Goal: Information Seeking & Learning: Check status

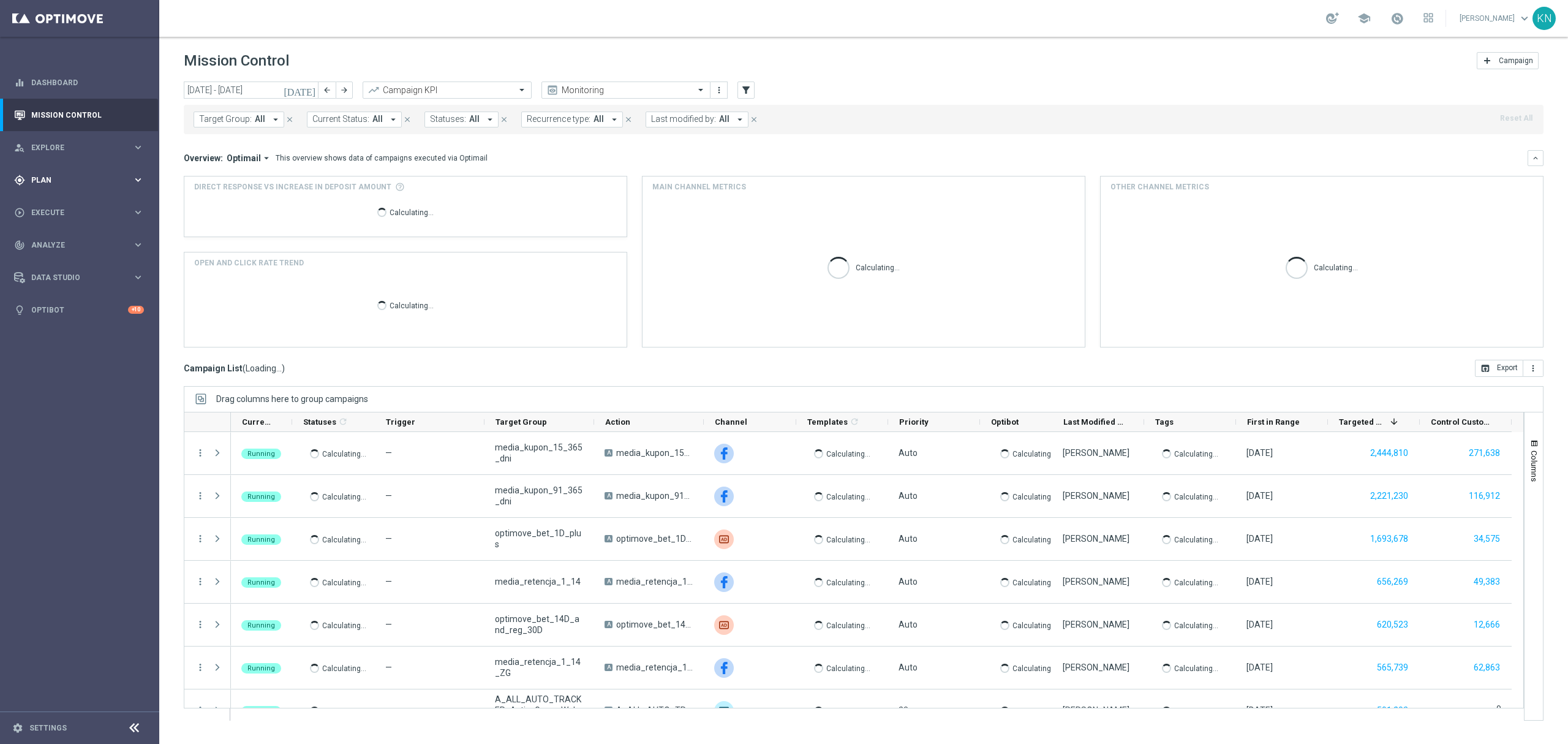
click at [49, 182] on span "Plan" at bounding box center [81, 180] width 101 height 7
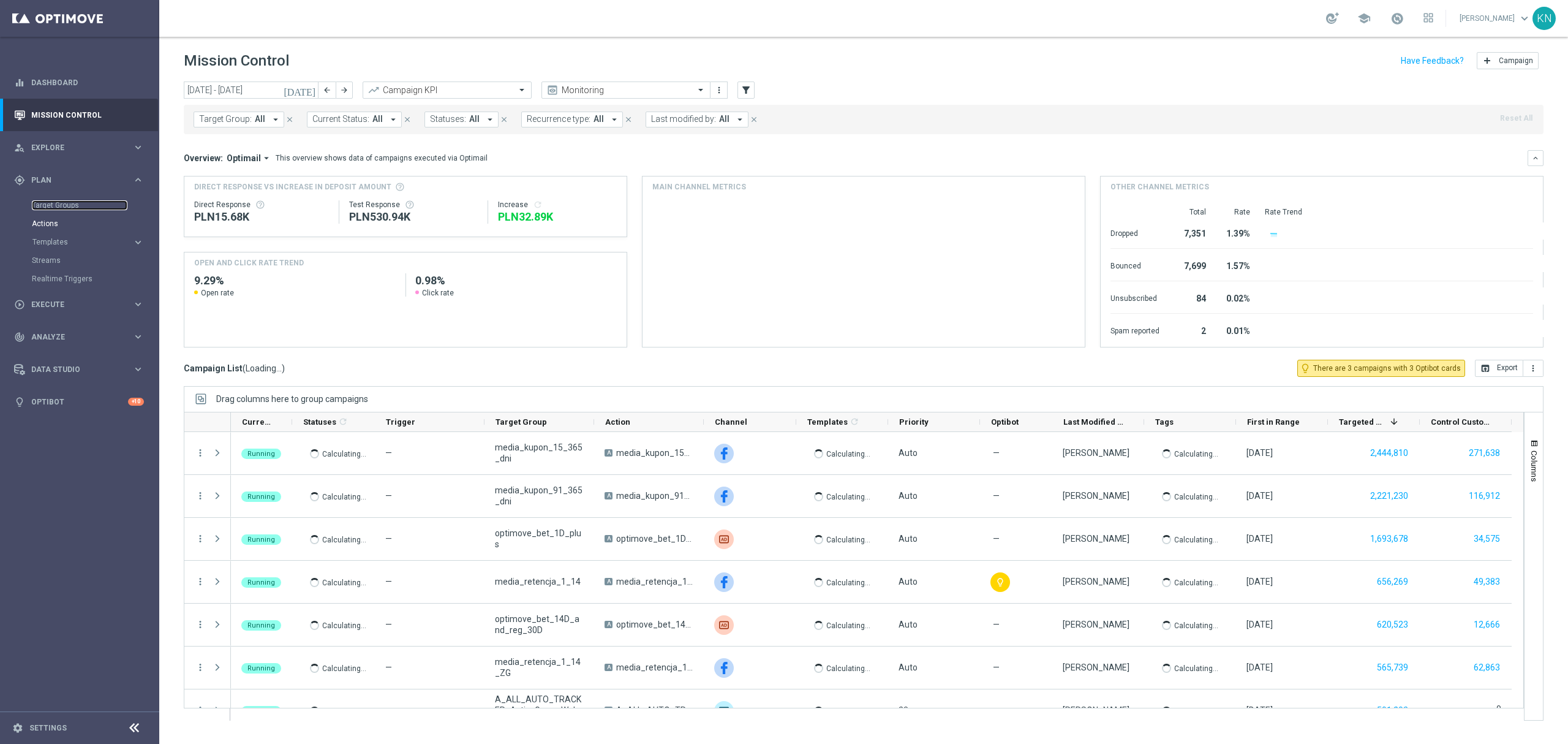
click at [73, 201] on link "Target Groups" at bounding box center [79, 205] width 95 height 10
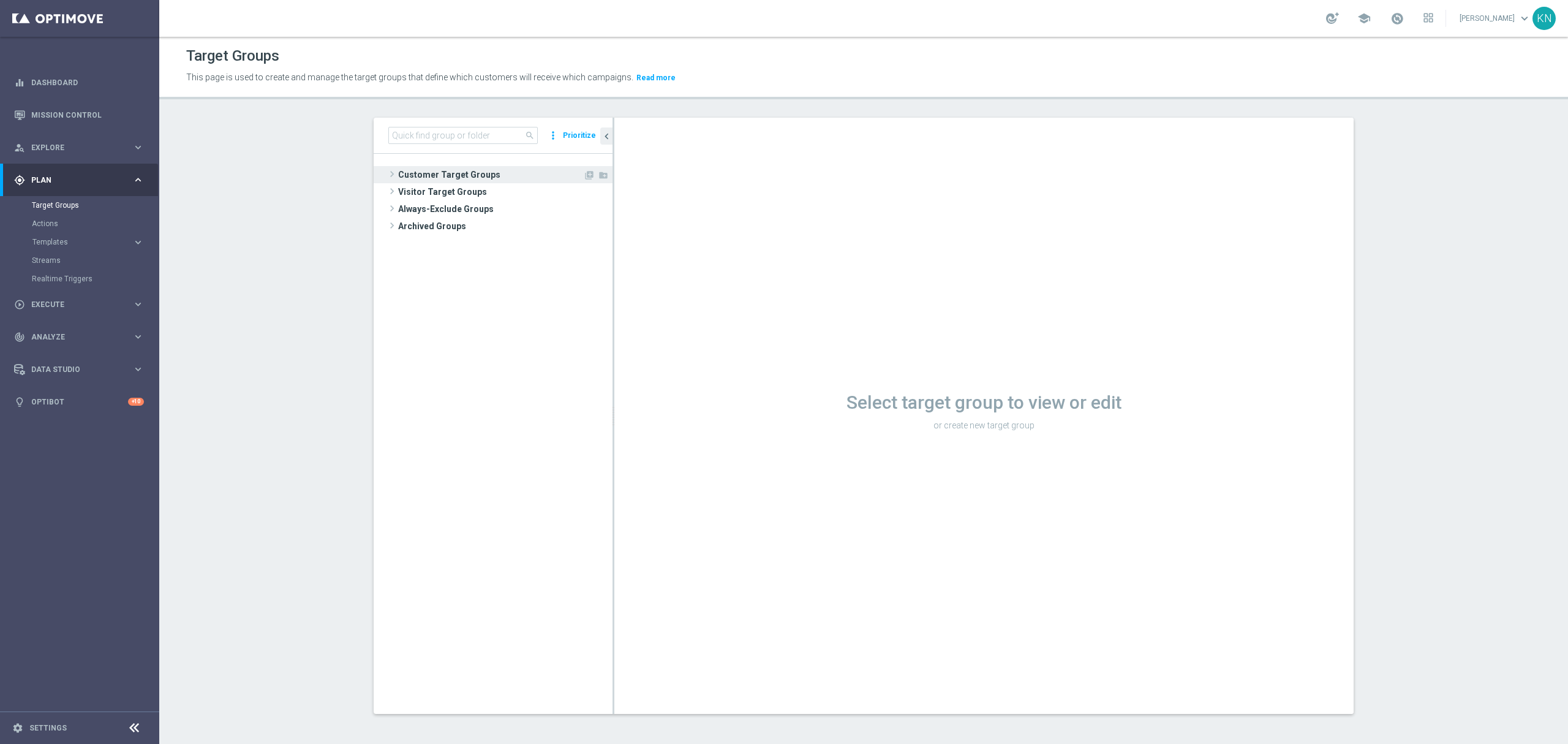
click at [474, 183] on span "Customer Target Groups" at bounding box center [490, 175] width 185 height 18
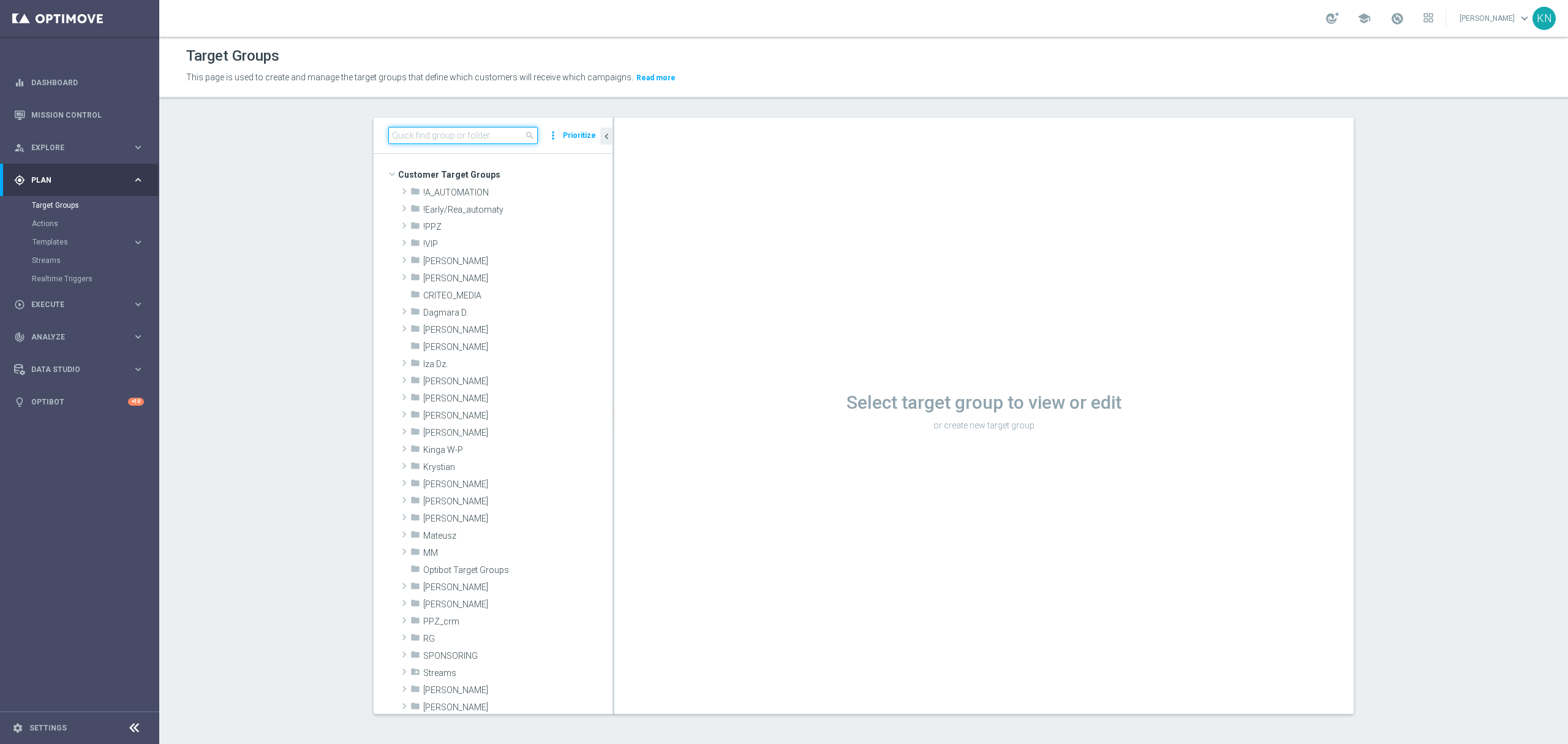
click at [442, 136] on input at bounding box center [463, 136] width 150 height 18
paste input "A_ALL_TARGET_OFFER_PUSH"
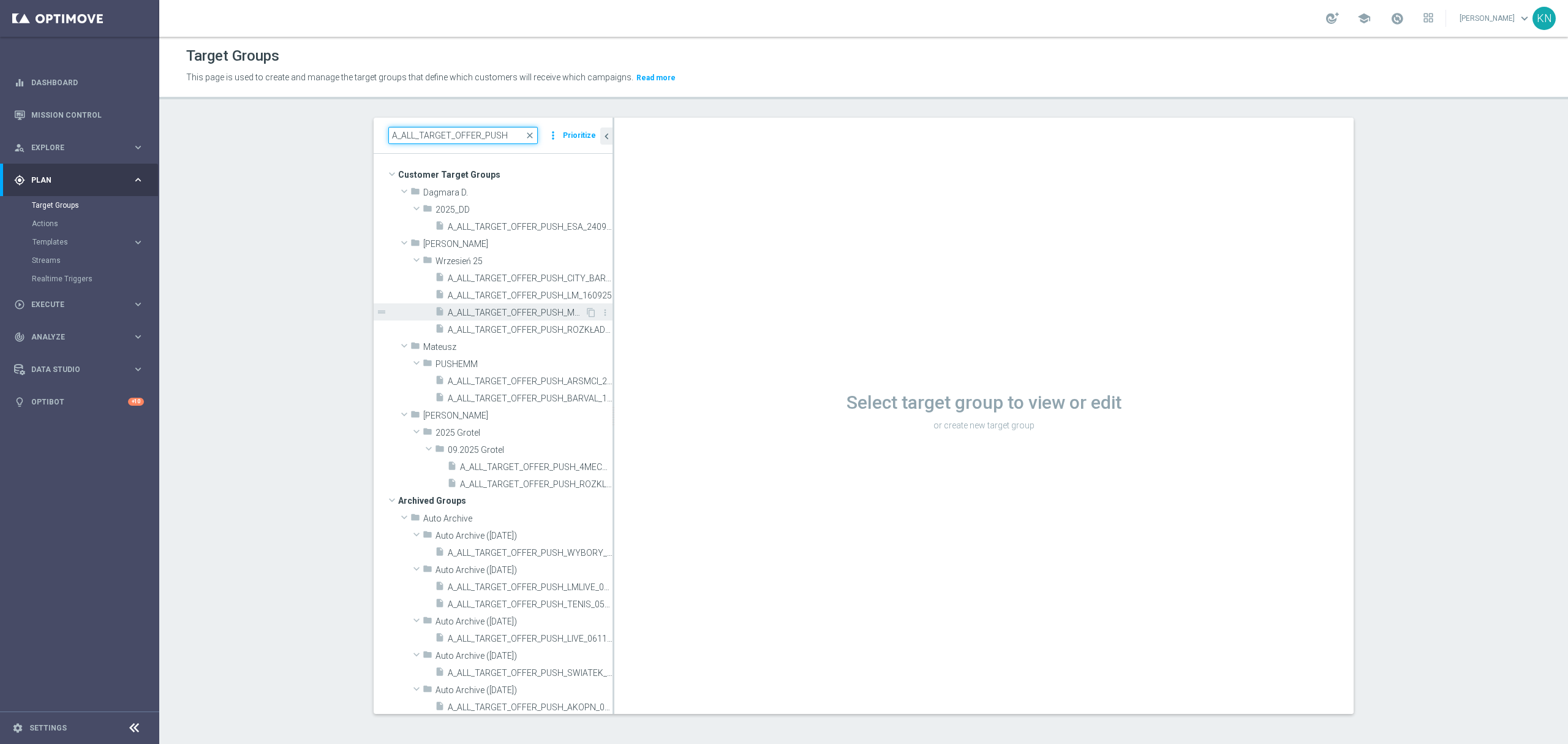
type input "A_ALL_TARGET_OFFER_PUSH"
click at [506, 317] on span "A_ALL_TARGET_OFFER_PUSH_MARSYLIA_PSG_220925" at bounding box center [517, 312] width 137 height 11
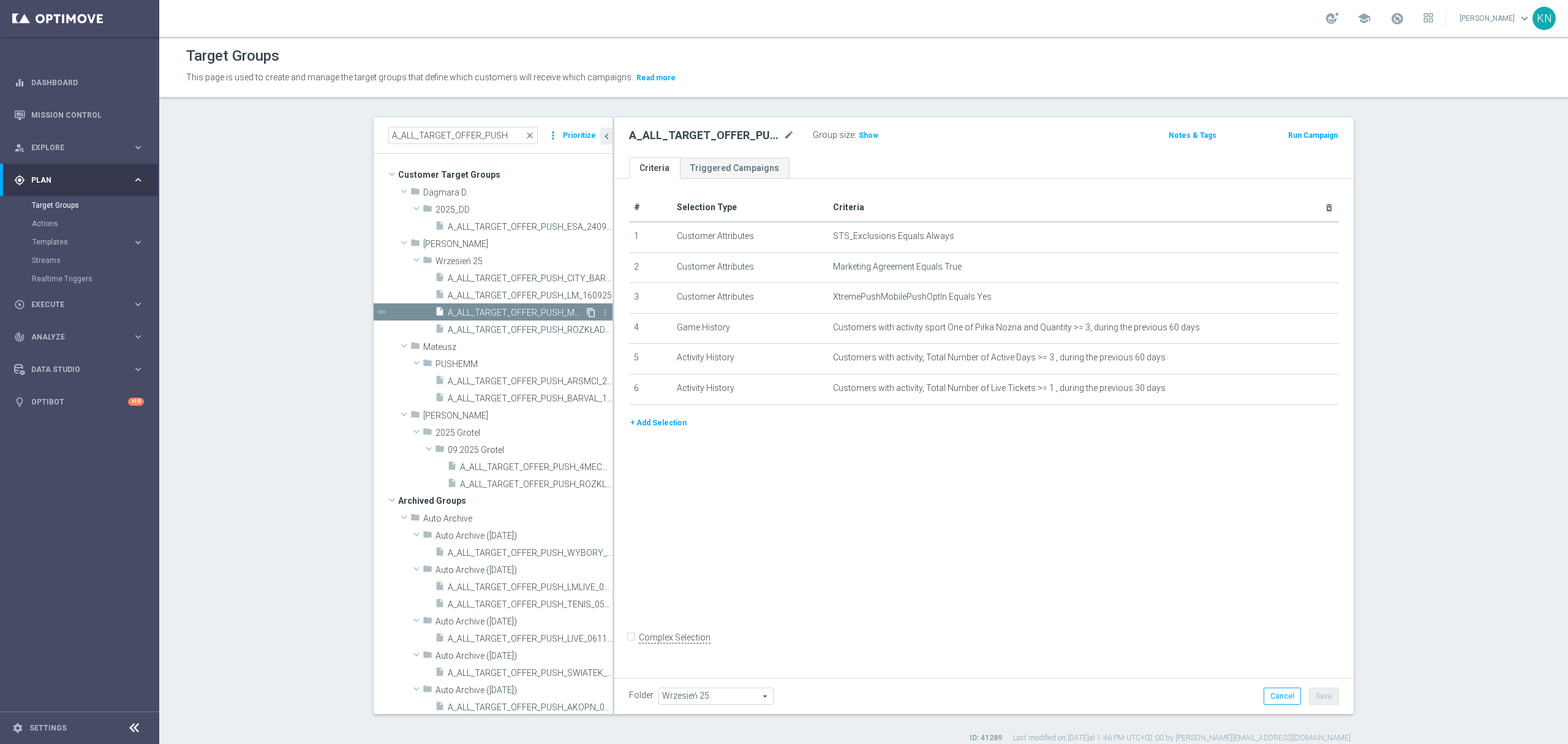
click at [587, 310] on icon "content_copy" at bounding box center [591, 312] width 10 height 10
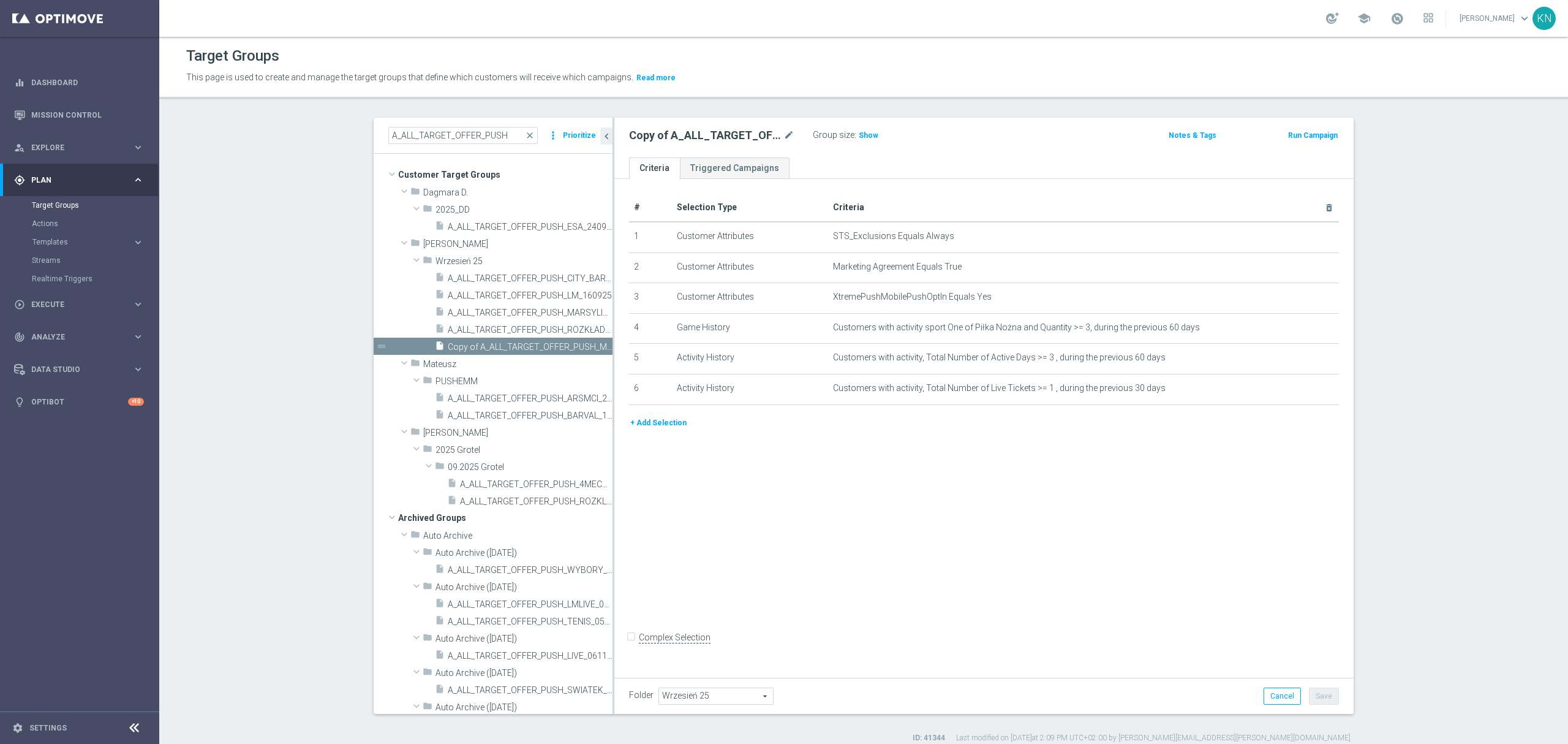
drag, startPoint x: 677, startPoint y: 694, endPoint x: 686, endPoint y: 694, distance: 9.0
click at [677, 694] on span "Wrzesień 25" at bounding box center [716, 696] width 114 height 16
click at [693, 697] on input "search" at bounding box center [715, 696] width 114 height 18
type input "[PERSON_NAME]"
click at [714, 663] on span "09.2025 [PERSON_NAME]" at bounding box center [715, 663] width 102 height 10
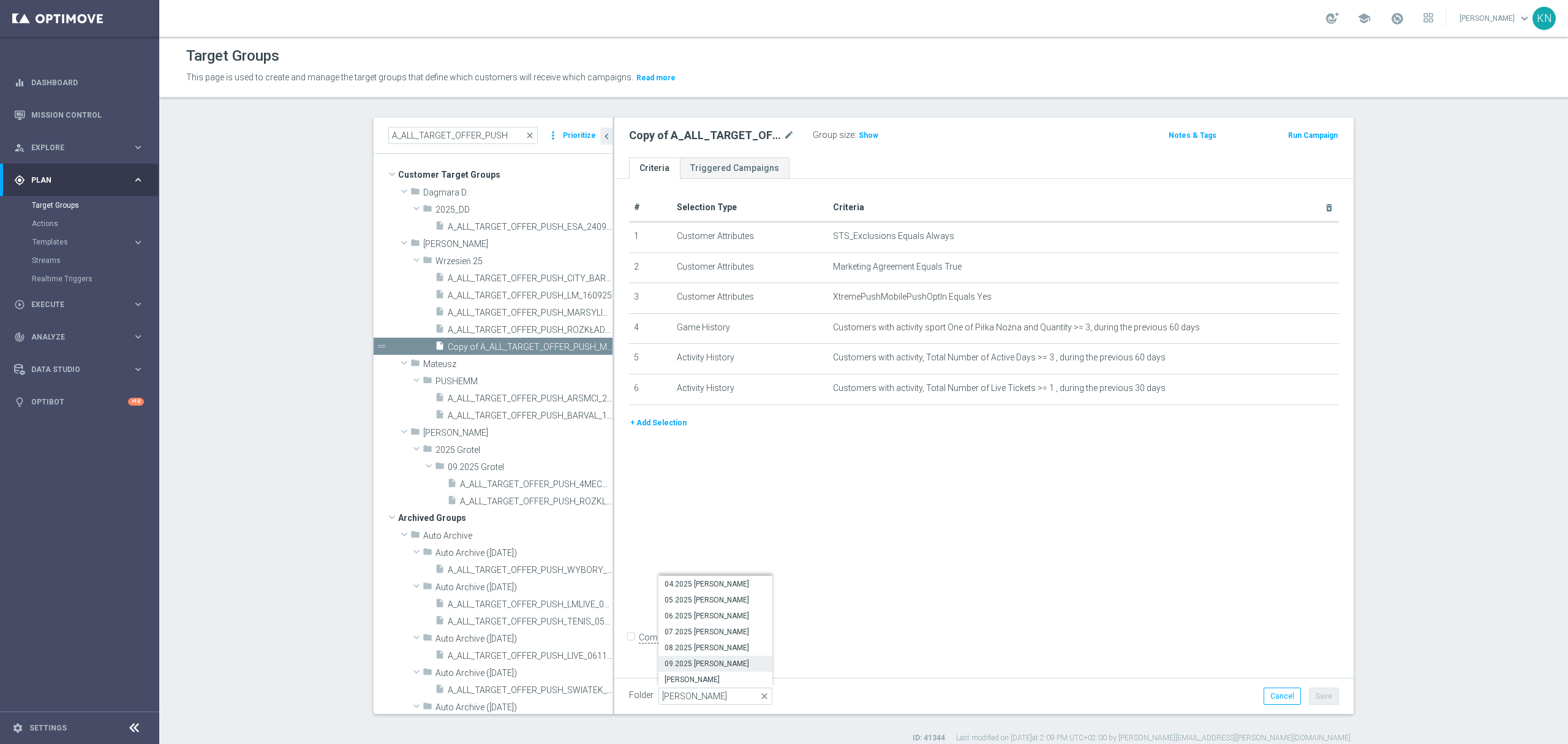
type input "09.2025 [PERSON_NAME]"
click at [1319, 697] on button "Save" at bounding box center [1324, 696] width 30 height 18
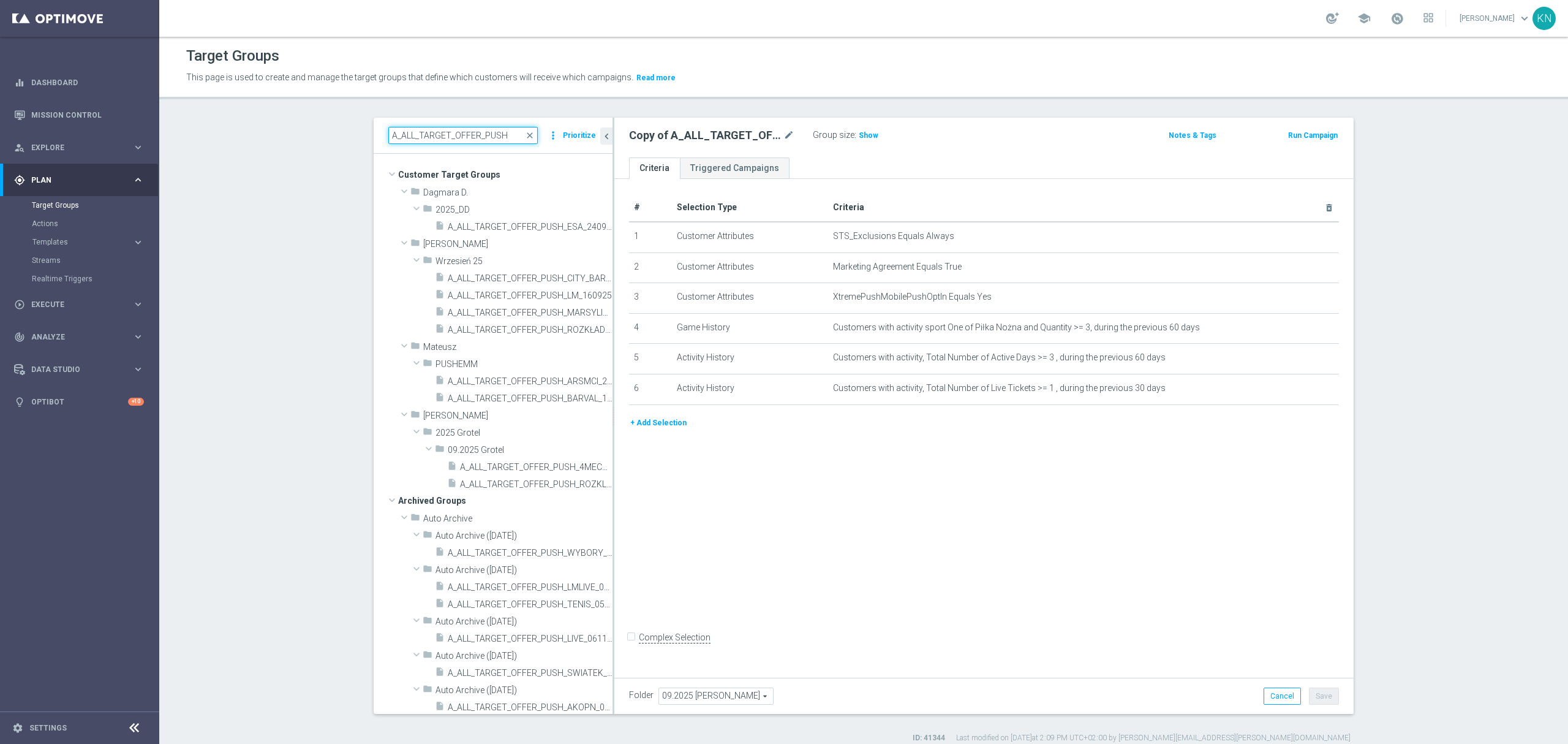
click at [491, 138] on input "A_ALL_TARGET_OFFER_PUSH" at bounding box center [463, 136] width 150 height 18
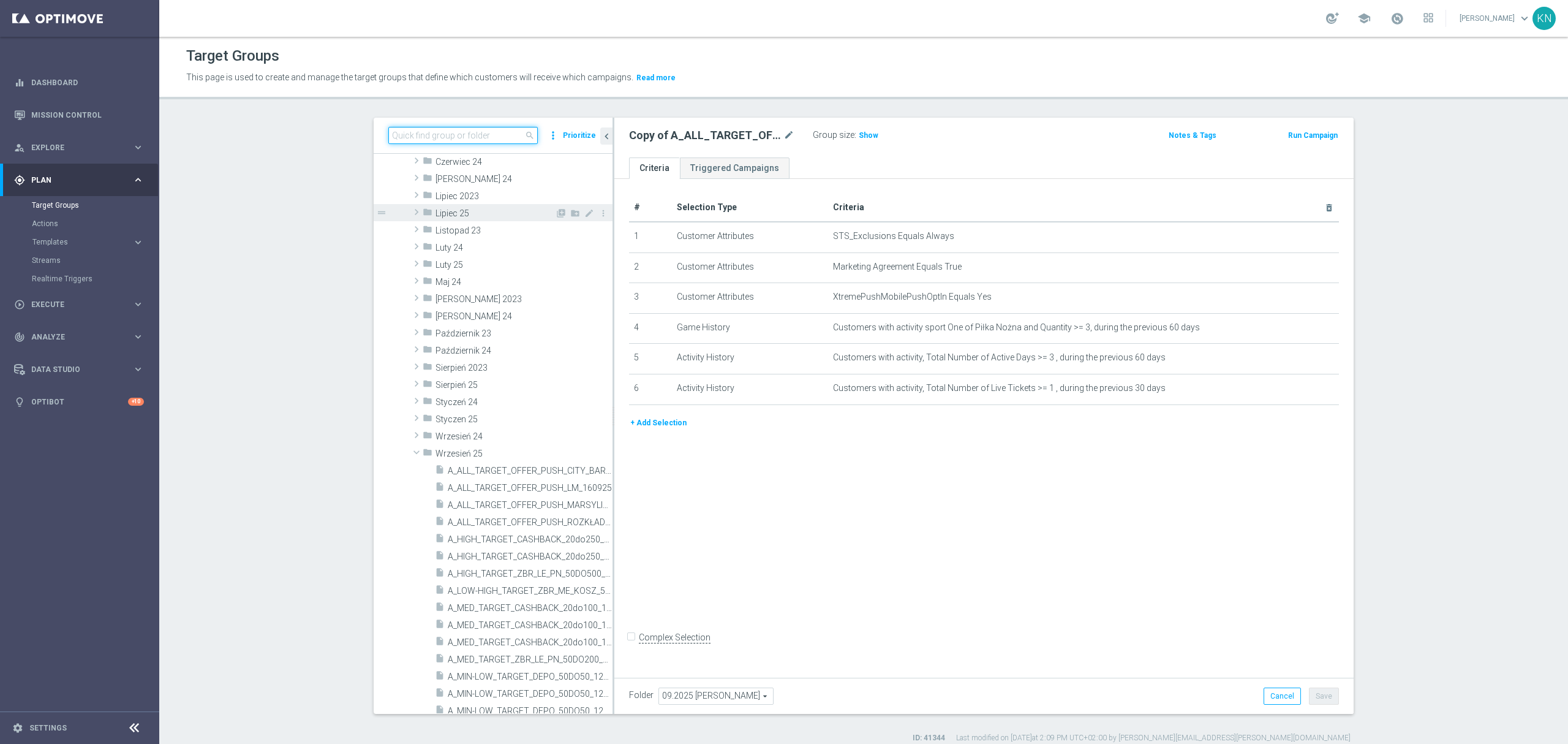
scroll to position [1960, 0]
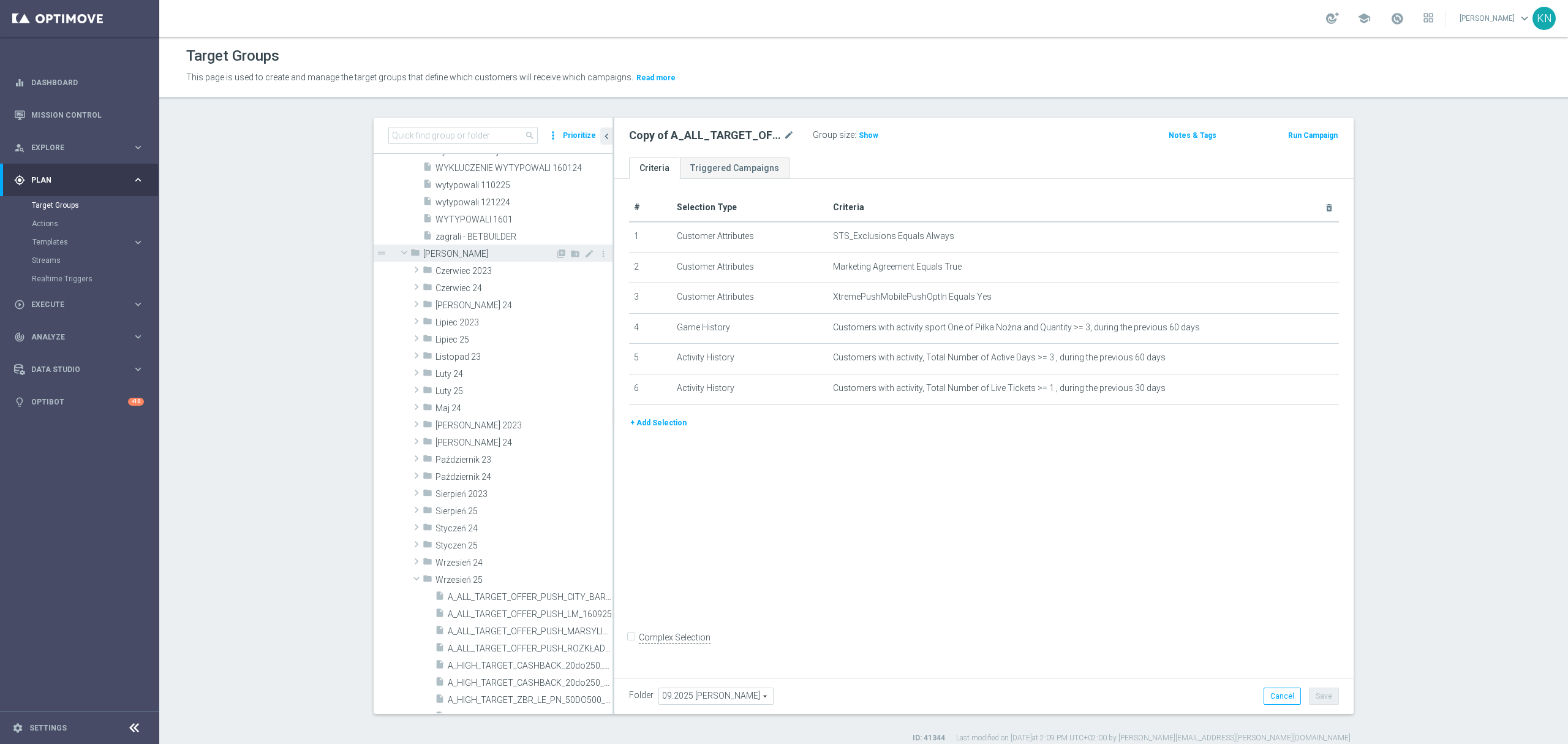
click at [397, 250] on span at bounding box center [404, 252] width 15 height 12
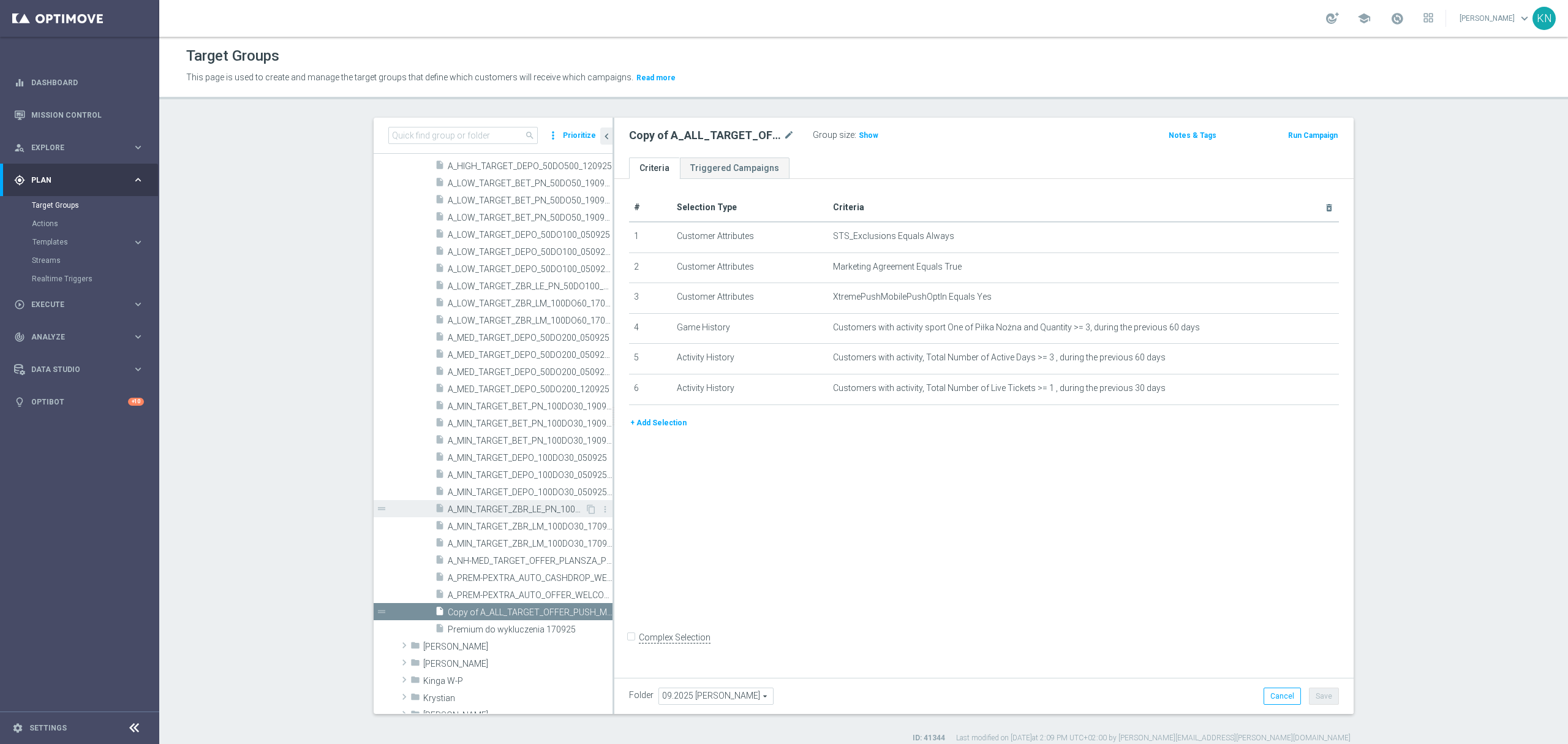
scroll to position [2205, 0]
click at [784, 136] on icon "mode_edit" at bounding box center [789, 135] width 11 height 15
type input "A_ALL_TARGET_OFFER_PUSH_MECZE_LE_250925"
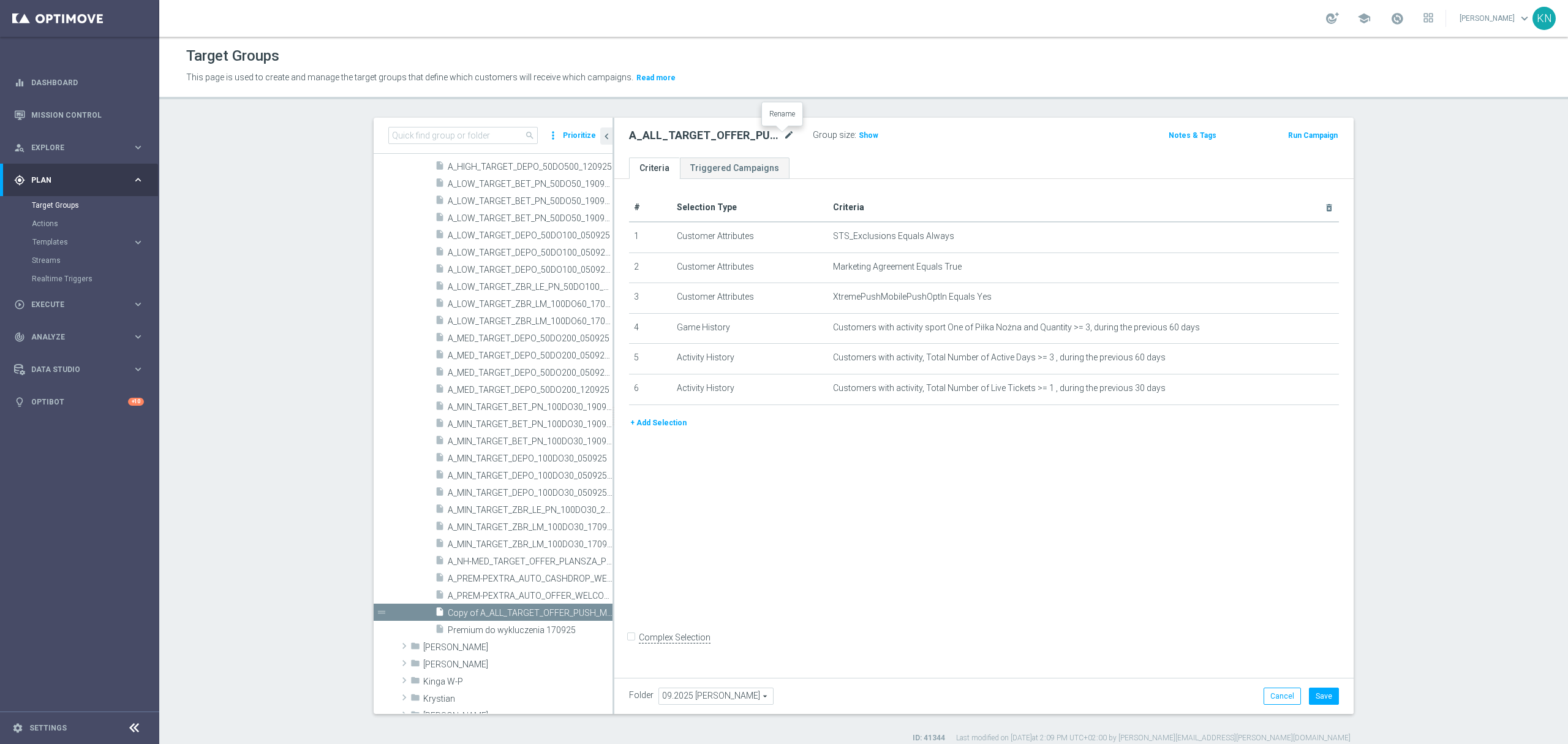
click at [784, 137] on icon "mode_edit" at bounding box center [789, 135] width 11 height 15
click at [756, 137] on input "A_ALL_TARGET_OFFER_PUSH_MECZE_LE_250925" at bounding box center [712, 137] width 165 height 18
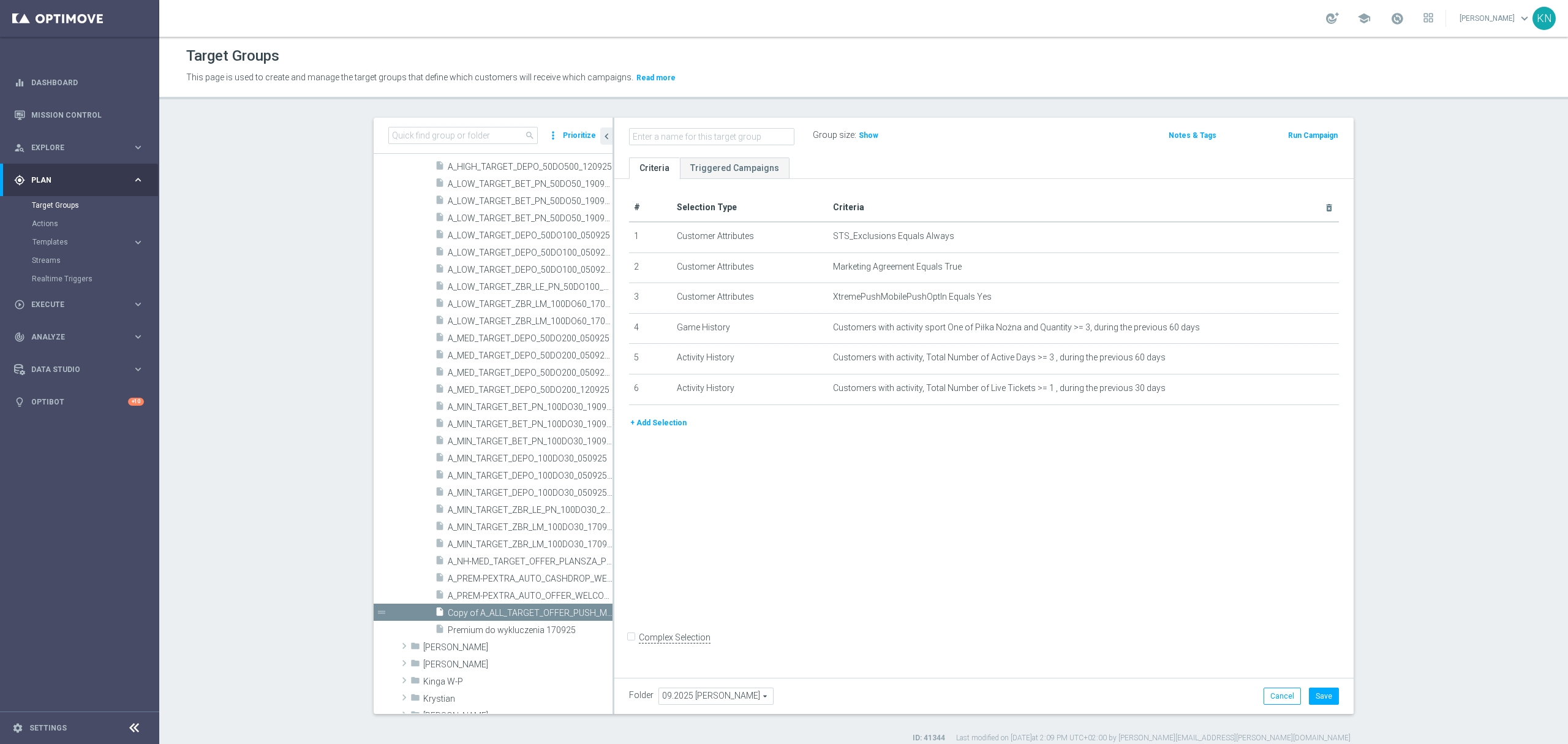
scroll to position [0, 0]
type input "A_ALL_TARGET_OFFER_PUSH_MECZE_LE_250925"
drag, startPoint x: 784, startPoint y: 134, endPoint x: 425, endPoint y: 134, distance: 359.0
click at [425, 134] on as-split "search more_vert Prioritize Customer Target Groups library_add create_new_folder" at bounding box center [864, 415] width 981 height 596
click at [863, 158] on ul "Criteria Triggered Campaigns" at bounding box center [984, 168] width 740 height 21
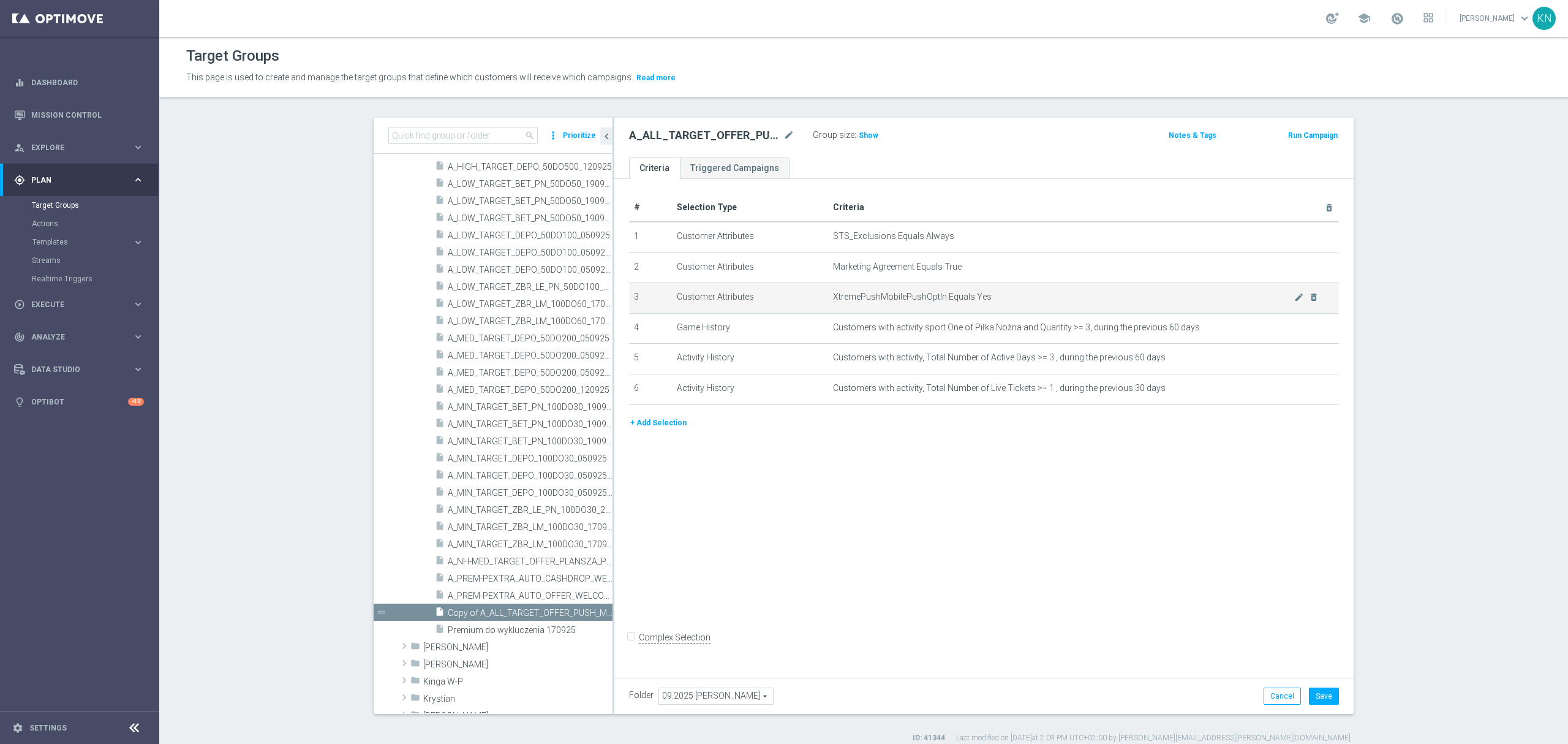
click at [981, 301] on span "XtremePushMobilePushOptIn Equals Yes" at bounding box center [1064, 297] width 461 height 11
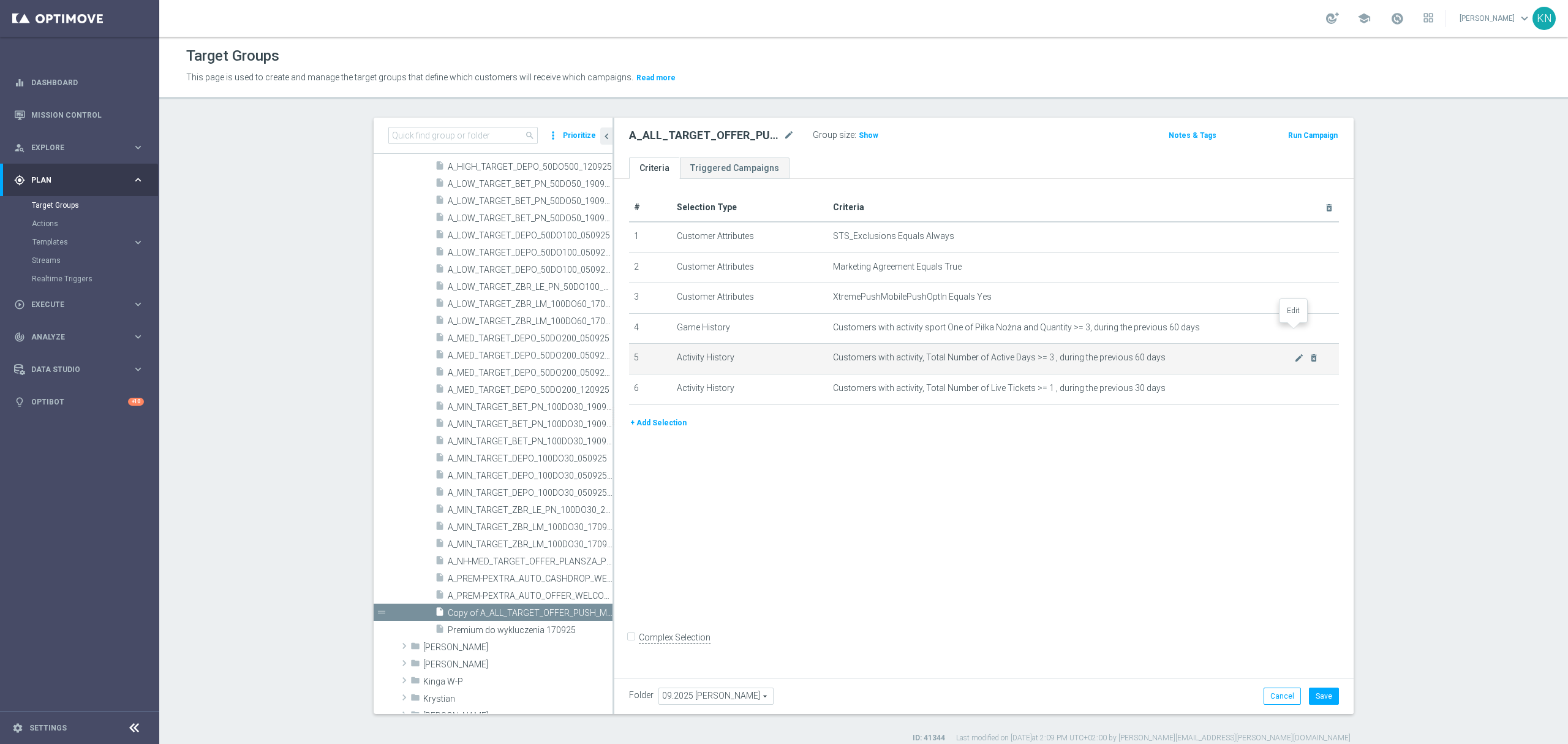
drag, startPoint x: 1295, startPoint y: 332, endPoint x: 1250, endPoint y: 348, distance: 47.8
click at [0, 0] on icon "mode_edit" at bounding box center [0, 0] width 0 height 0
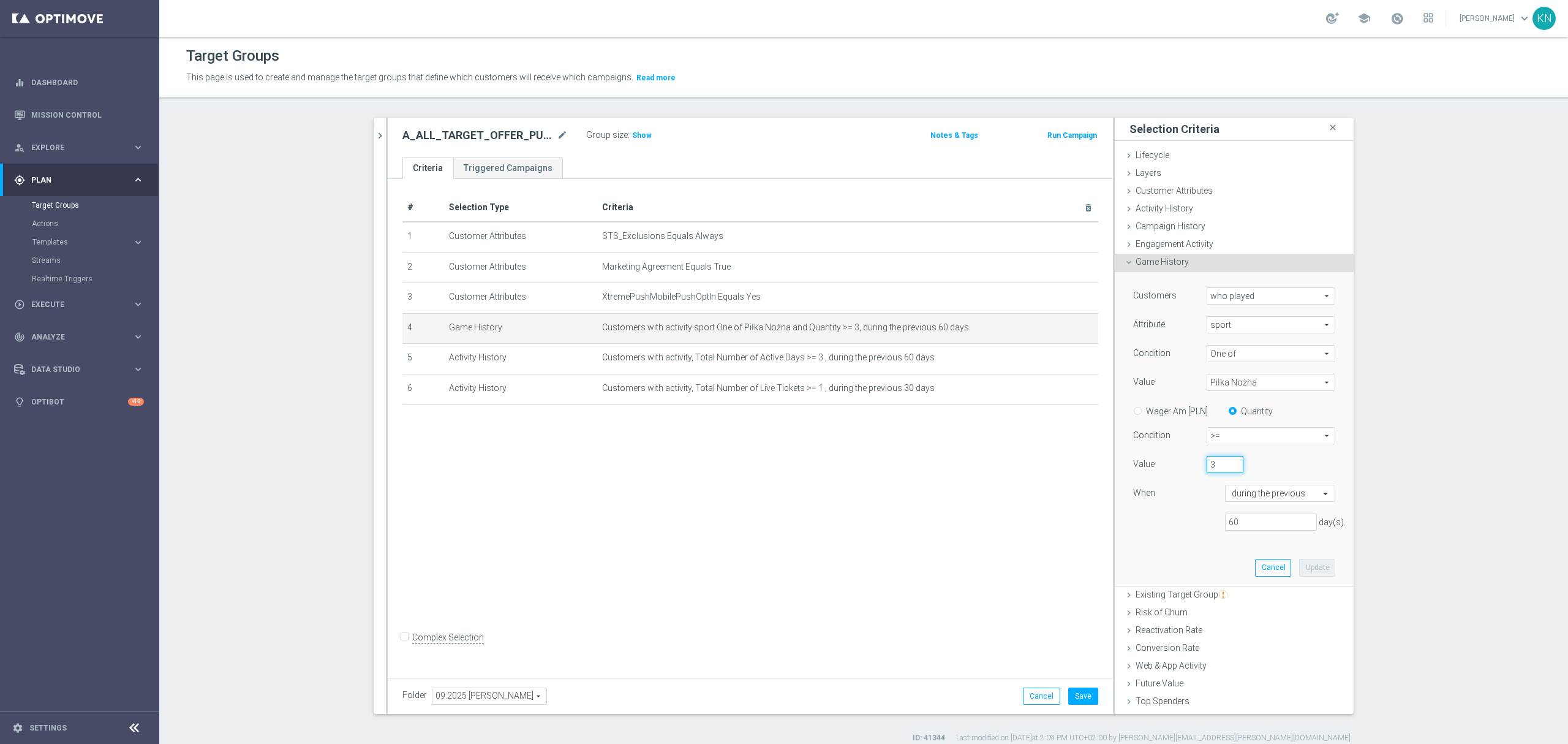
drag, startPoint x: 1204, startPoint y: 464, endPoint x: 1193, endPoint y: 464, distance: 11.0
click at [1198, 464] on div "3" at bounding box center [1225, 465] width 55 height 18
type input "5"
click at [1299, 567] on button "Update" at bounding box center [1317, 567] width 36 height 18
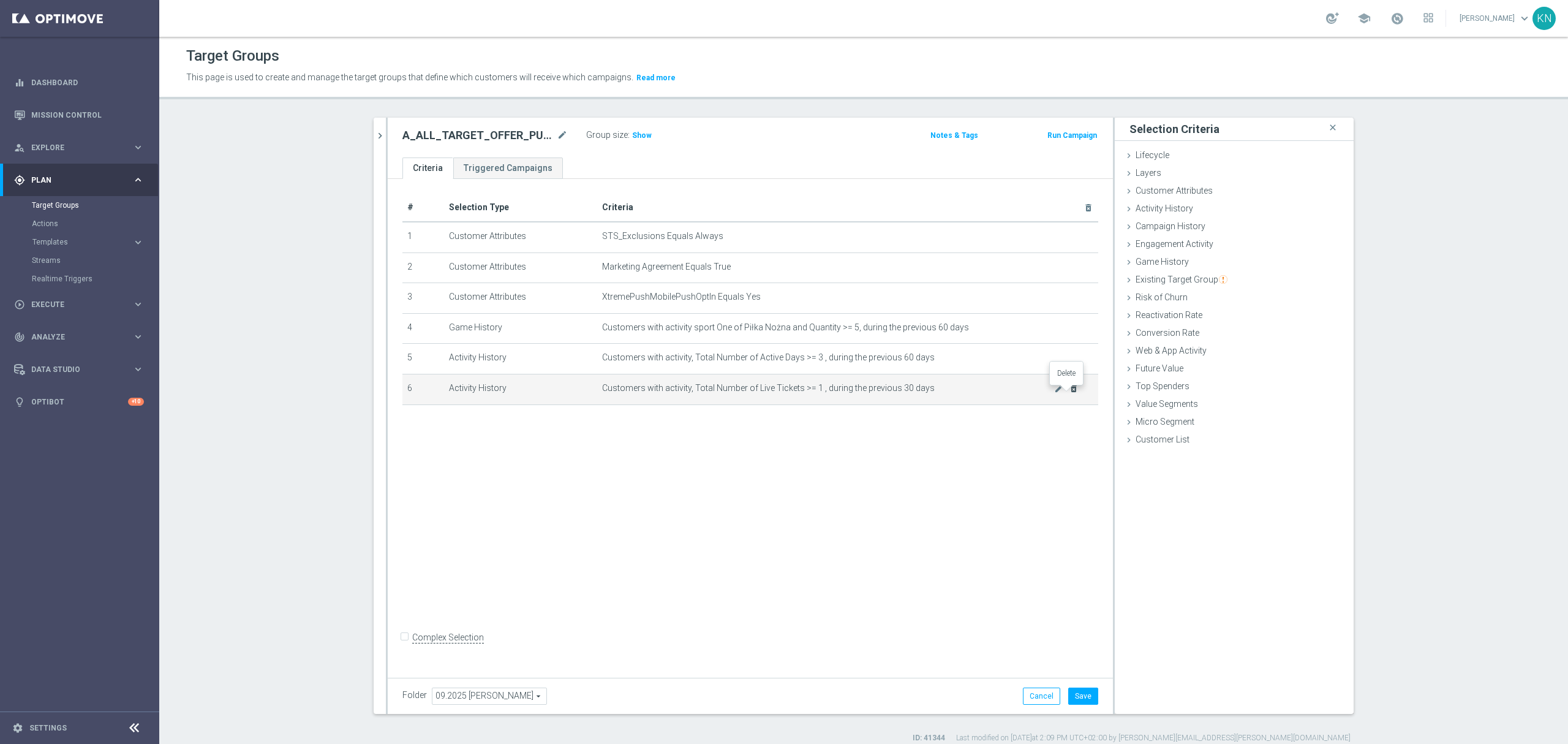
click at [1069, 393] on icon "delete_forever" at bounding box center [1073, 388] width 10 height 10
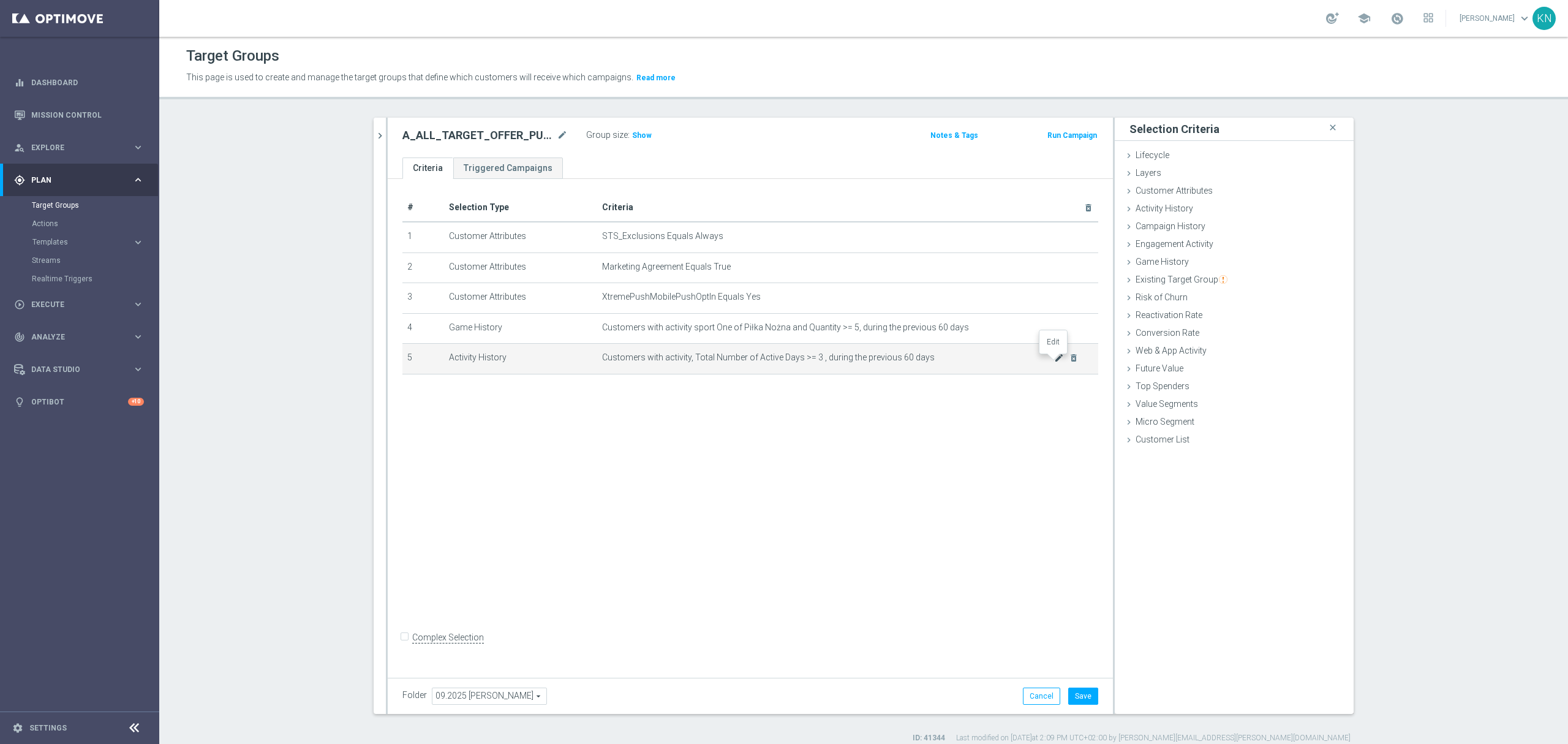
click at [1054, 362] on icon "mode_edit" at bounding box center [1058, 357] width 10 height 10
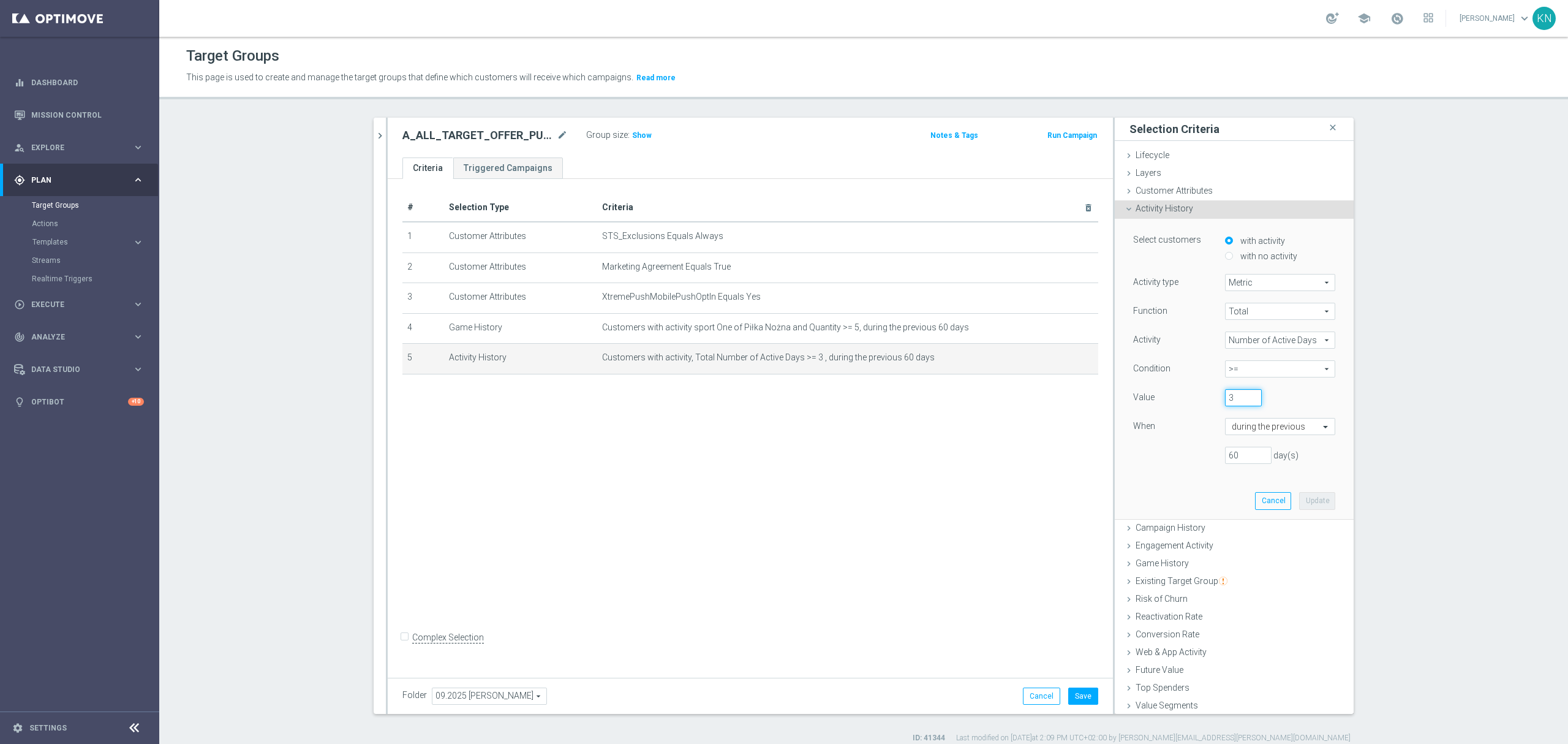
drag, startPoint x: 1221, startPoint y: 396, endPoint x: 1206, endPoint y: 396, distance: 15.0
click at [1216, 396] on div "3" at bounding box center [1243, 397] width 55 height 18
type input "5"
click at [1158, 458] on div "60 day(s)" at bounding box center [1234, 455] width 221 height 18
click at [1306, 495] on button "Update" at bounding box center [1317, 501] width 36 height 18
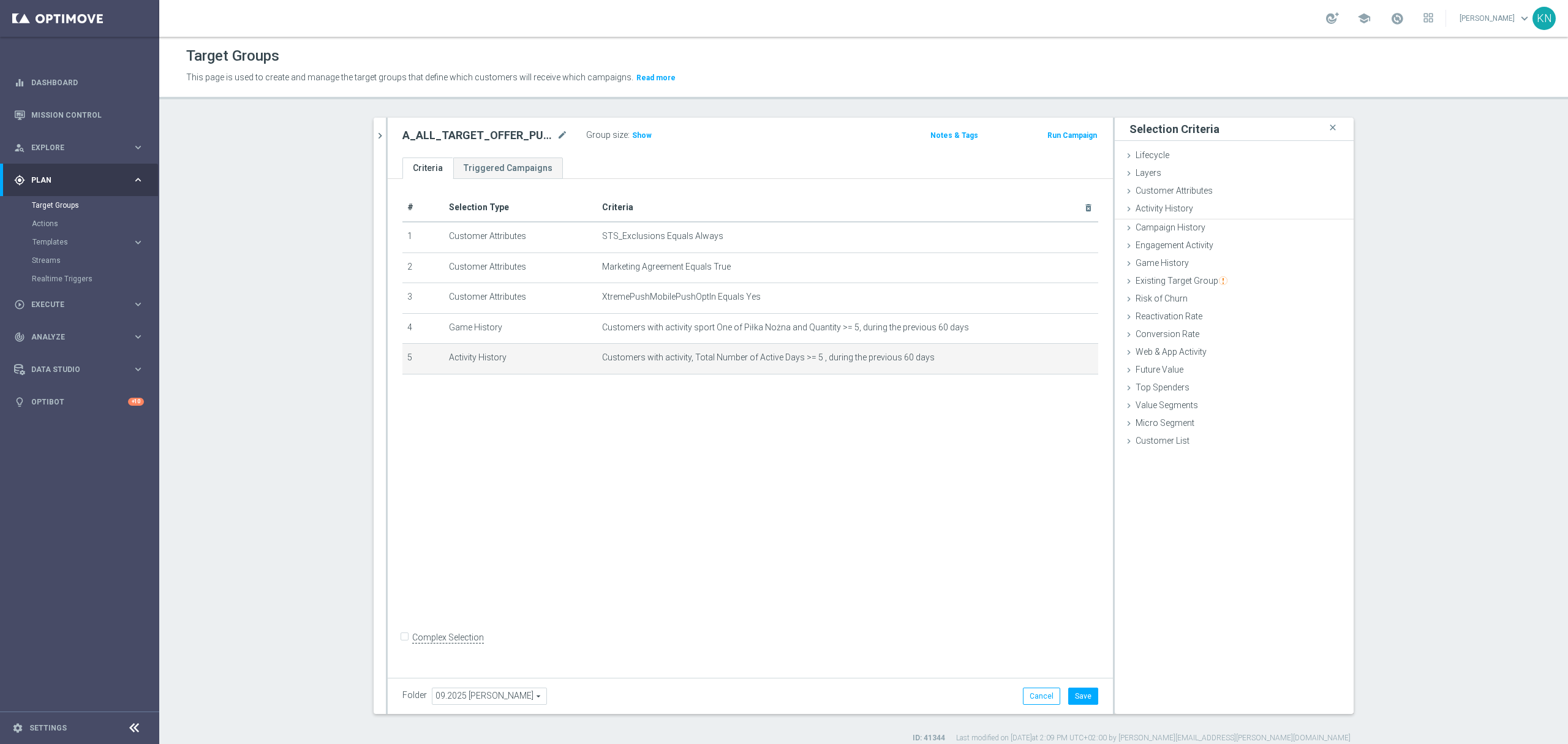
click at [956, 481] on div "# Selection Type Criteria delete_forever 1 Customer Attributes STS_Exclusions E…" at bounding box center [750, 425] width 726 height 493
click at [643, 135] on h3 "Show" at bounding box center [642, 135] width 22 height 13
click at [848, 515] on div "# Selection Type Criteria delete_forever 1 Customer Attributes STS_Exclusions E…" at bounding box center [750, 425] width 726 height 493
click at [1074, 695] on button "Save" at bounding box center [1083, 696] width 30 height 18
click at [677, 446] on div "# Selection Type Criteria delete_forever 1 Customer Attributes STS_Exclusions E…" at bounding box center [750, 425] width 726 height 493
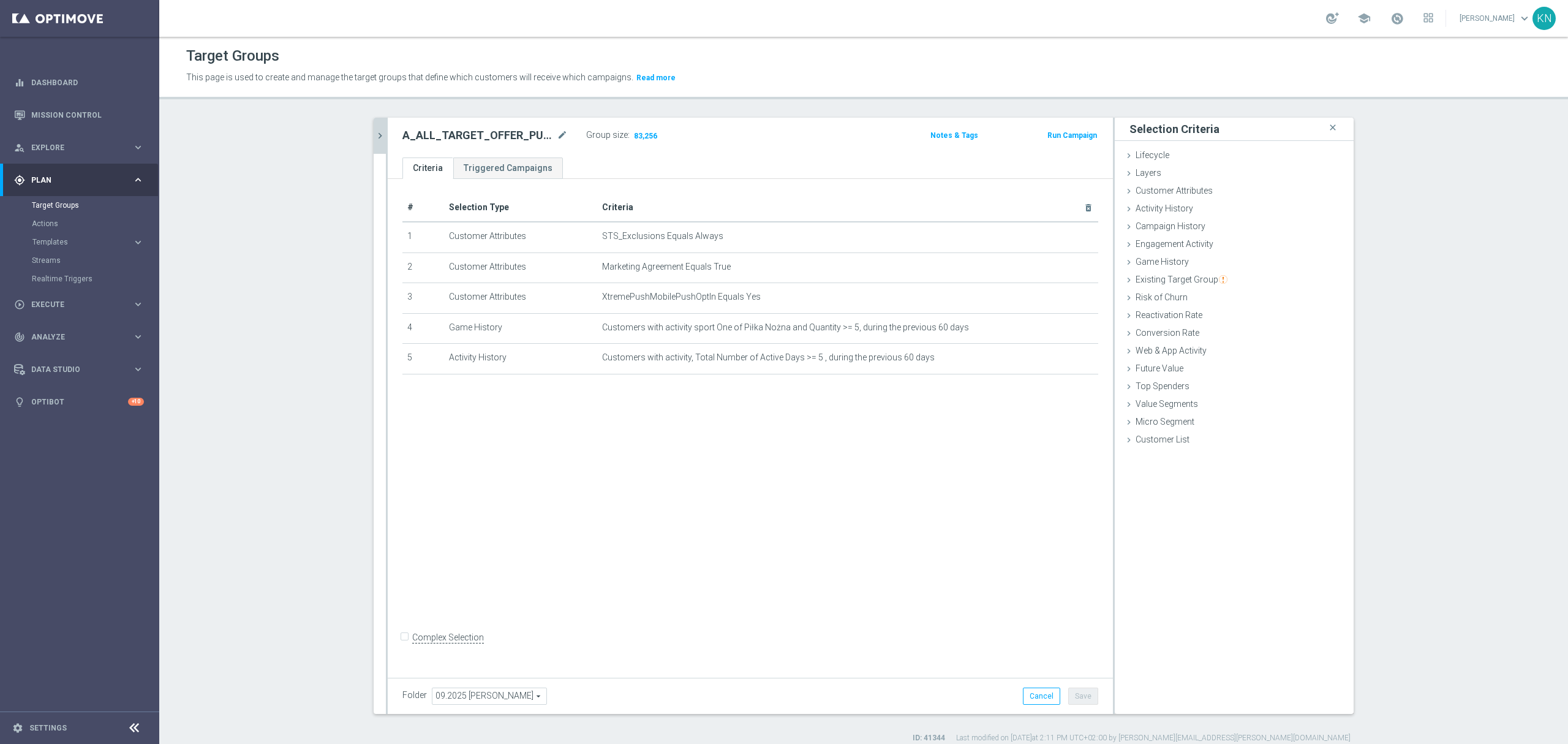
click at [375, 136] on icon "chevron_right" at bounding box center [380, 135] width 11 height 11
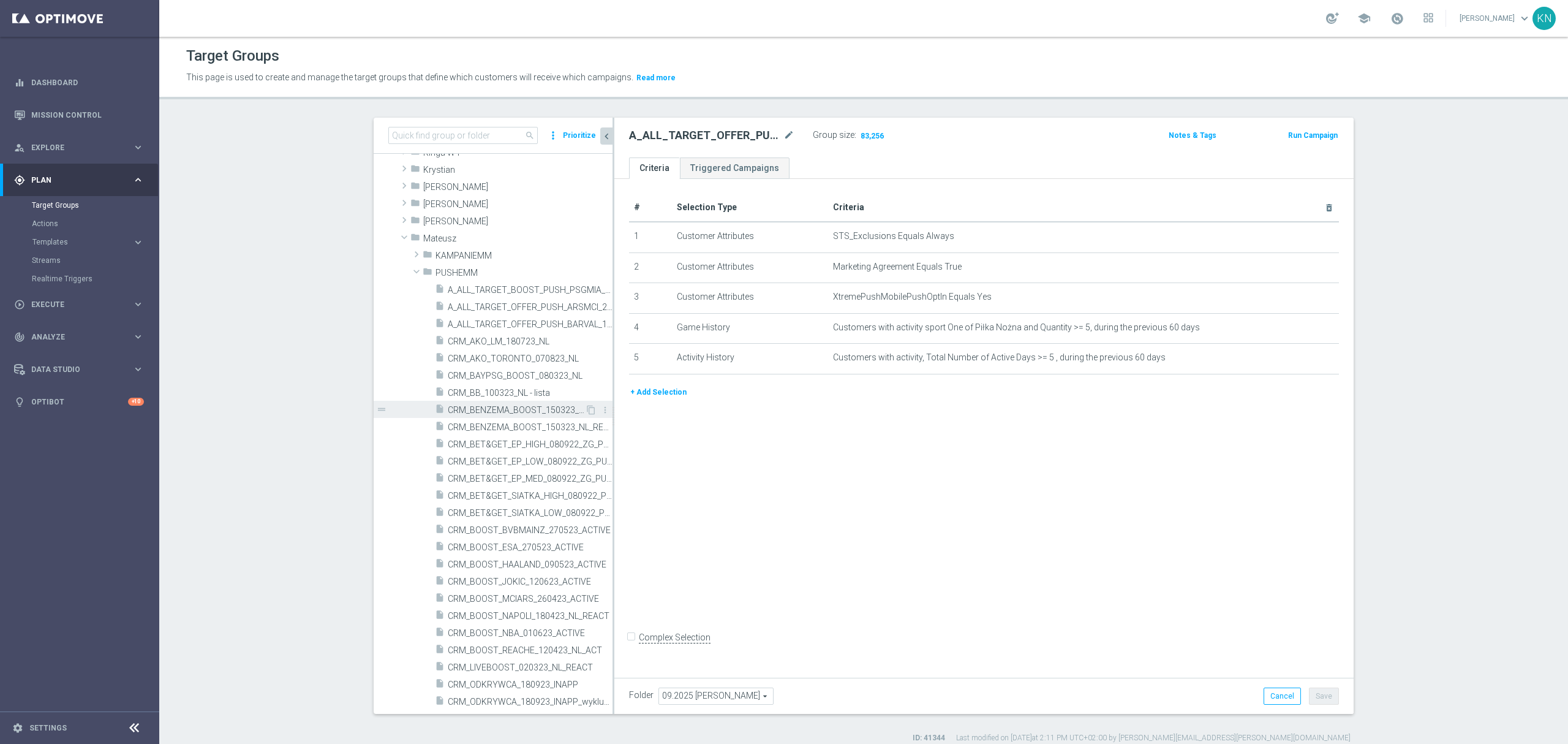
scroll to position [2613, 0]
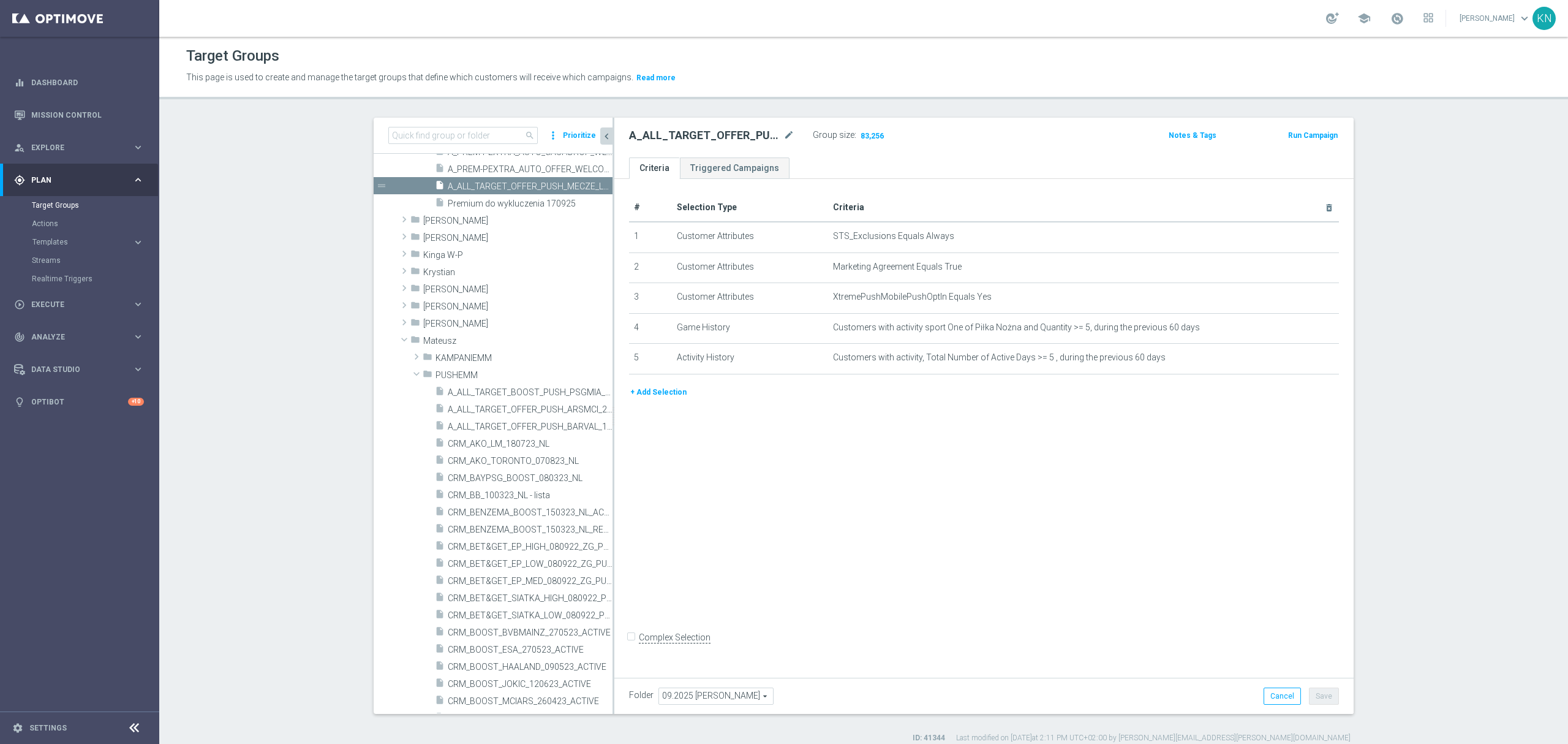
drag, startPoint x: 784, startPoint y: 468, endPoint x: 773, endPoint y: 476, distance: 13.6
click at [784, 468] on div "# Selection Type Criteria delete_forever 1 Customer Attributes STS_Exclusions E…" at bounding box center [984, 425] width 740 height 493
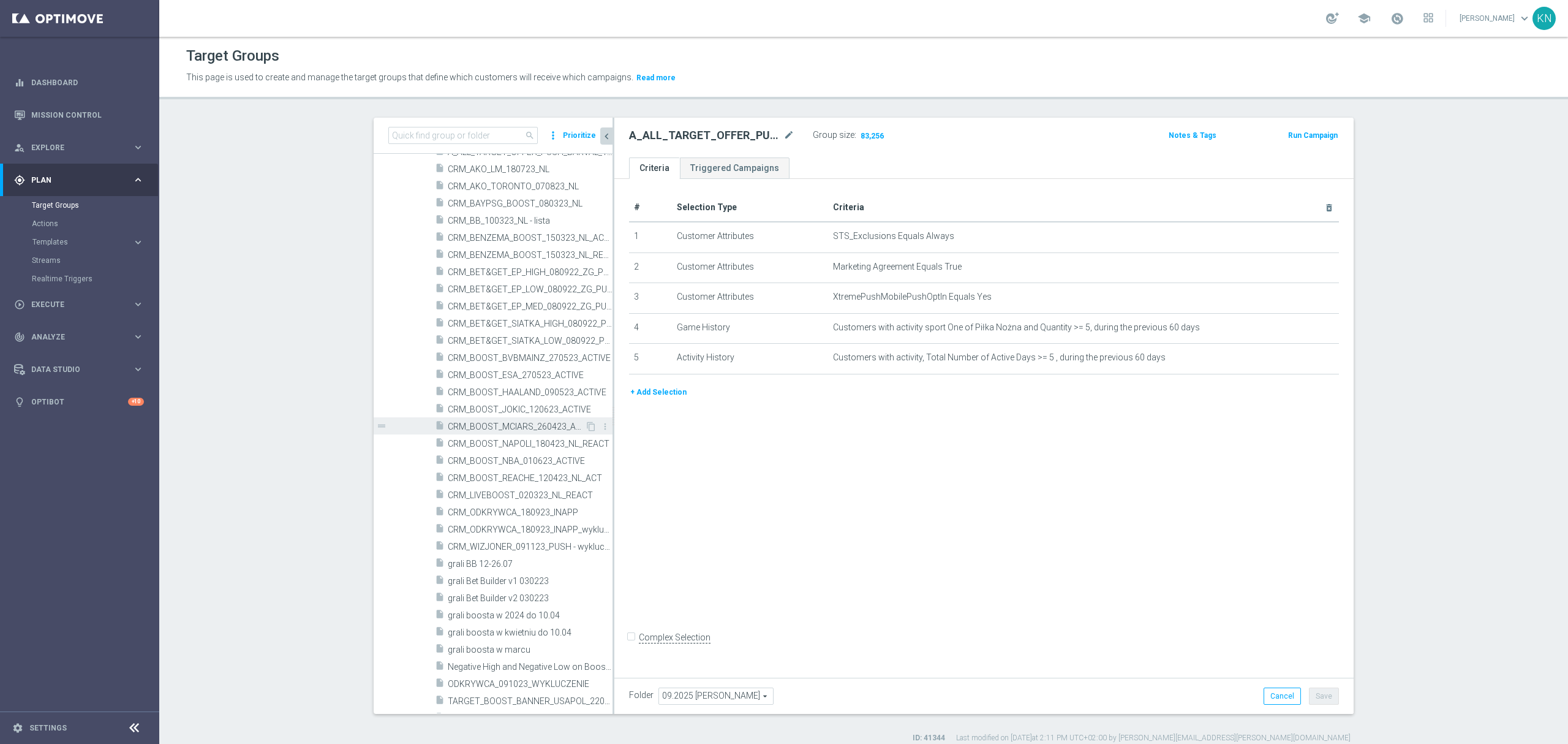
scroll to position [2695, 0]
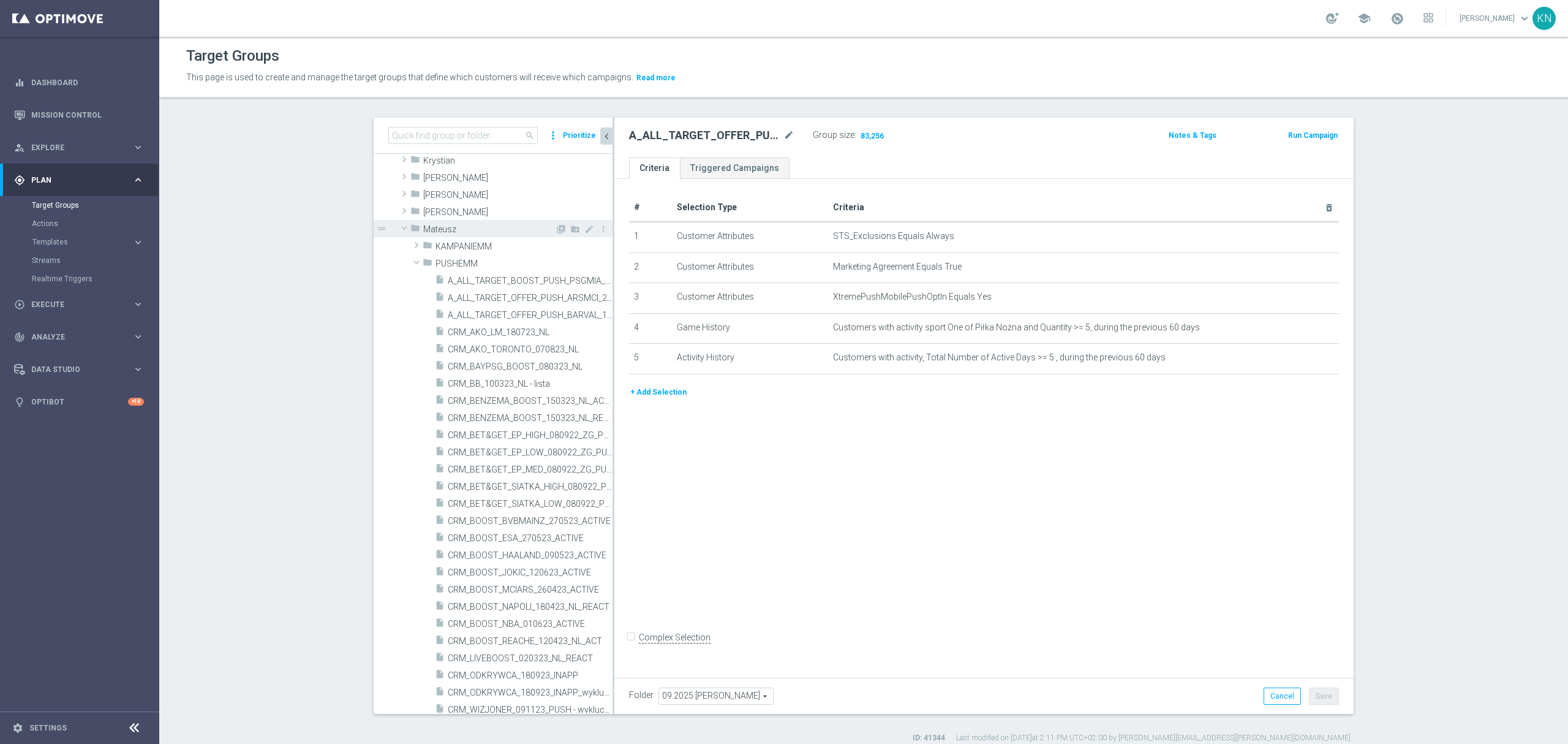
click at [398, 226] on span at bounding box center [404, 228] width 15 height 12
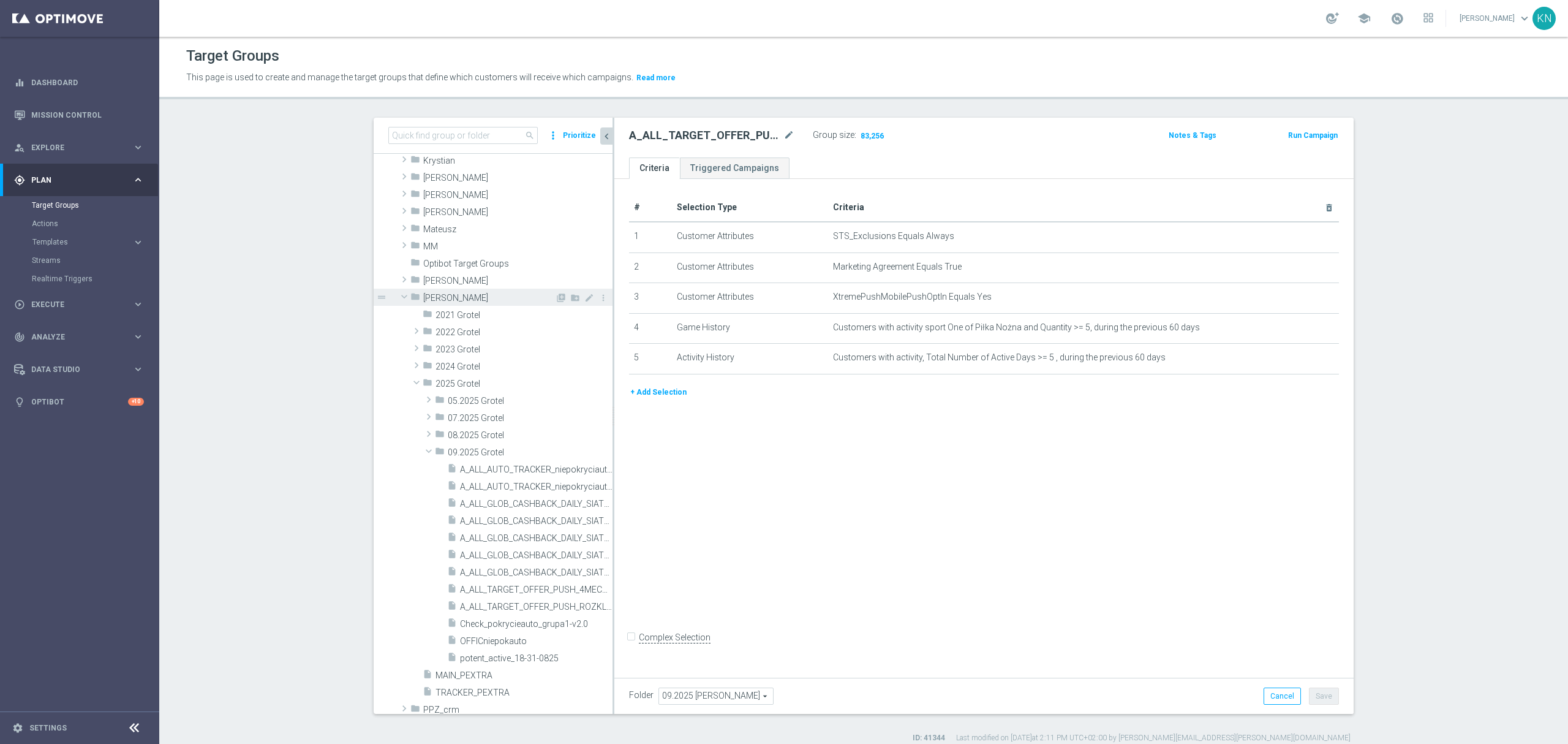
click at [398, 297] on span at bounding box center [404, 297] width 15 height 12
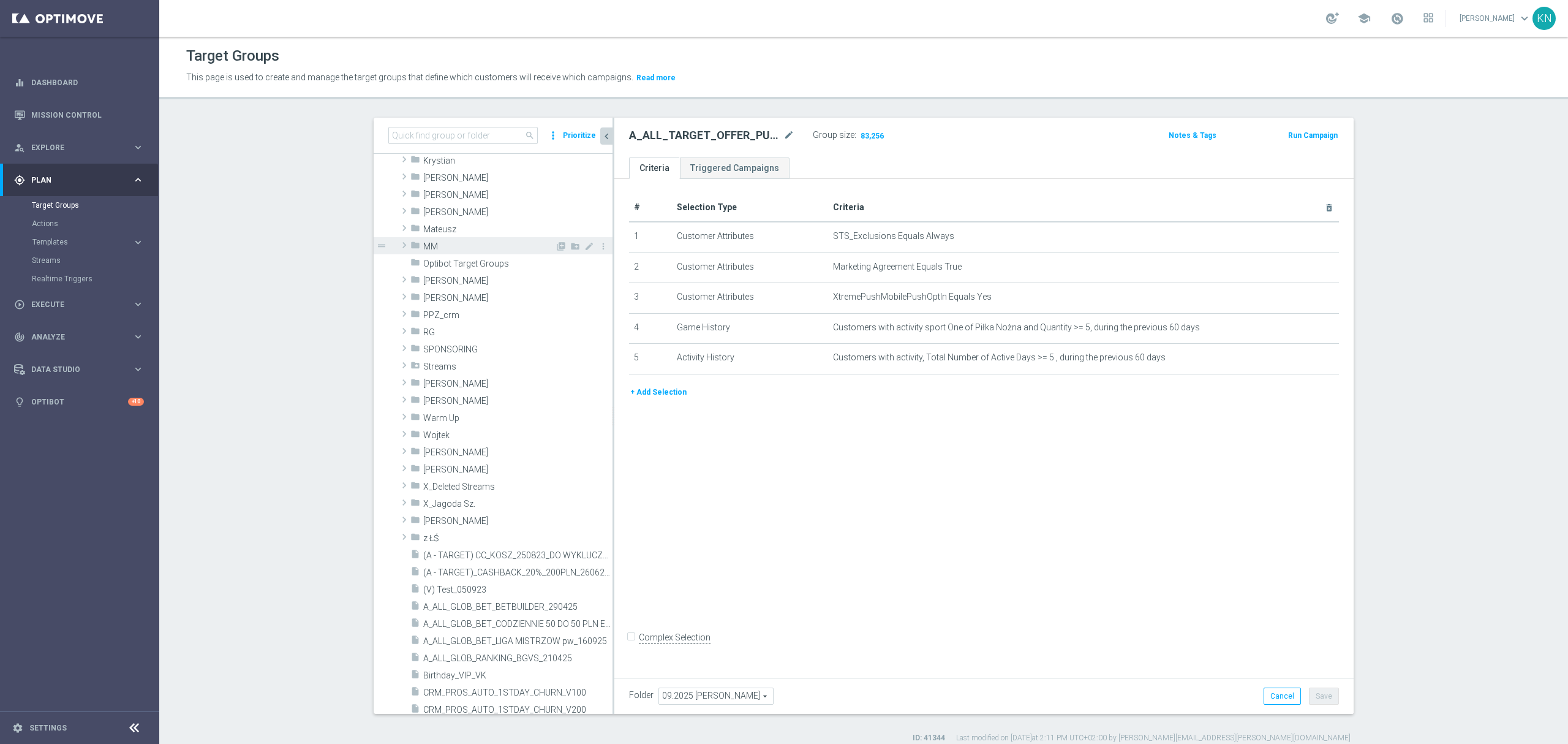
click at [398, 242] on span at bounding box center [404, 245] width 12 height 15
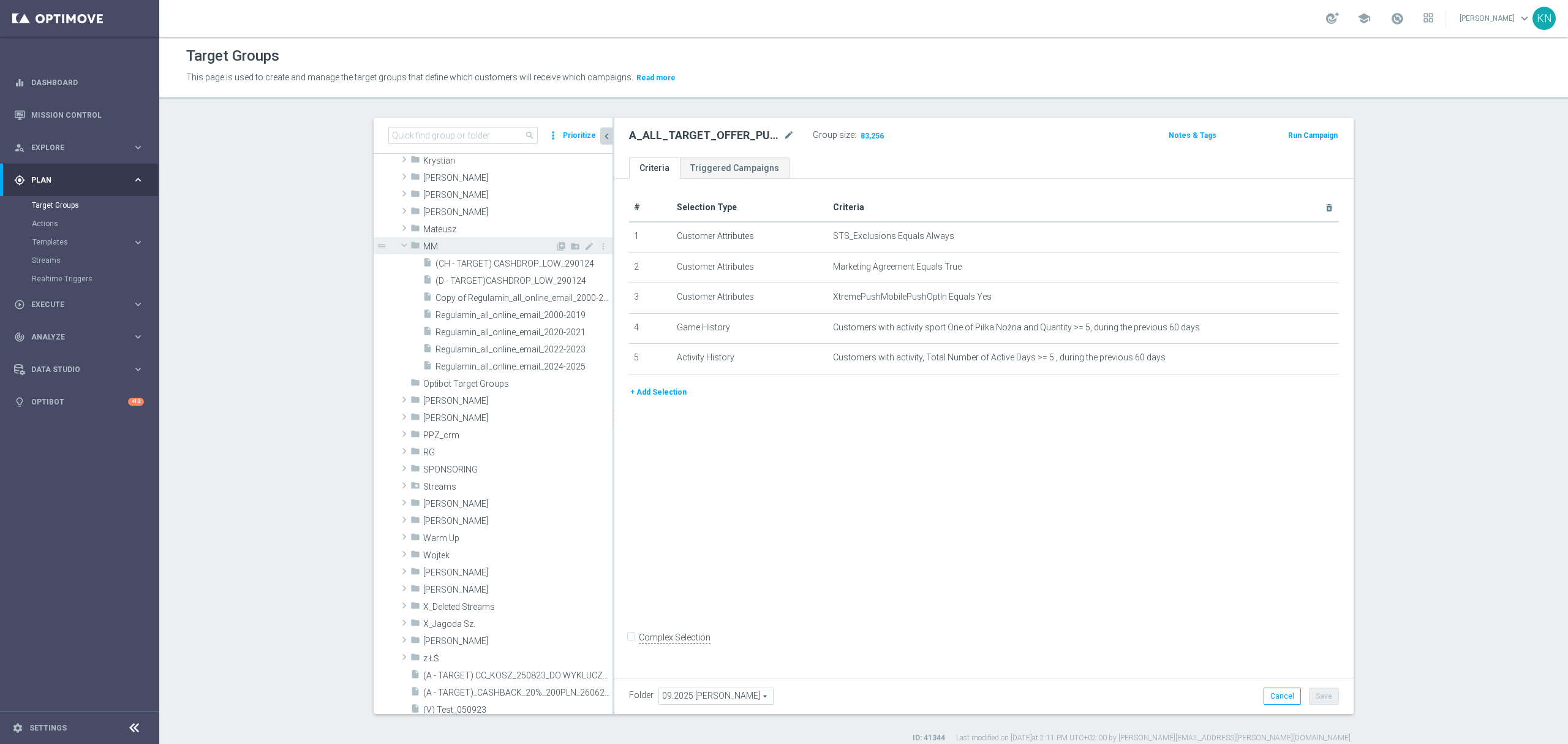
click at [397, 248] on span at bounding box center [404, 245] width 15 height 12
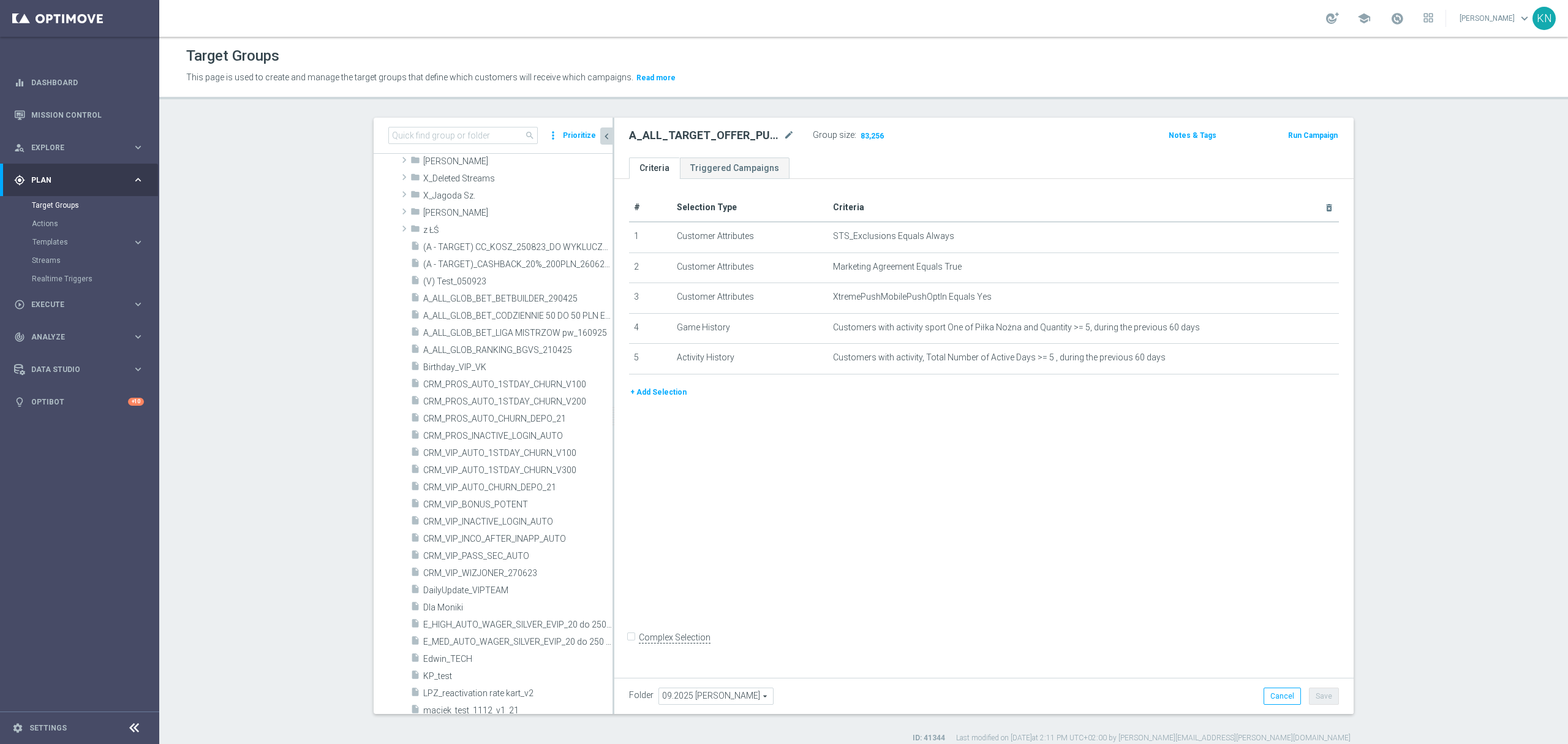
scroll to position [3022, 0]
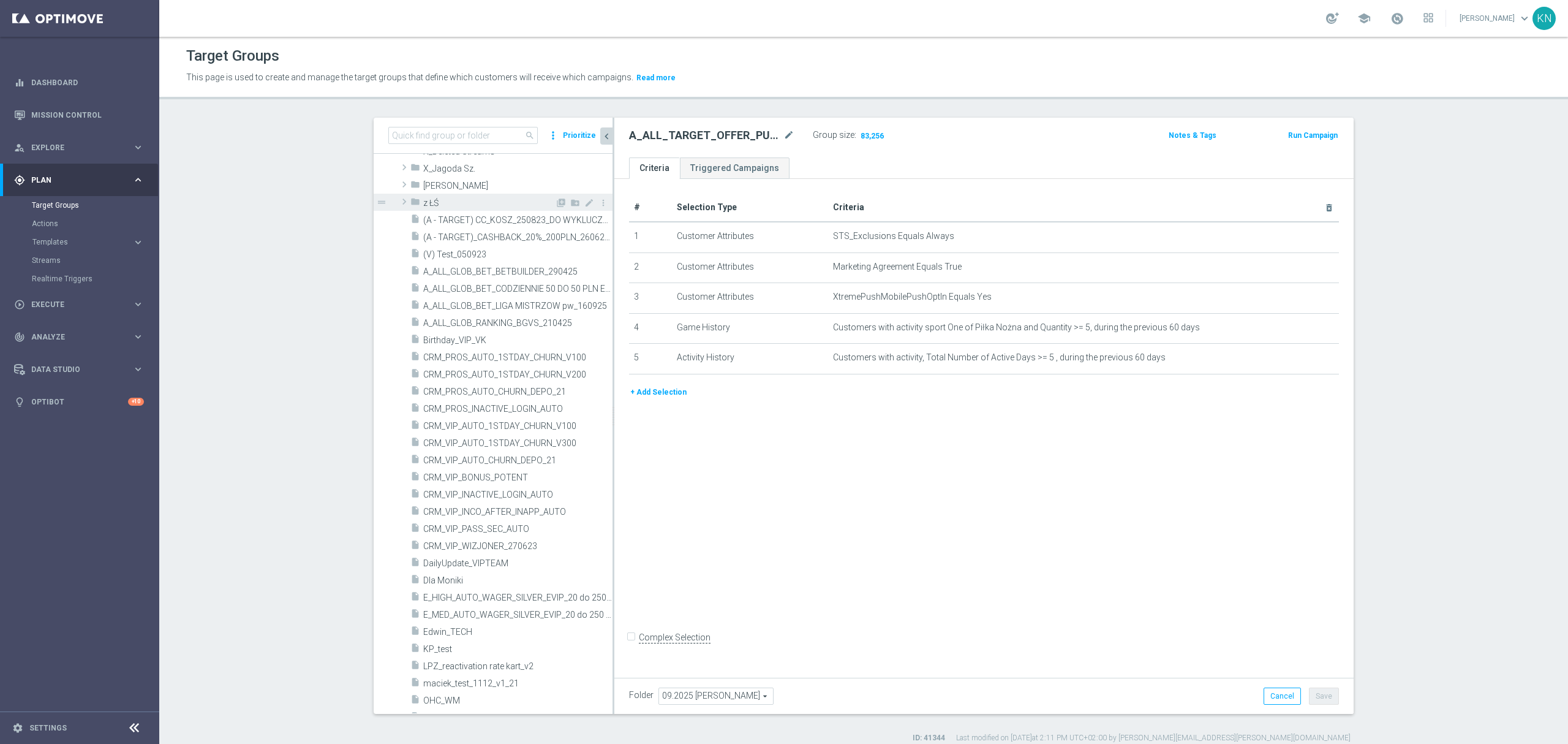
click at [398, 202] on span at bounding box center [404, 201] width 12 height 15
click at [397, 202] on span at bounding box center [404, 201] width 15 height 12
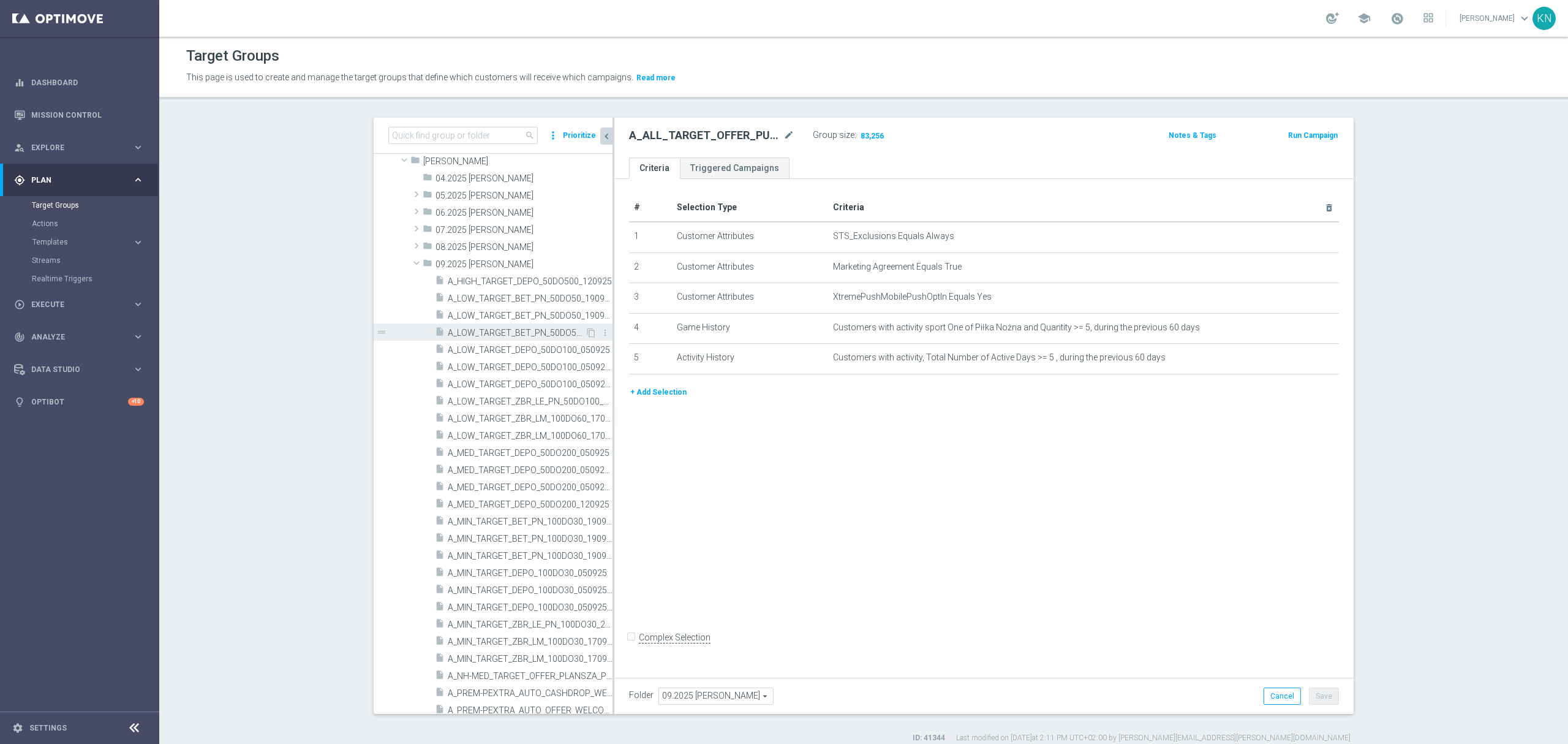
scroll to position [2072, 0]
click at [587, 540] on icon "content_copy" at bounding box center [591, 540] width 10 height 10
checkbox input "true"
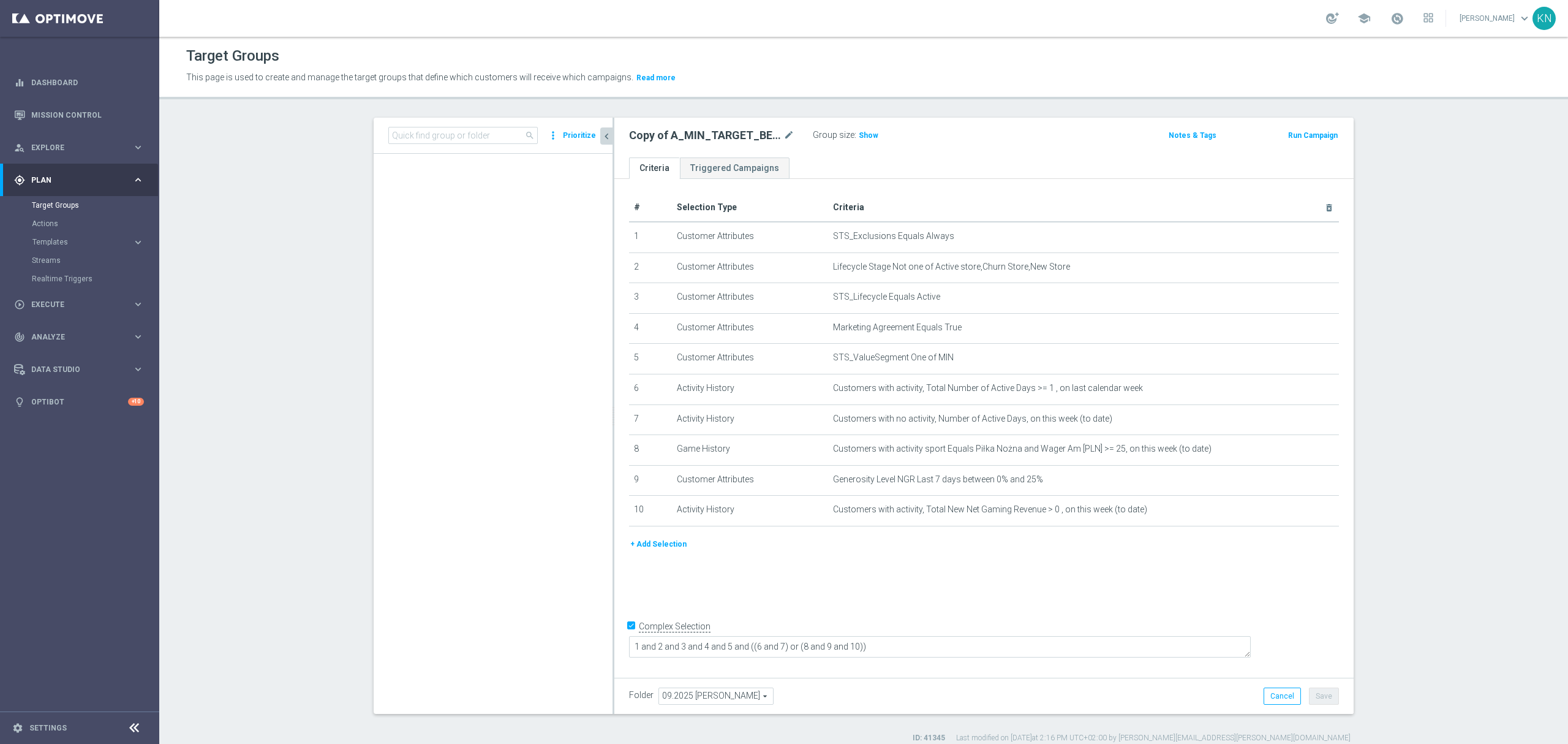
scroll to position [3765, 0]
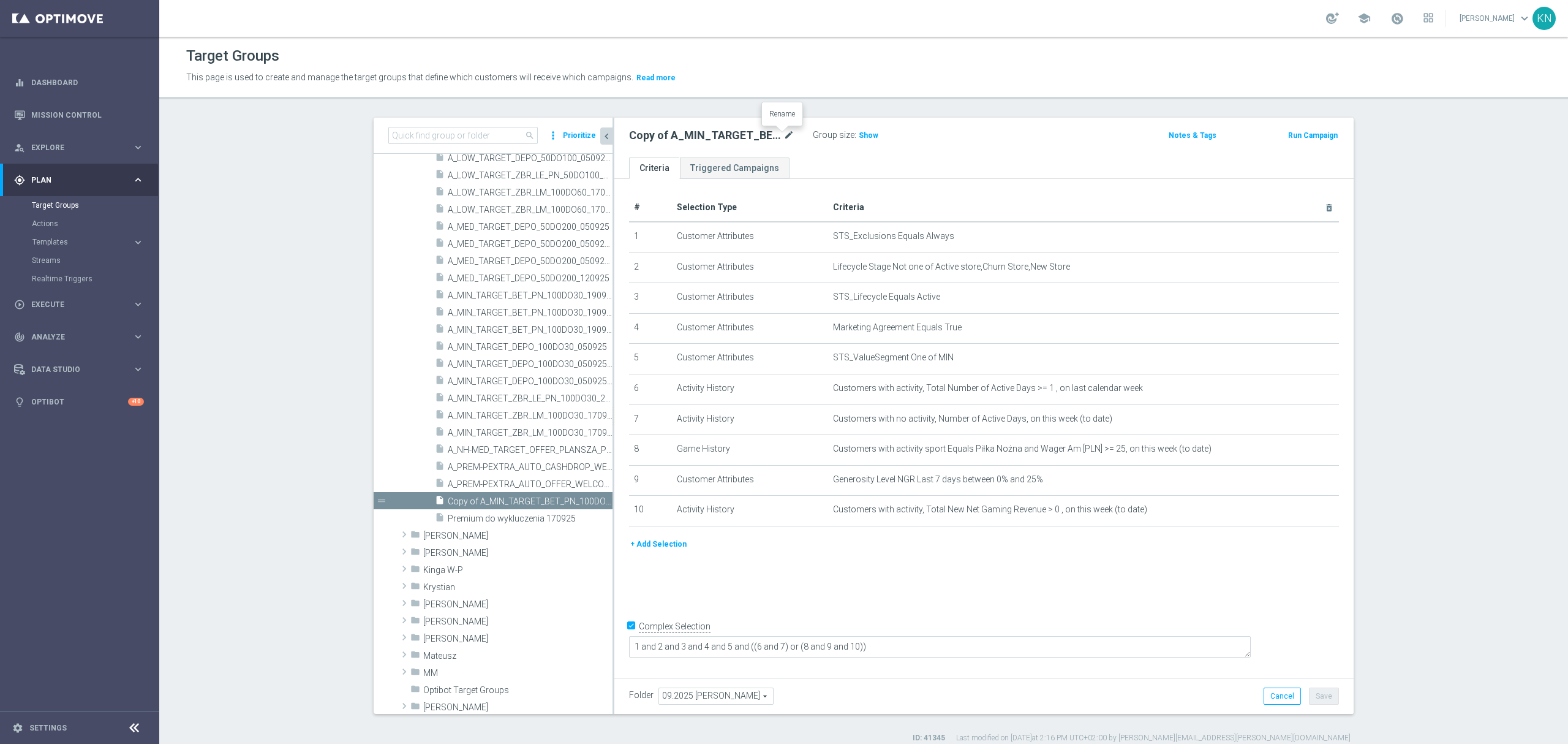
click at [784, 137] on icon "mode_edit" at bounding box center [789, 135] width 11 height 15
type input "A_MIN_TARGET_WIN_PN_20_ZL_260925"
click at [793, 163] on ul "Criteria Triggered Campaigns" at bounding box center [984, 168] width 740 height 21
click at [1311, 424] on icon "delete_forever" at bounding box center [1313, 418] width 10 height 10
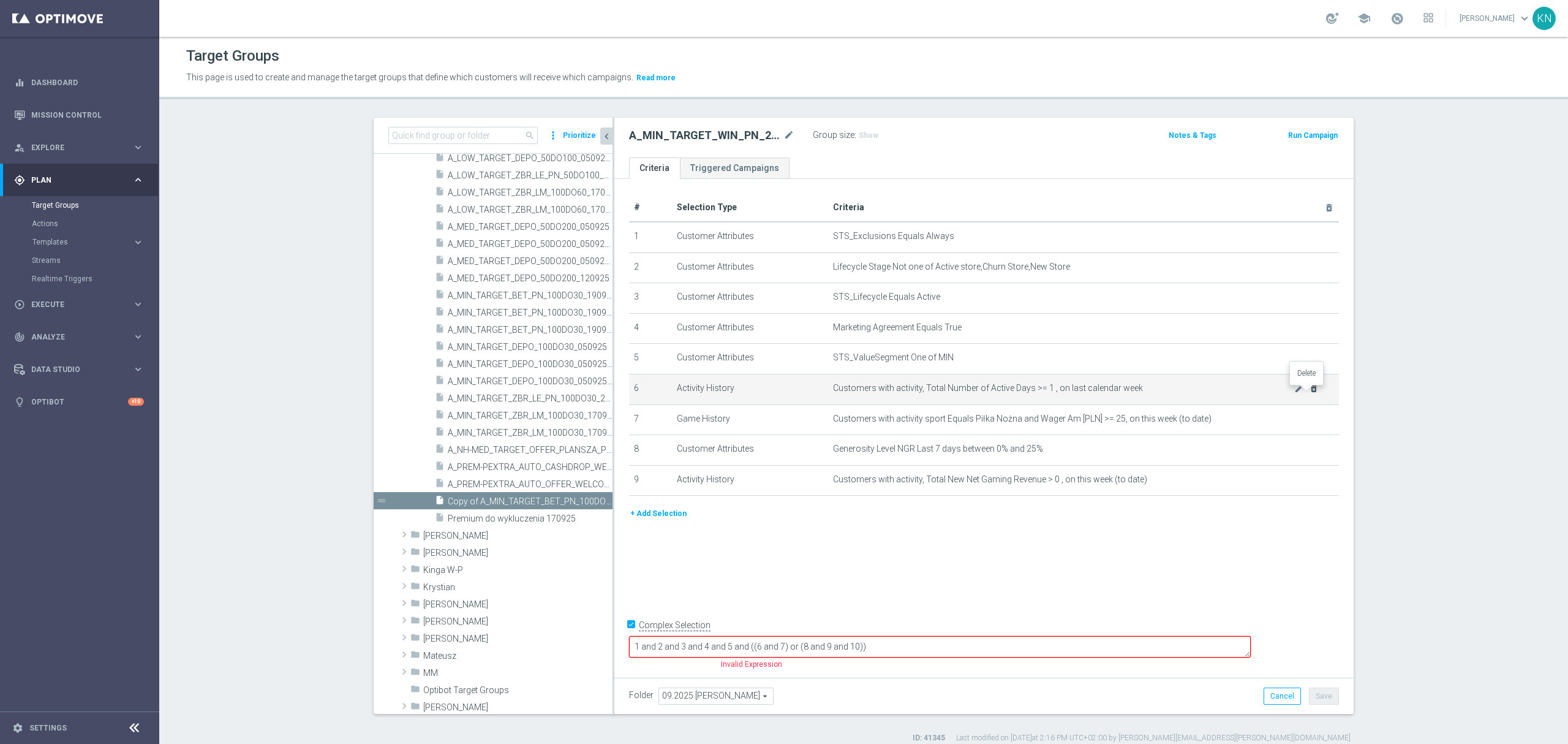
click at [1309, 392] on icon "delete_forever" at bounding box center [1313, 388] width 10 height 10
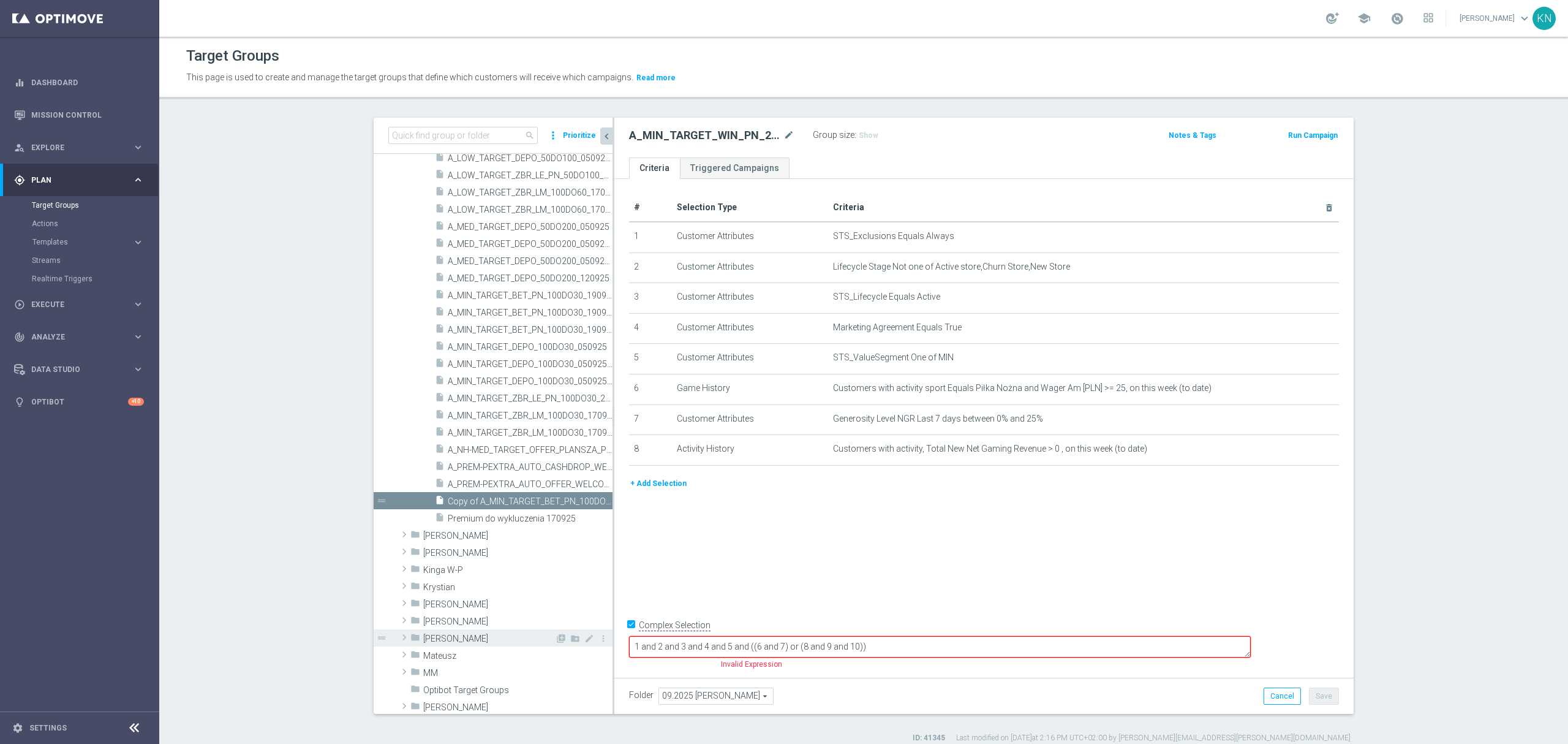
drag, startPoint x: 959, startPoint y: 642, endPoint x: 547, endPoint y: 630, distance: 412.2
click at [547, 630] on as-split "search more_vert Prioritize Customer Target Groups library_add create_new_folder" at bounding box center [864, 415] width 981 height 596
click at [629, 635] on input "Complex Selection" at bounding box center [633, 626] width 8 height 18
checkbox input "false"
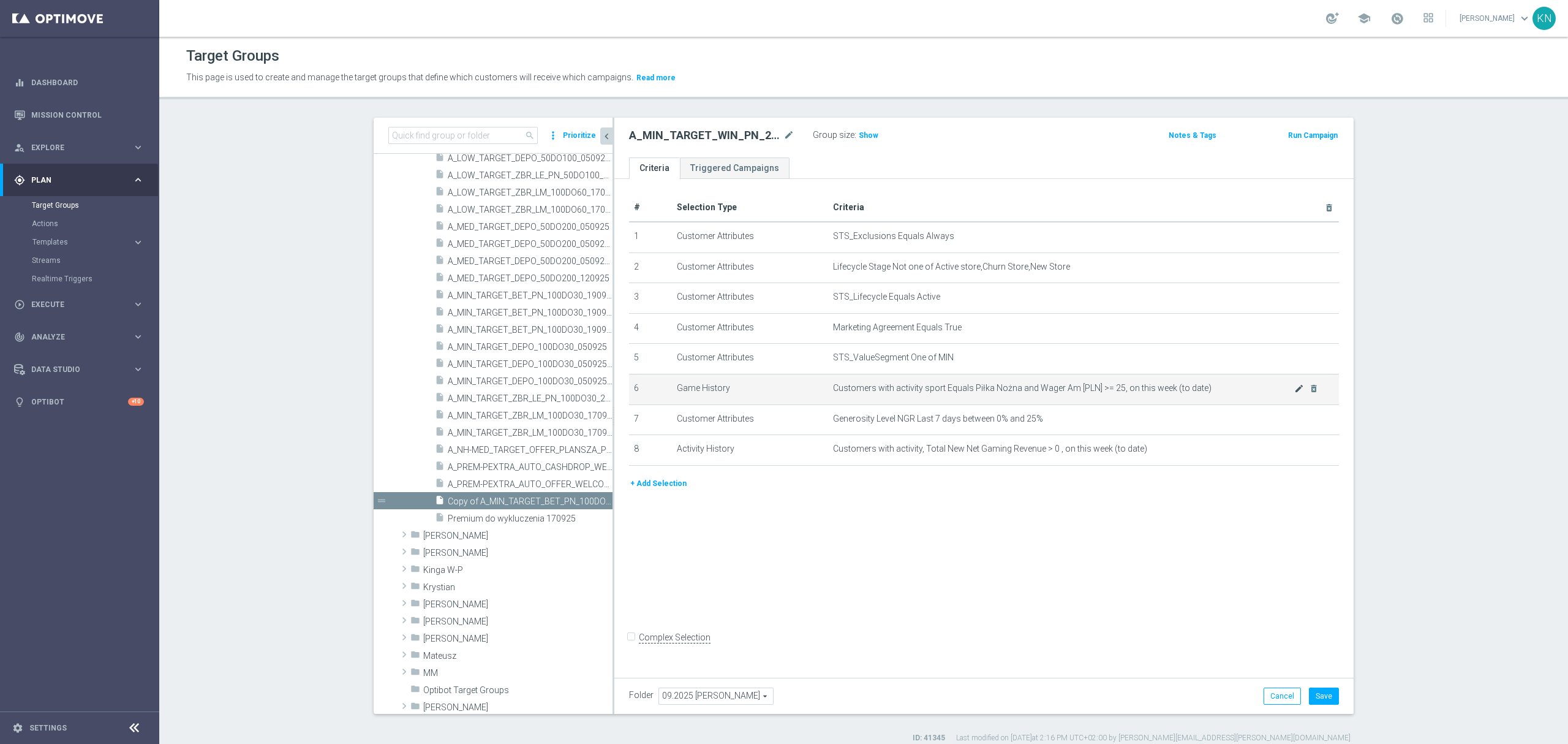
click at [1295, 393] on icon "mode_edit" at bounding box center [1299, 388] width 10 height 10
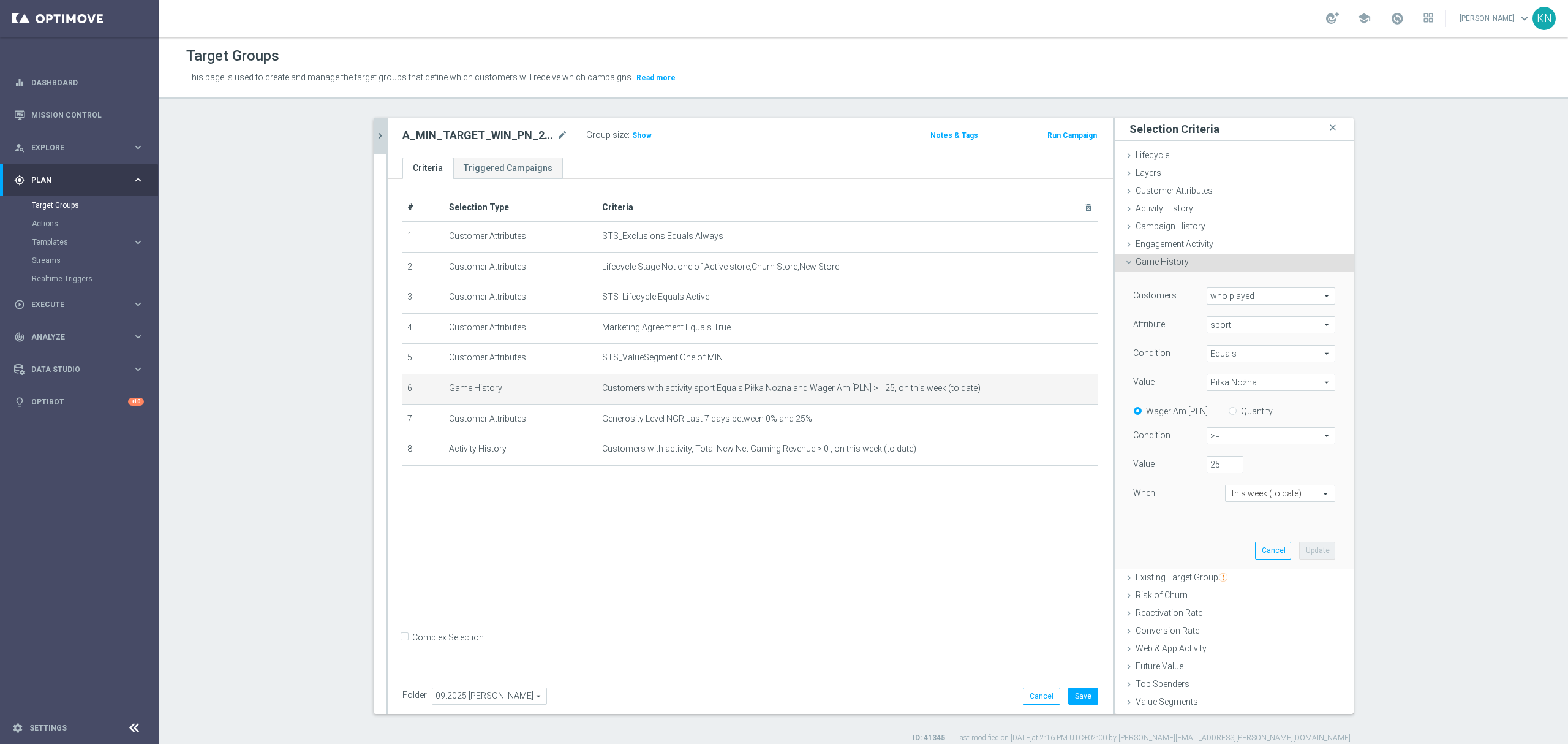
click at [1232, 409] on input "Quantity" at bounding box center [1235, 409] width 8 height 8
radio input "true"
drag, startPoint x: 1214, startPoint y: 457, endPoint x: 1174, endPoint y: 451, distance: 40.4
click at [1174, 451] on div "Customers who played who played arrow_drop_down search Attribute sport sport ar…" at bounding box center [1234, 404] width 202 height 235
type input "3"
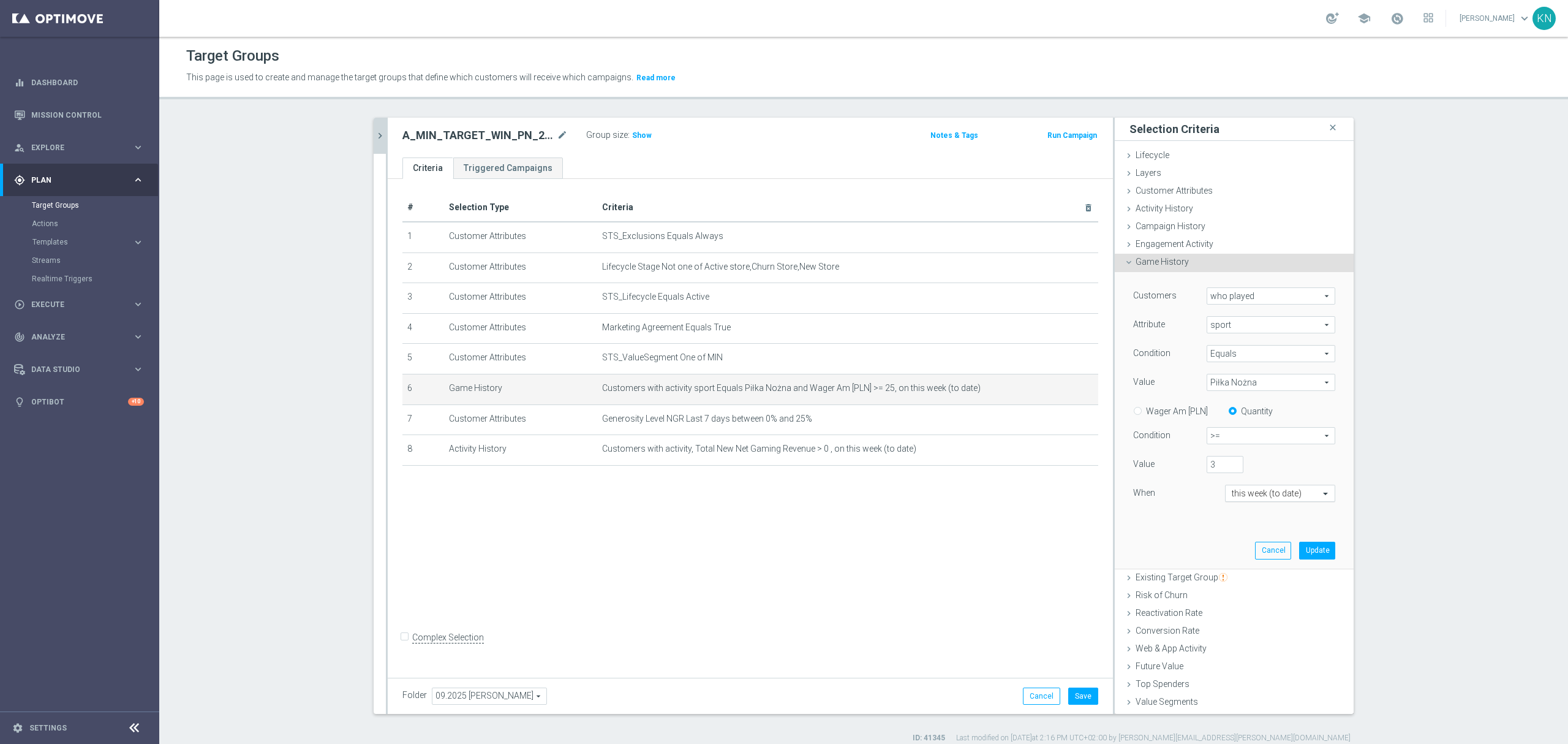
click at [1290, 494] on div at bounding box center [1280, 494] width 109 height 11
click at [1257, 518] on div "during the previous" at bounding box center [1280, 511] width 97 height 19
click at [1238, 525] on input "number" at bounding box center [1271, 522] width 92 height 18
type input "14"
click at [1304, 561] on button "Update" at bounding box center [1317, 567] width 36 height 18
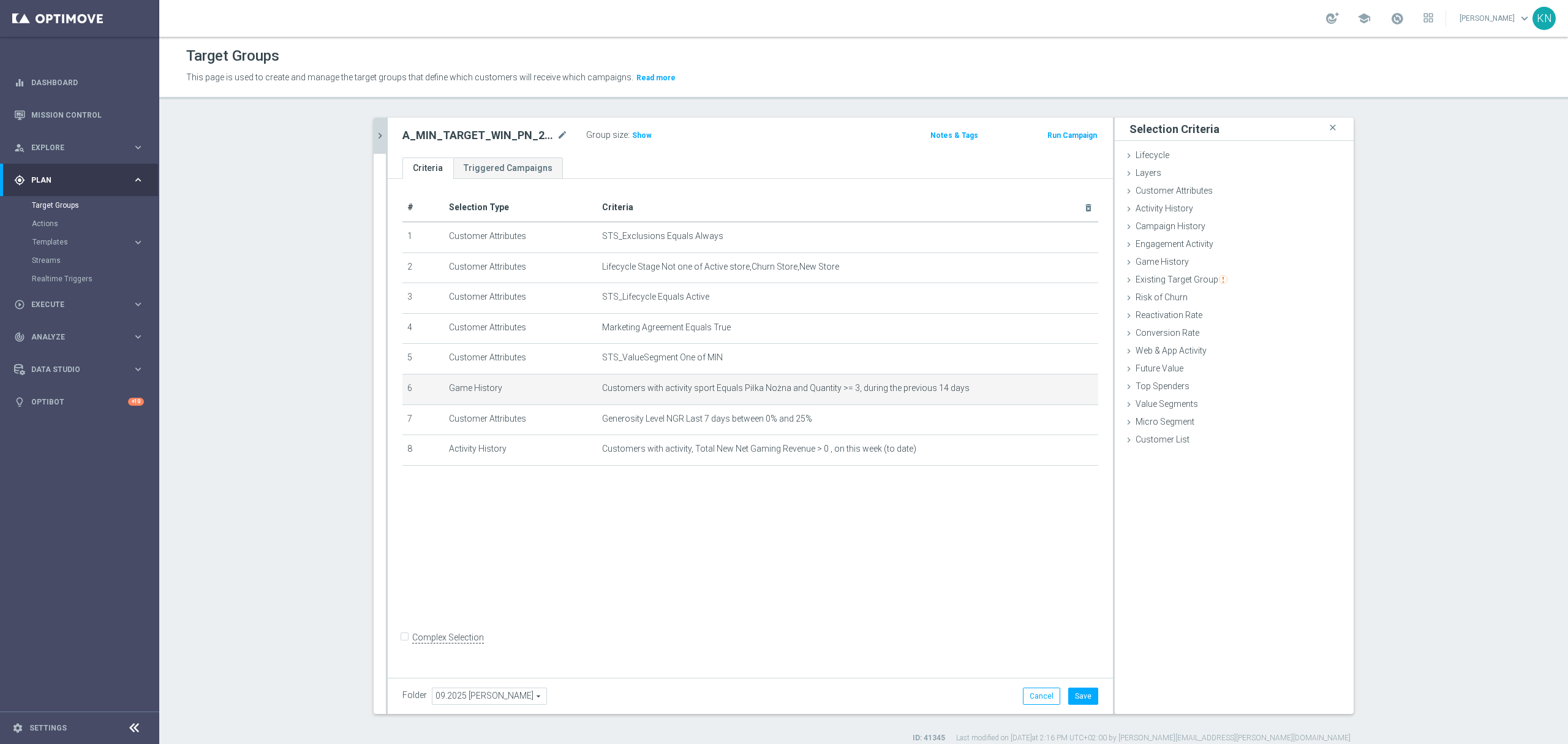
click at [884, 518] on div "# Selection Type Criteria delete_forever 1 Customer Attributes STS_Exclusions E…" at bounding box center [750, 425] width 726 height 493
click at [1163, 266] on span "Game History" at bounding box center [1162, 261] width 53 height 10
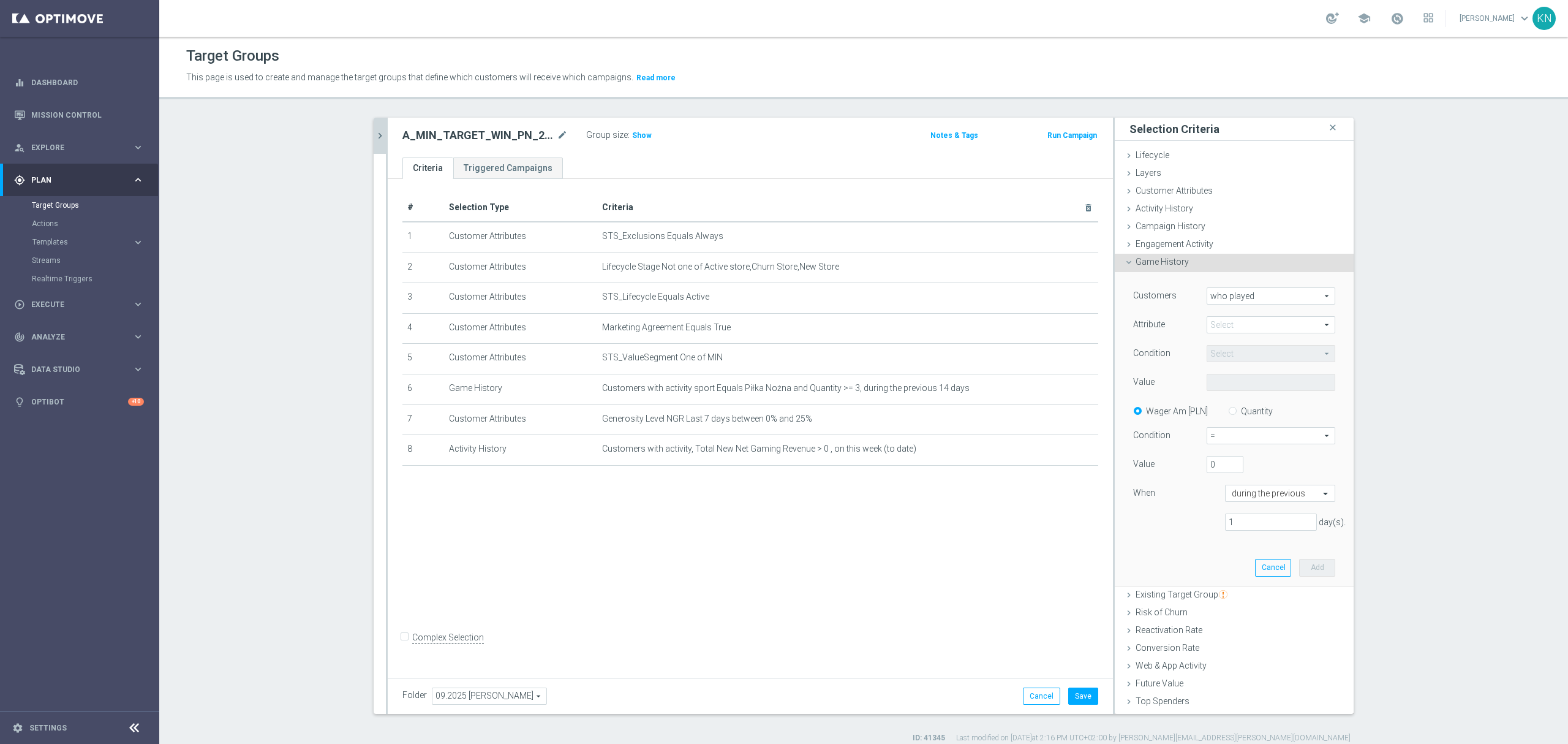
click at [1245, 298] on span "who played" at bounding box center [1271, 296] width 128 height 16
drag, startPoint x: 1157, startPoint y: 325, endPoint x: 1185, endPoint y: 326, distance: 28.0
click at [1163, 325] on div "Attribute" at bounding box center [1161, 326] width 74 height 19
click at [1215, 326] on span at bounding box center [1271, 325] width 128 height 16
click at [1177, 333] on div "Attribute" at bounding box center [1161, 326] width 74 height 19
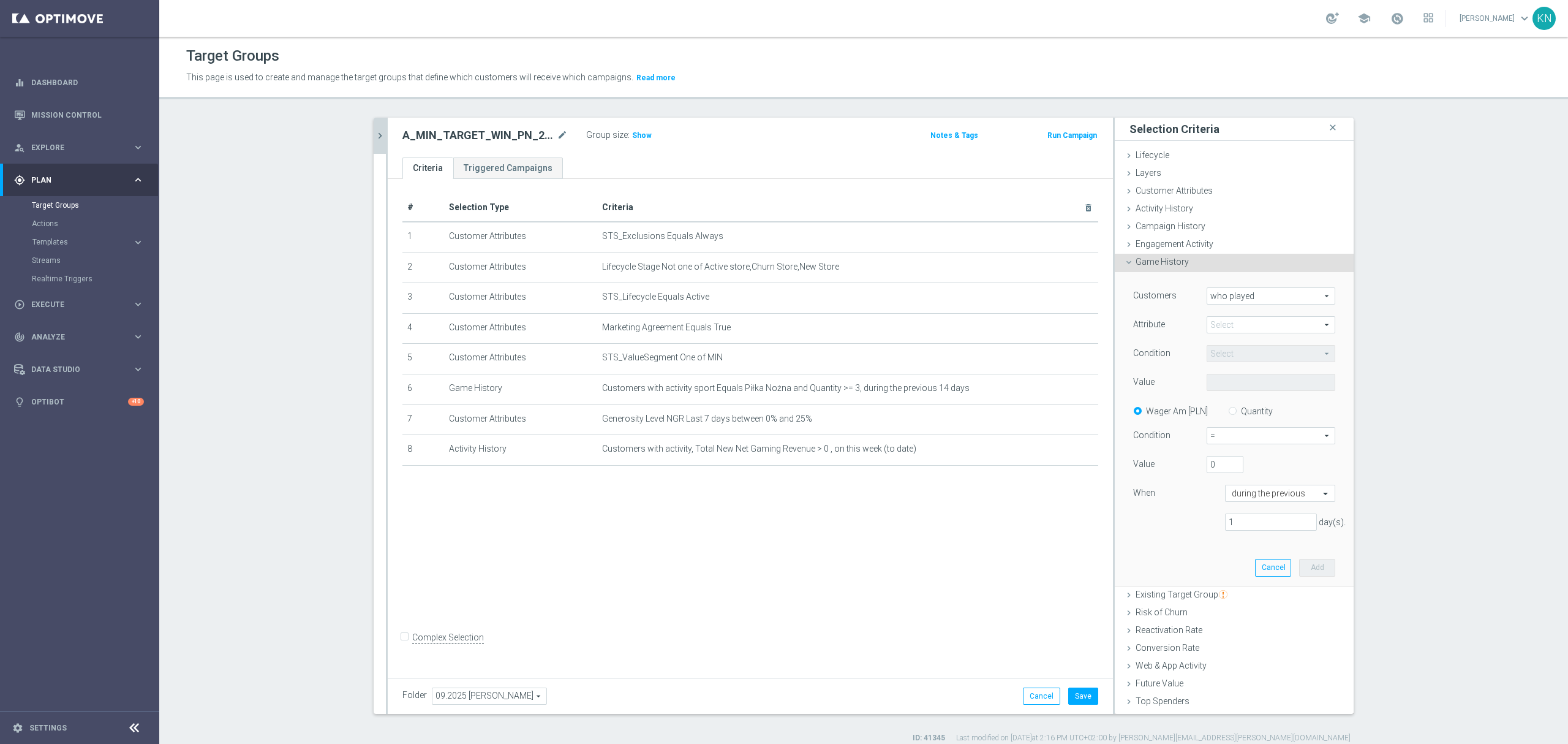
click at [1172, 270] on div "Game History done selection updated" at bounding box center [1234, 263] width 239 height 18
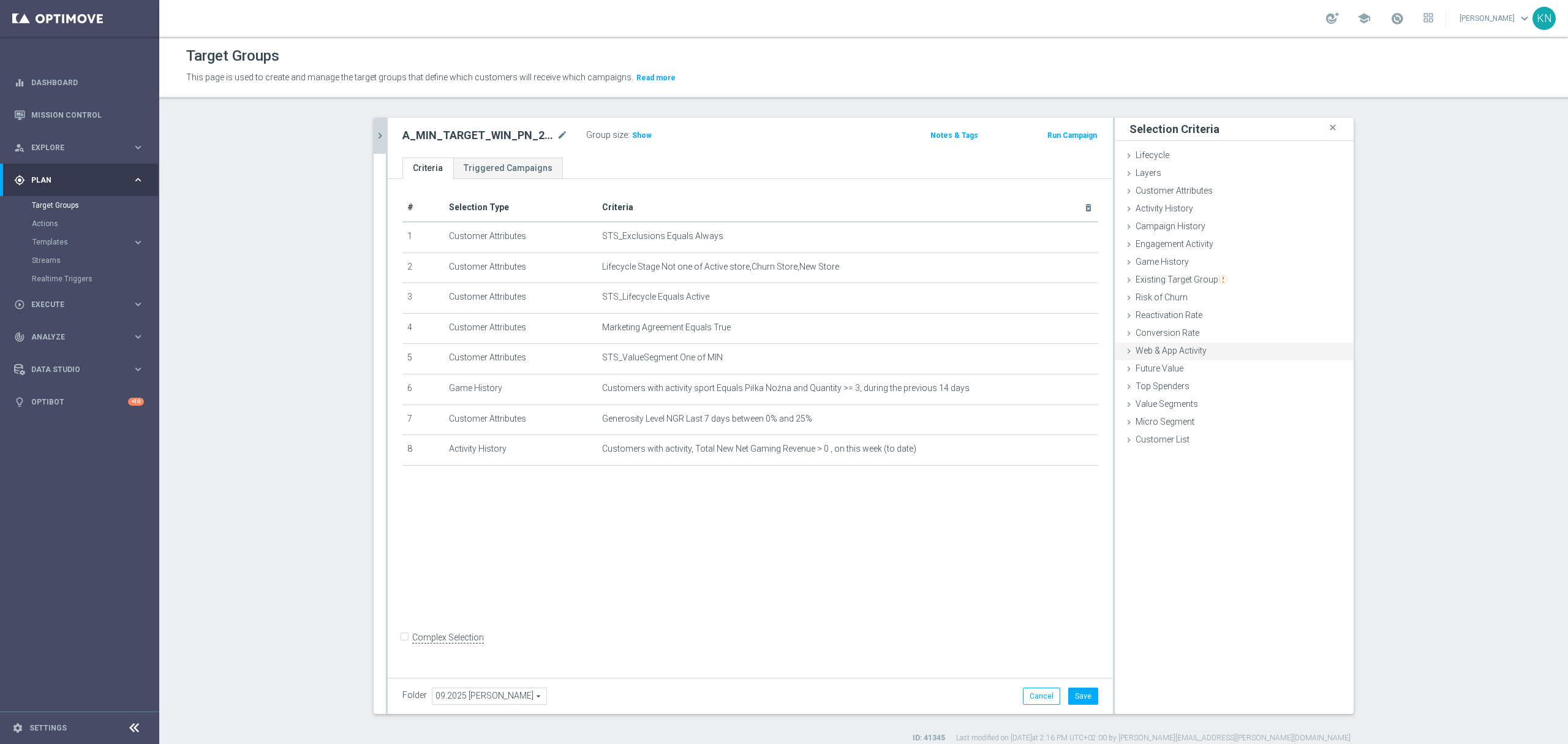
click at [1168, 350] on span "Web & App Activity" at bounding box center [1171, 350] width 71 height 10
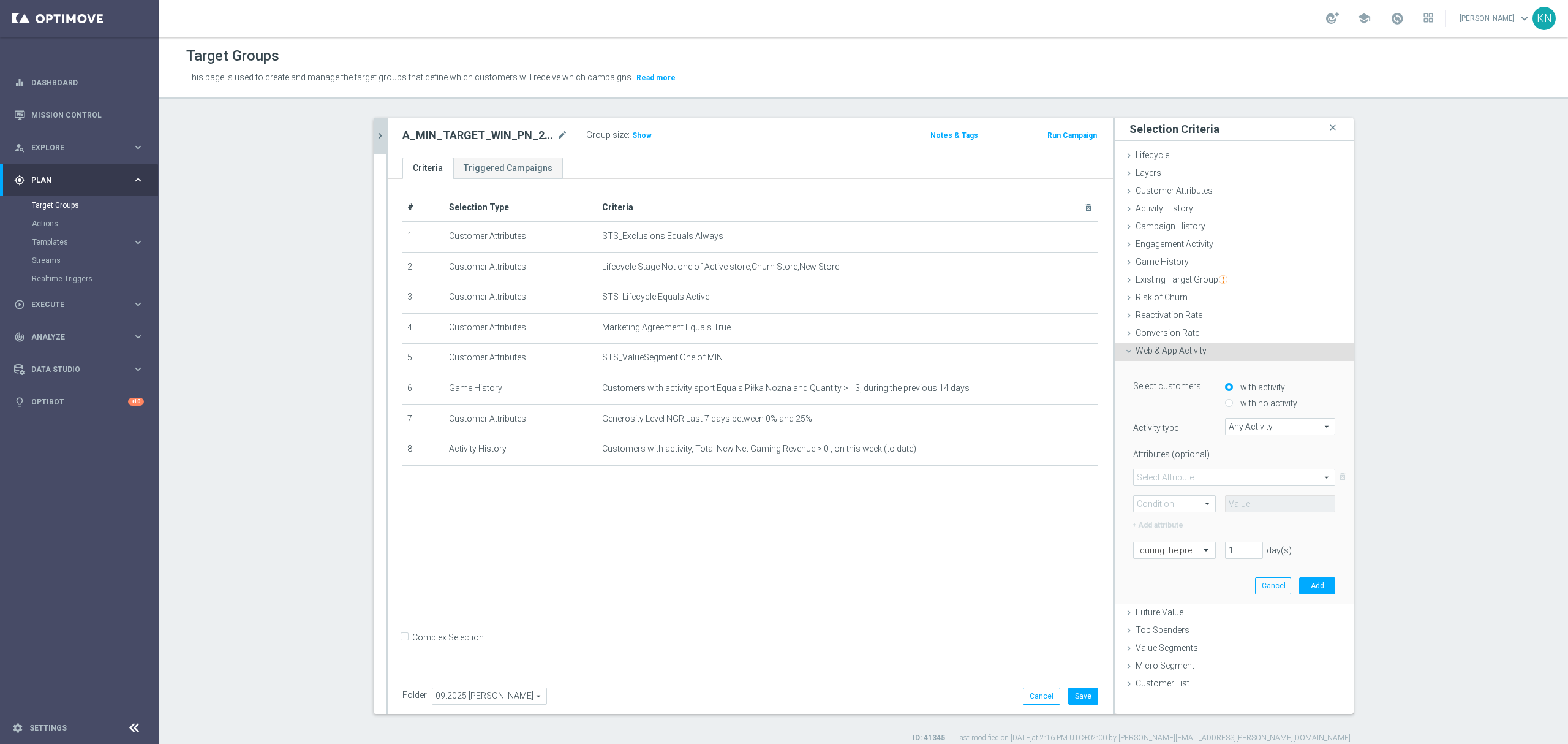
click at [1235, 427] on span "Any Activity" at bounding box center [1280, 426] width 109 height 16
click at [1279, 601] on span "ticket_winning" at bounding box center [1281, 603] width 98 height 10
type input "ticket_winning"
click at [1229, 399] on div "with no activity" at bounding box center [1281, 401] width 110 height 16
click at [1226, 400] on input "with no activity" at bounding box center [1229, 403] width 8 height 8
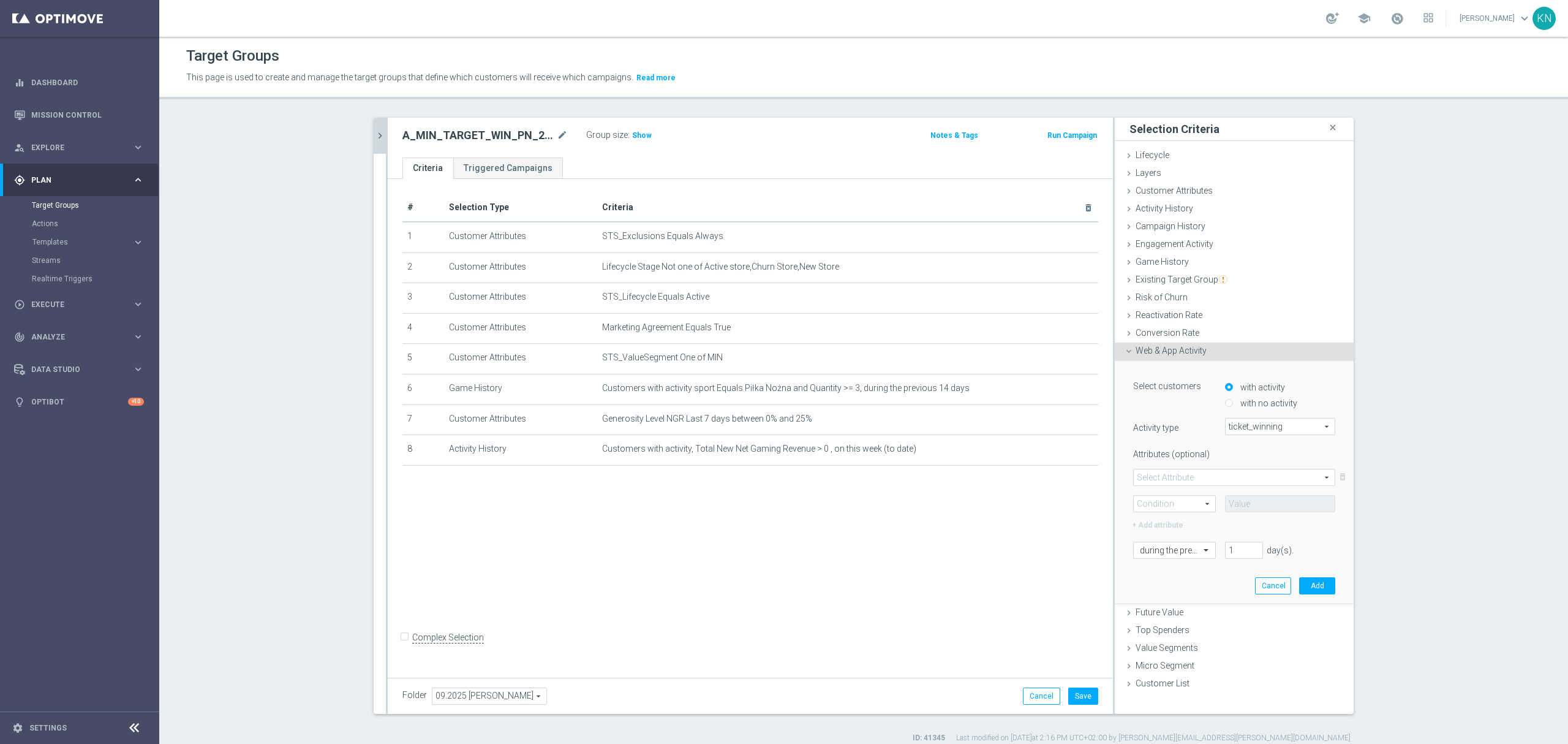
radio input "true"
click at [1226, 384] on input "with activity" at bounding box center [1229, 386] width 8 height 8
radio input "true"
click at [1220, 478] on span at bounding box center [1234, 477] width 201 height 16
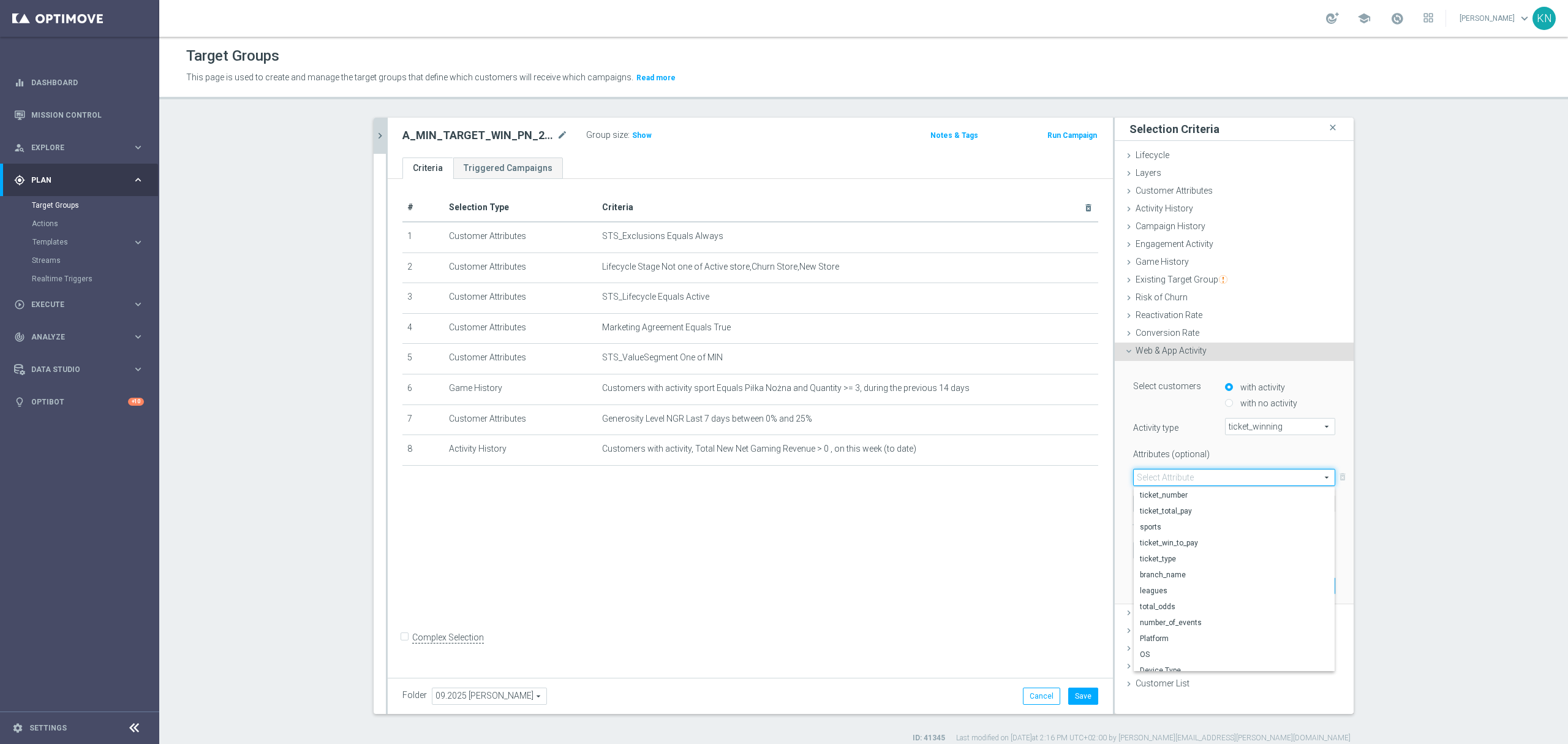
click at [1204, 447] on label "Attributes (optional)" at bounding box center [1170, 451] width 92 height 15
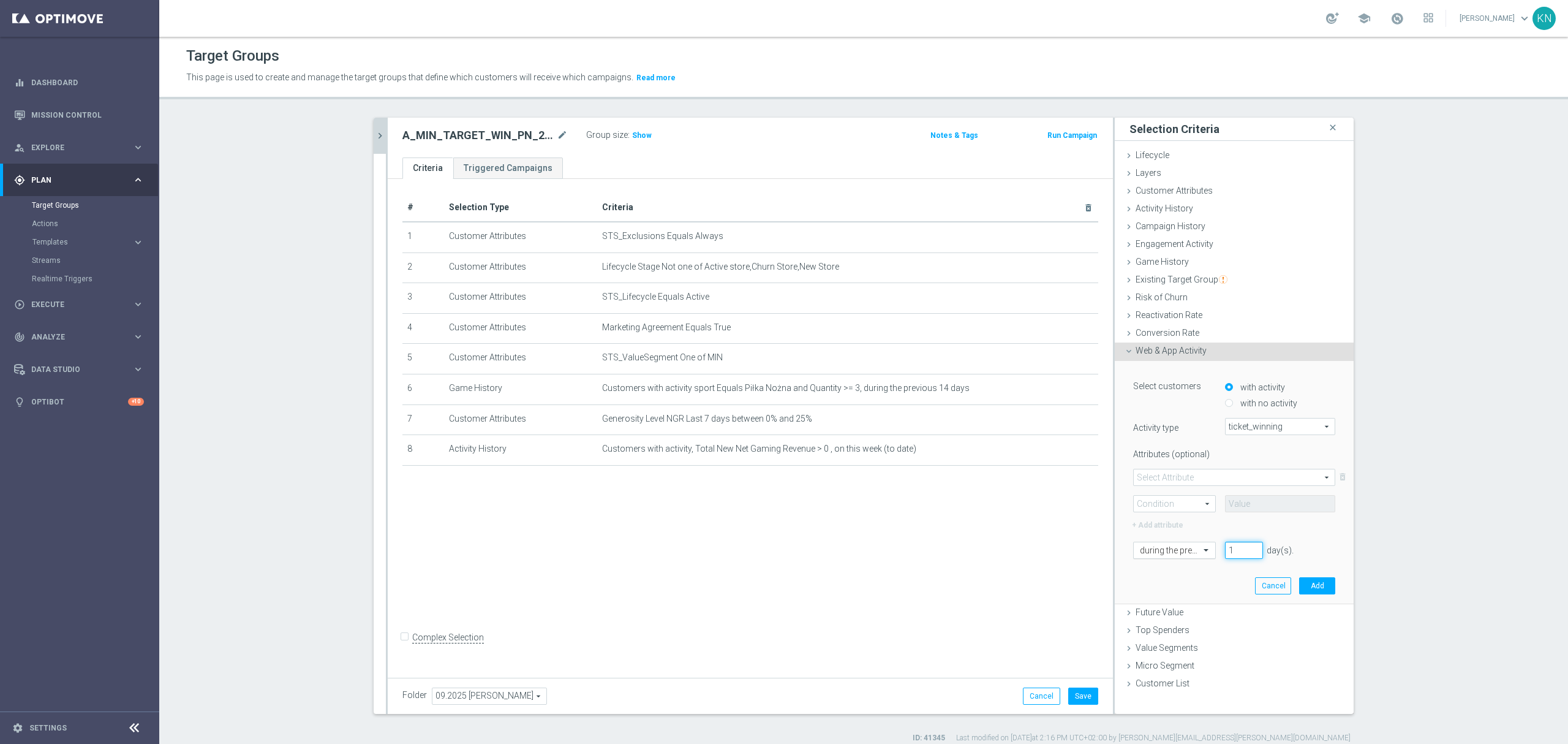
drag, startPoint x: 1229, startPoint y: 550, endPoint x: 1201, endPoint y: 544, distance: 28.6
click at [1201, 544] on div "during the previous 1 day(s). Enter a number between 1 and 730" at bounding box center [1234, 551] width 221 height 18
type input "14"
click at [1325, 584] on button "Add" at bounding box center [1317, 586] width 36 height 18
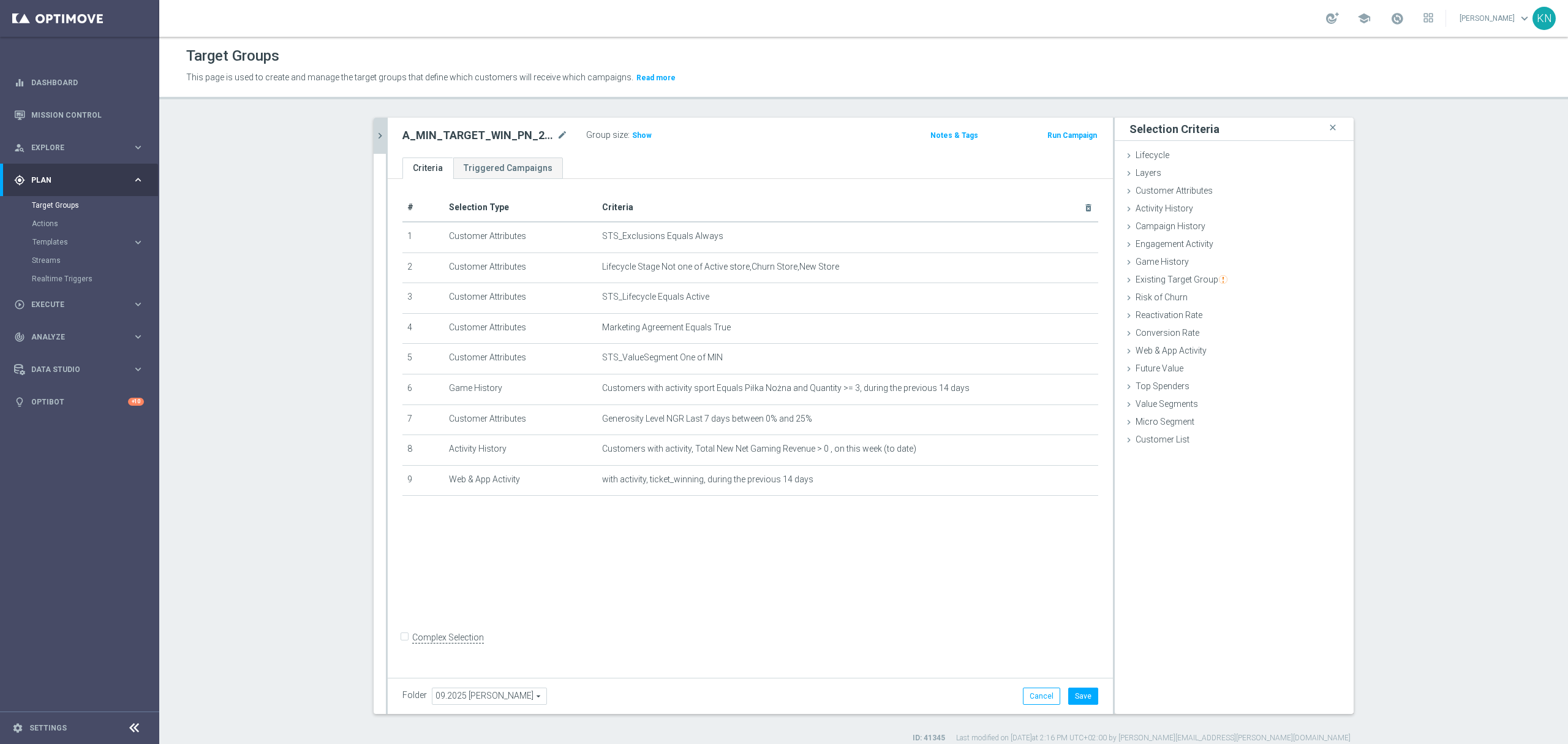
click at [939, 552] on div "# Selection Type Criteria delete_forever 1 Customer Attributes STS_Exclusions E…" at bounding box center [750, 425] width 726 height 493
click at [1069, 454] on icon "delete_forever" at bounding box center [1073, 448] width 10 height 10
click at [1070, 424] on icon "delete_forever" at bounding box center [1073, 418] width 10 height 10
click at [915, 537] on div "# Selection Type Criteria delete_forever 1 Customer Attributes STS_Exclusions E…" at bounding box center [750, 425] width 726 height 493
click at [483, 485] on div "# Selection Type Criteria delete_forever 1 Customer Attributes STS_Exclusions E…" at bounding box center [750, 425] width 726 height 493
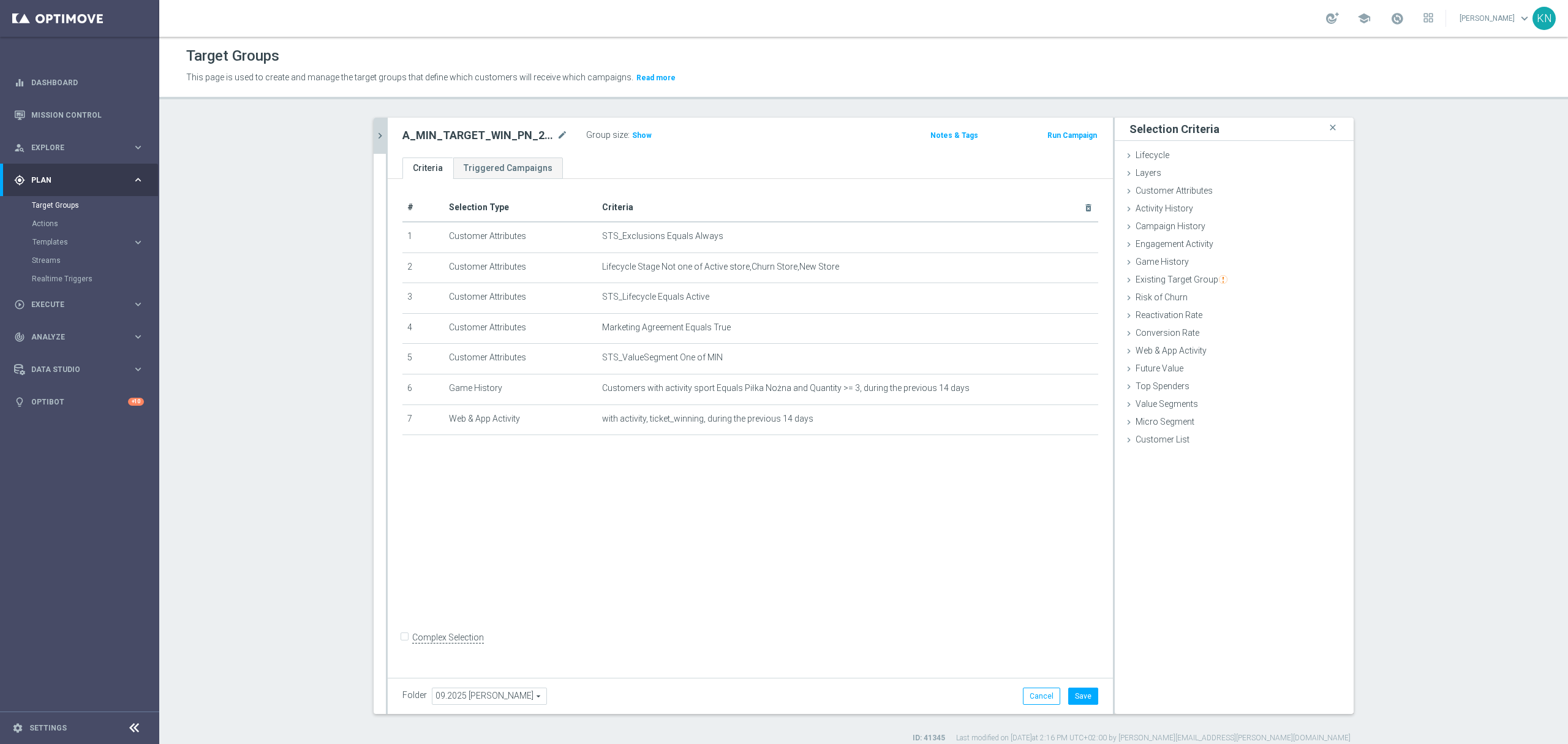
click at [876, 468] on div "# Selection Type Criteria delete_forever 1 Customer Attributes STS_Exclusions E…" at bounding box center [750, 425] width 726 height 493
click at [930, 522] on div "# Selection Type Criteria delete_forever 1 Customer Attributes STS_Exclusions E…" at bounding box center [750, 425] width 726 height 493
drag, startPoint x: 1165, startPoint y: 199, endPoint x: 1213, endPoint y: 215, distance: 50.6
click at [1165, 199] on div "Customer Attributes done" at bounding box center [1234, 192] width 239 height 18
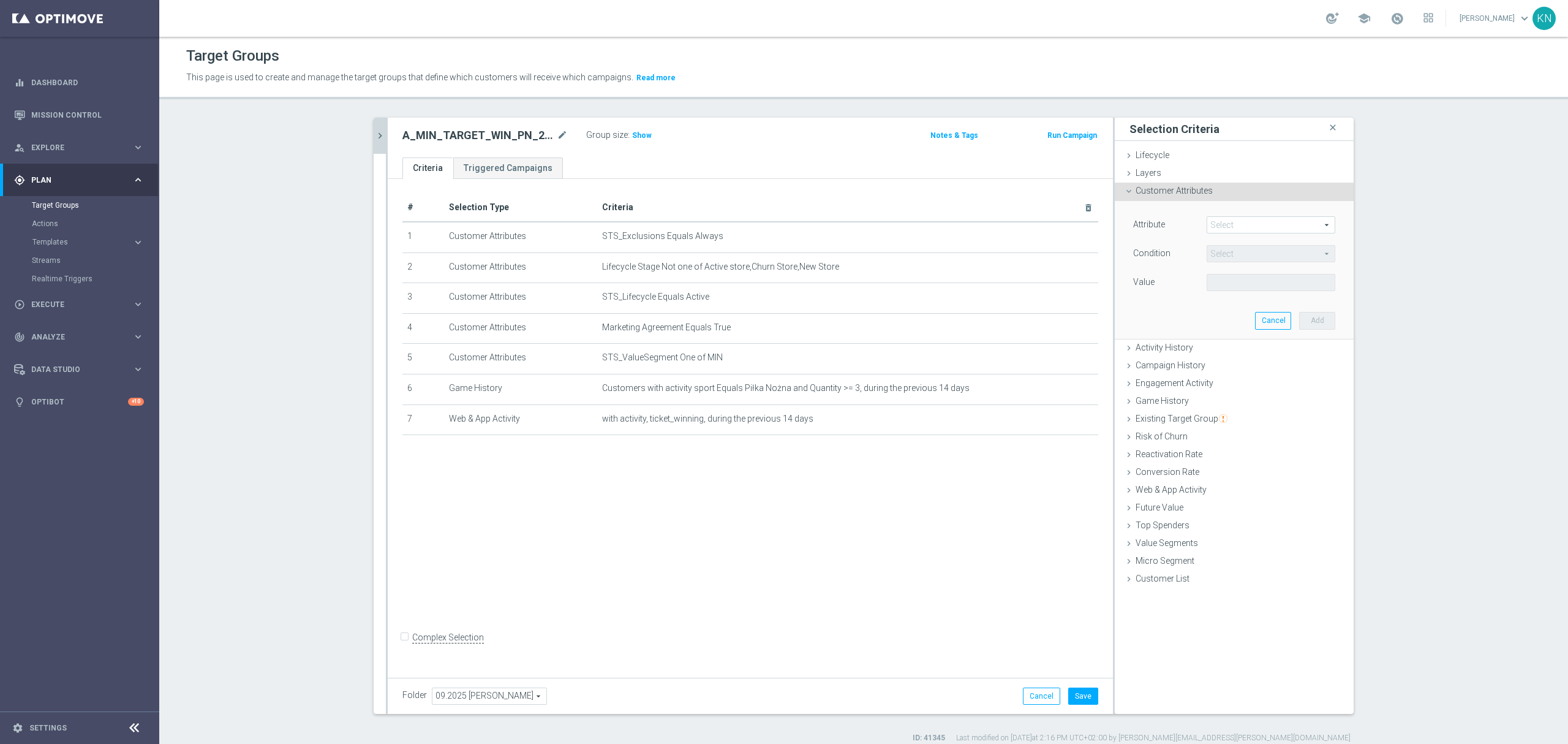
click at [1213, 228] on span at bounding box center [1271, 225] width 128 height 16
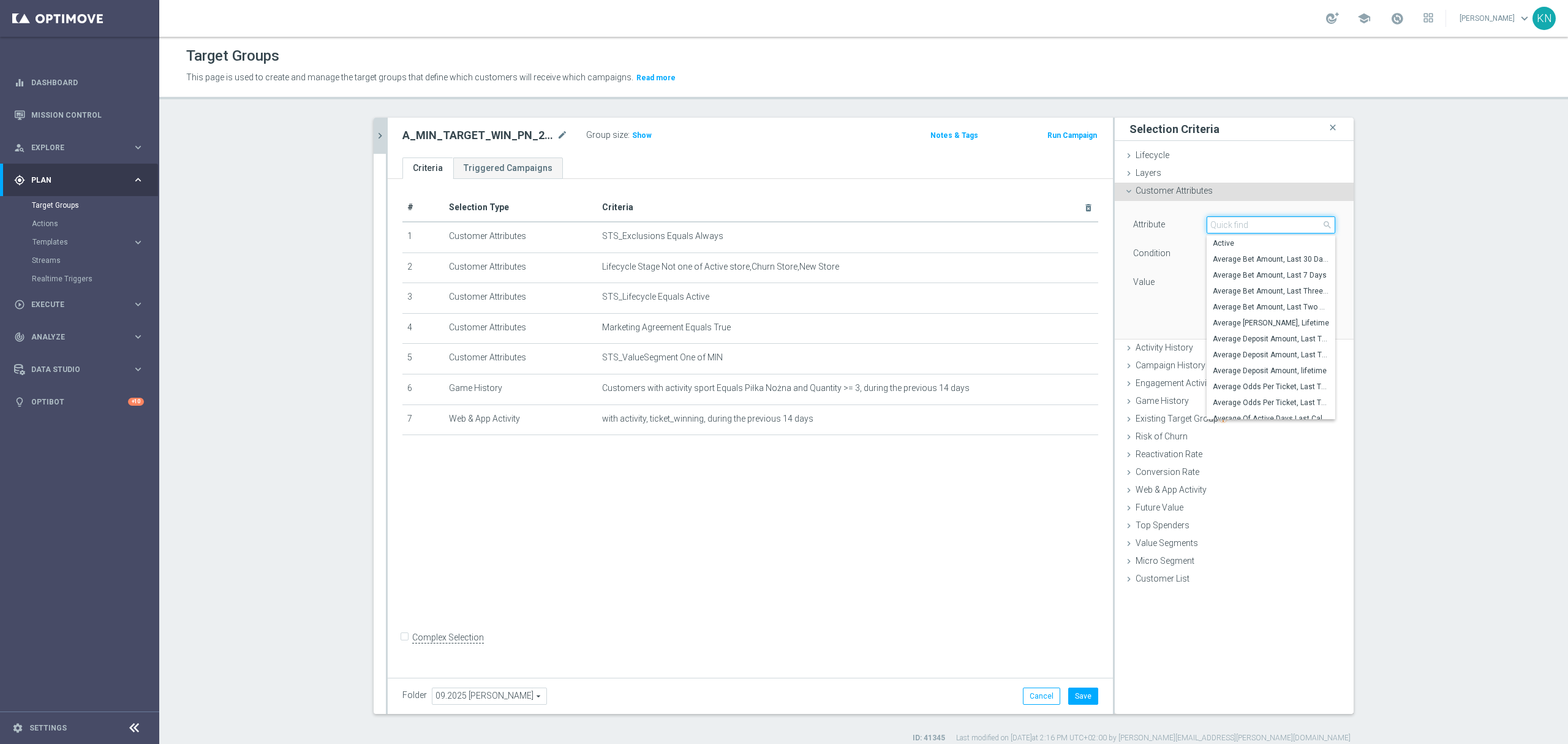
click at [1217, 226] on input "search" at bounding box center [1271, 225] width 129 height 18
type input "generosity"
click at [1309, 341] on span "Generosity Level NGR, last 14 days" at bounding box center [1271, 338] width 116 height 10
type input "Generosity Level NGR, last 14 days"
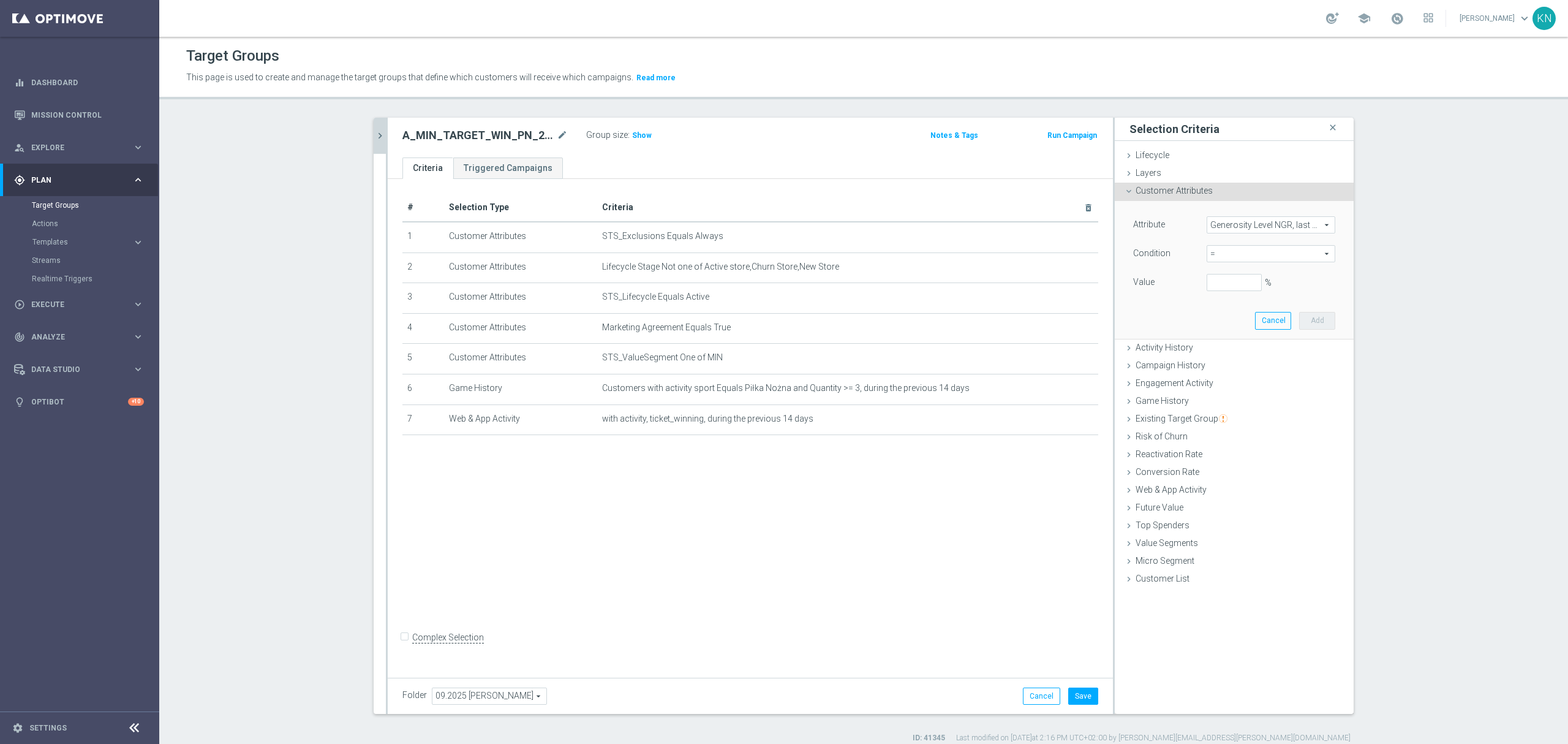
click at [1242, 256] on span "=" at bounding box center [1271, 254] width 128 height 16
click at [1227, 368] on span "between" at bounding box center [1271, 367] width 116 height 10
type input "between"
click at [1213, 278] on input "%" at bounding box center [1234, 283] width 55 height 18
type input "0"
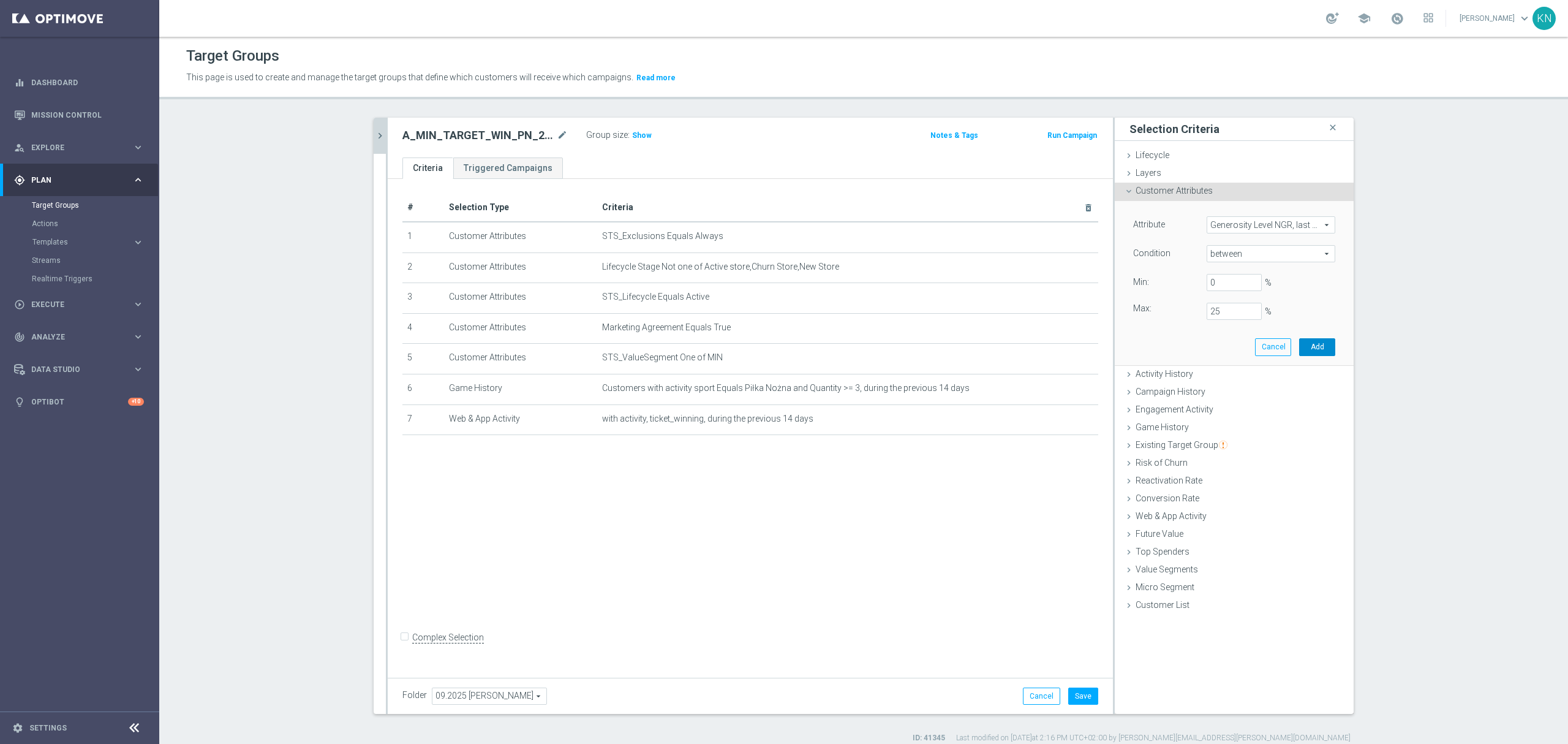
click at [1314, 346] on button "Add" at bounding box center [1317, 347] width 36 height 18
type input "0.25"
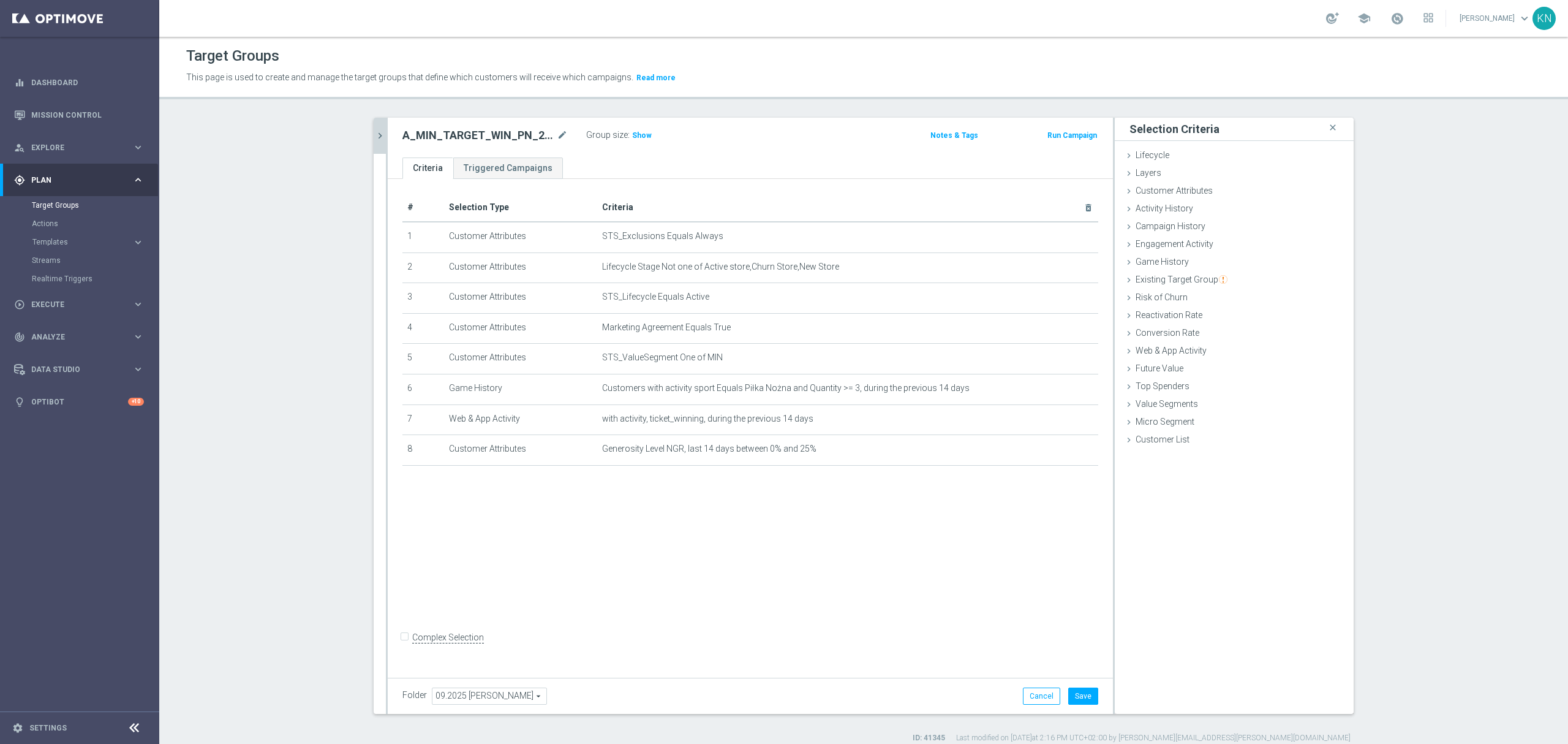
click at [870, 540] on div "# Selection Type Criteria delete_forever 1 Customer Attributes STS_Exclusions E…" at bounding box center [750, 425] width 726 height 493
click at [1167, 193] on span "Customer Attributes" at bounding box center [1174, 190] width 77 height 10
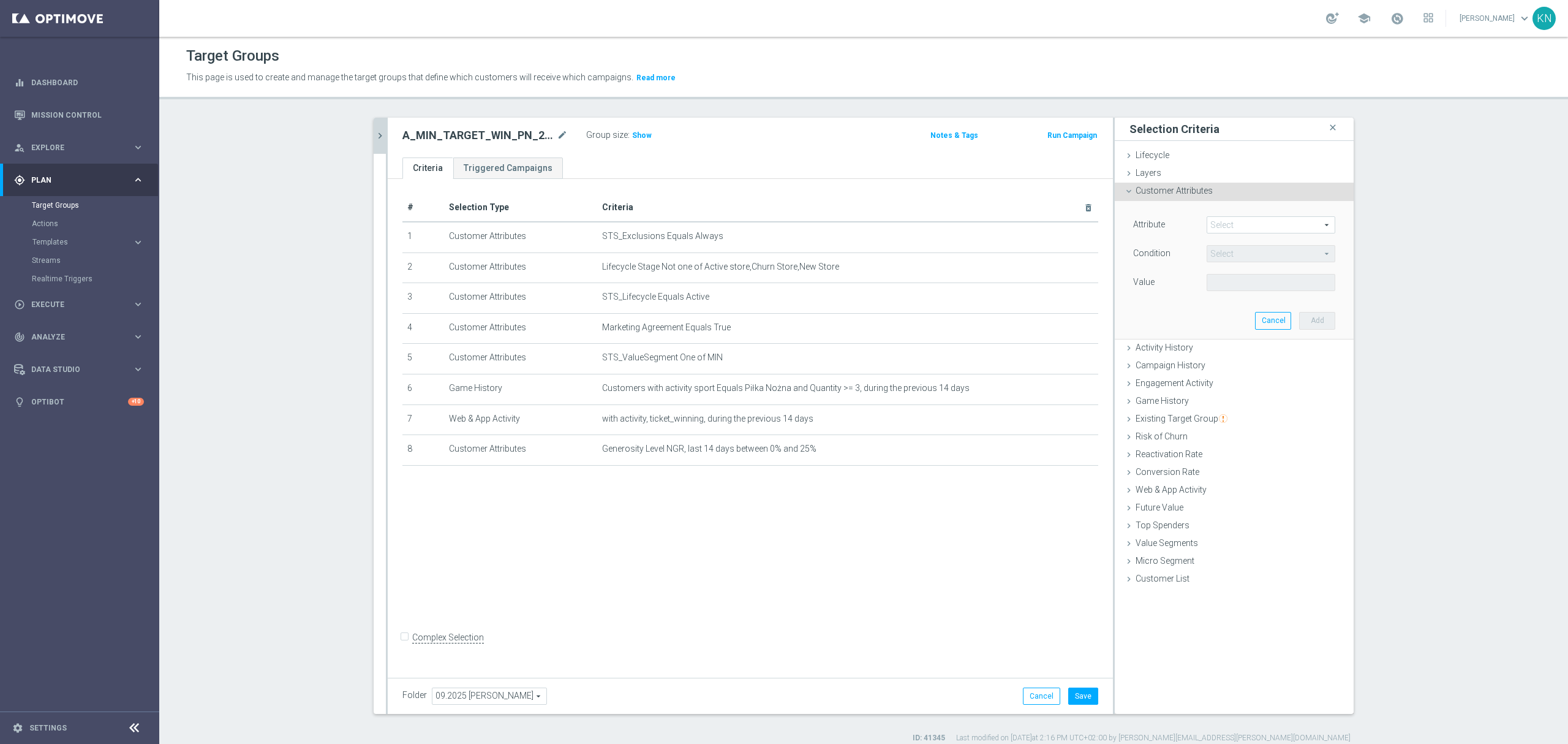
drag, startPoint x: 1221, startPoint y: 219, endPoint x: 1227, endPoint y: 228, distance: 10.8
click at [1223, 219] on span at bounding box center [1271, 225] width 128 height 16
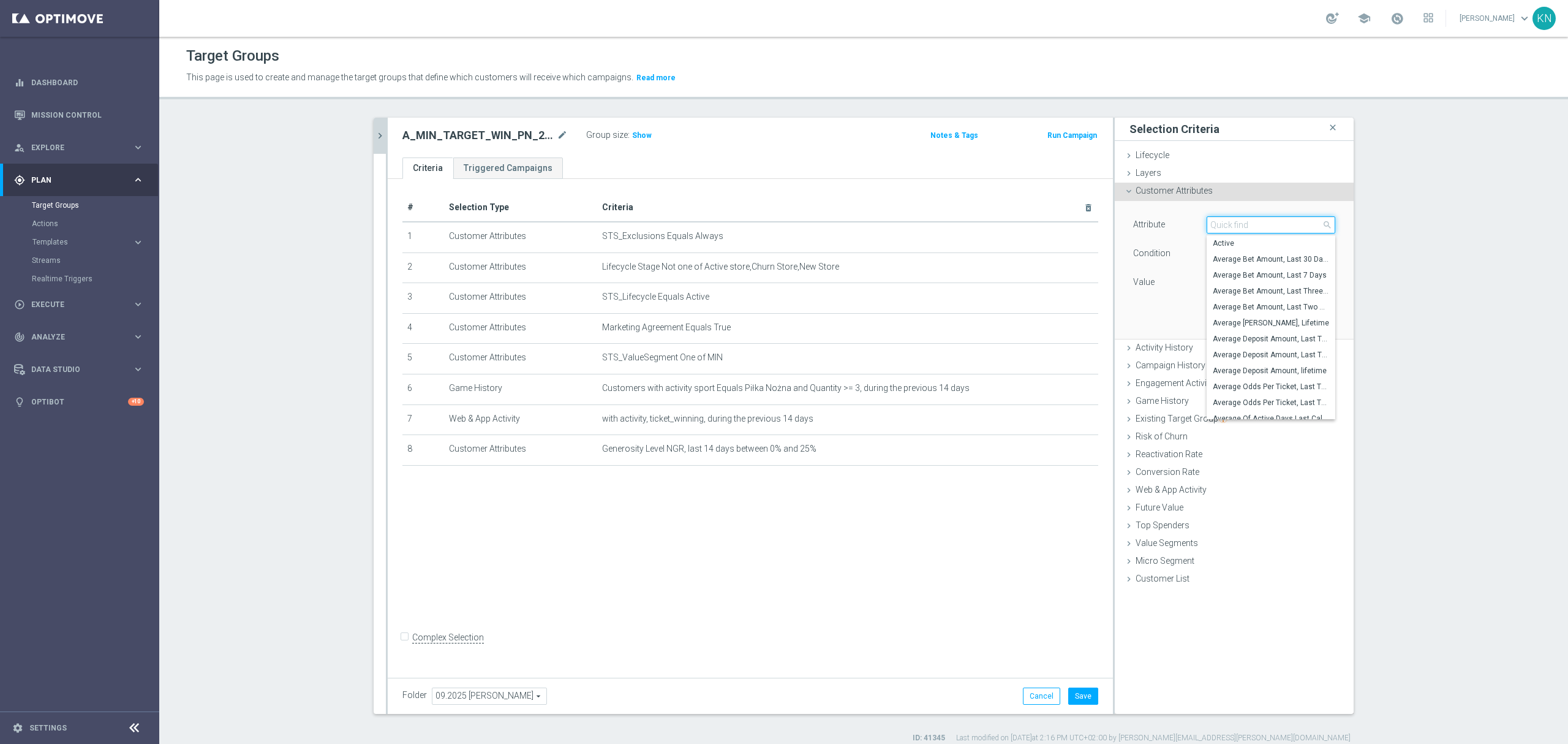
click at [1228, 228] on input "search" at bounding box center [1271, 225] width 129 height 18
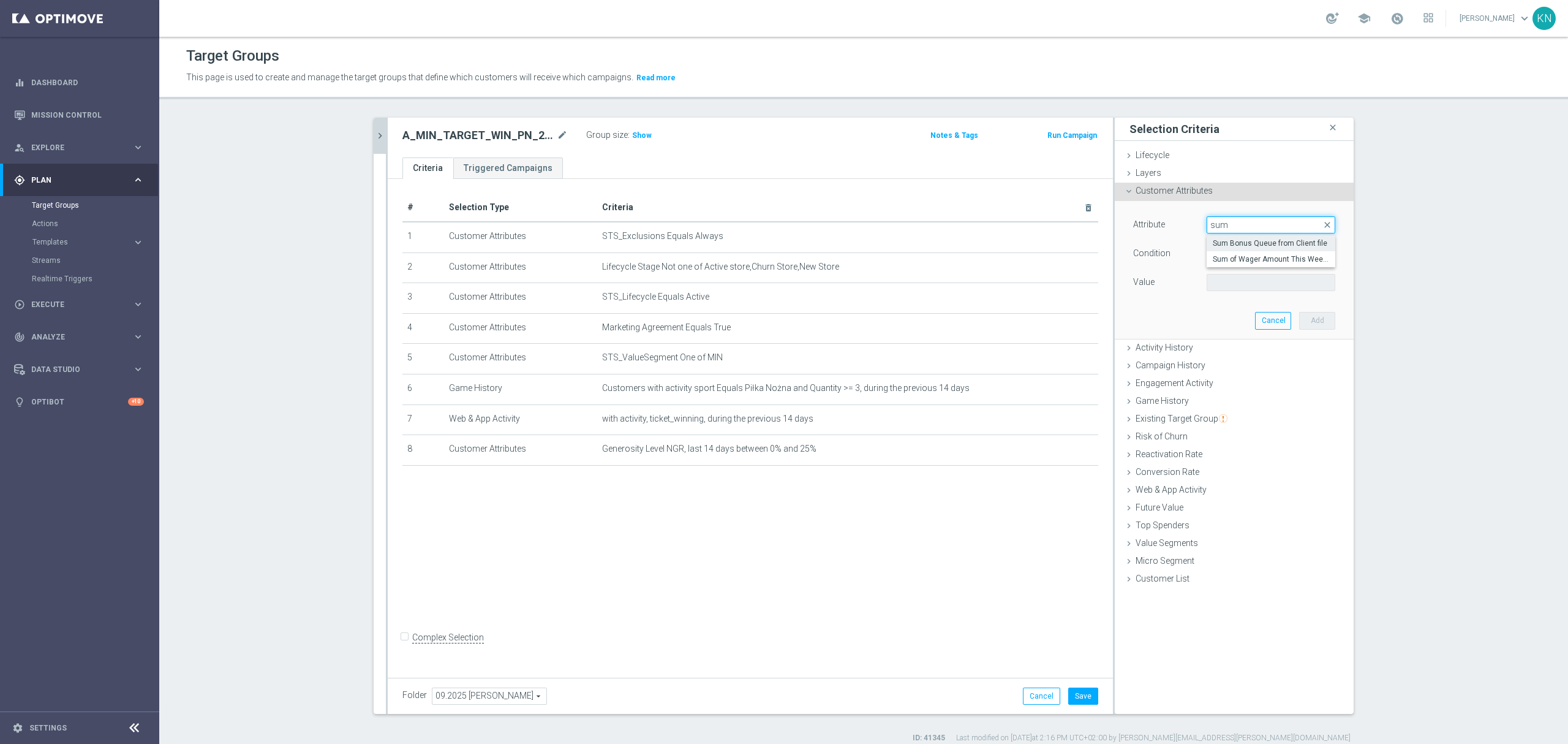
type input "sum"
click at [1272, 246] on span "Sum Bonus Queue from Client file" at bounding box center [1271, 242] width 116 height 10
type input "Sum Bonus Queue from Client file"
click at [1238, 250] on span "=" at bounding box center [1271, 254] width 128 height 16
click at [1228, 291] on span "<=" at bounding box center [1271, 287] width 116 height 10
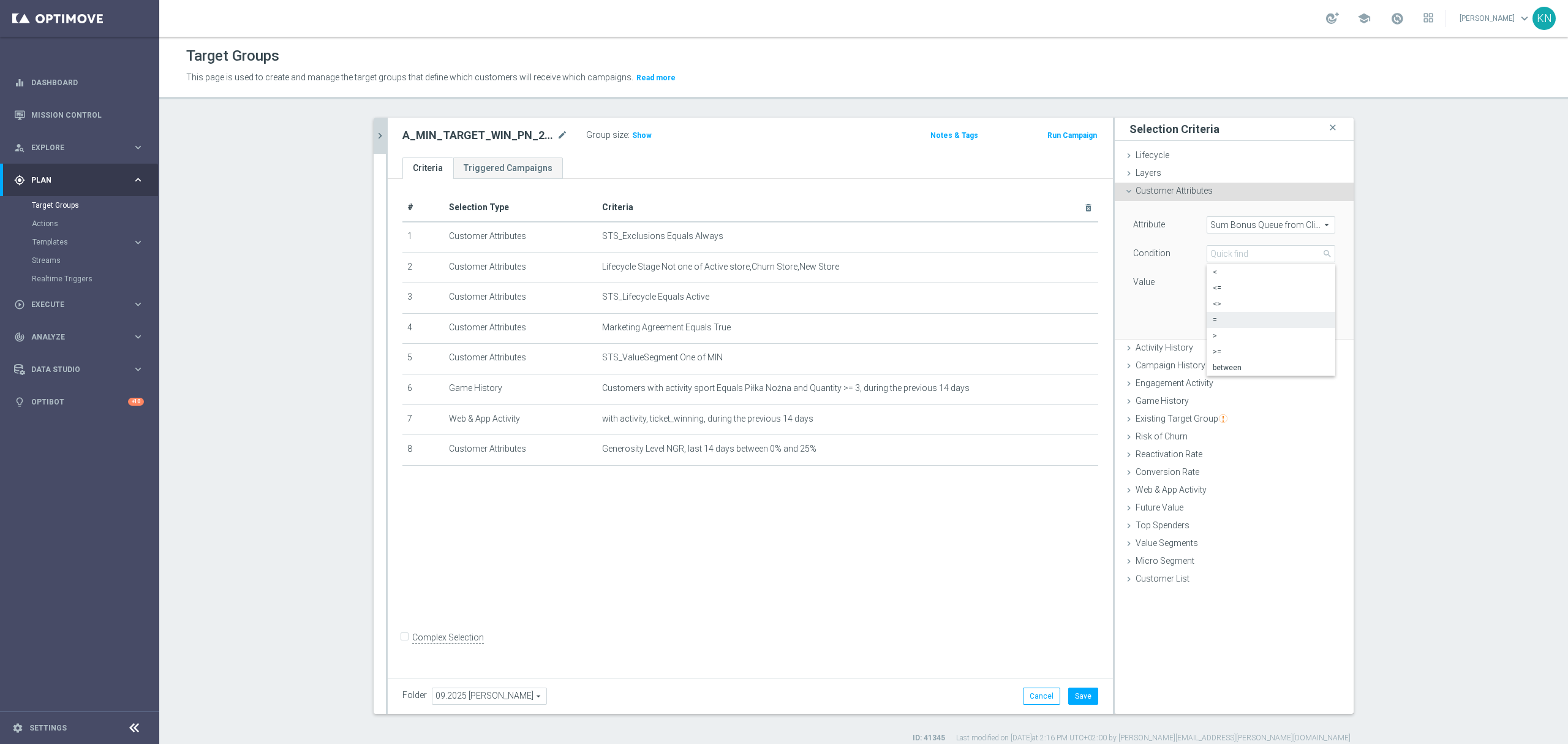
type input "<="
click at [1221, 283] on input "number" at bounding box center [1234, 283] width 55 height 18
type input "5"
click at [1330, 323] on div "Attribute Sum Bonus Queue from Client file Sum Bonus Queue from Client file arr…" at bounding box center [1234, 270] width 221 height 137
click at [1303, 329] on button "Add" at bounding box center [1317, 320] width 36 height 18
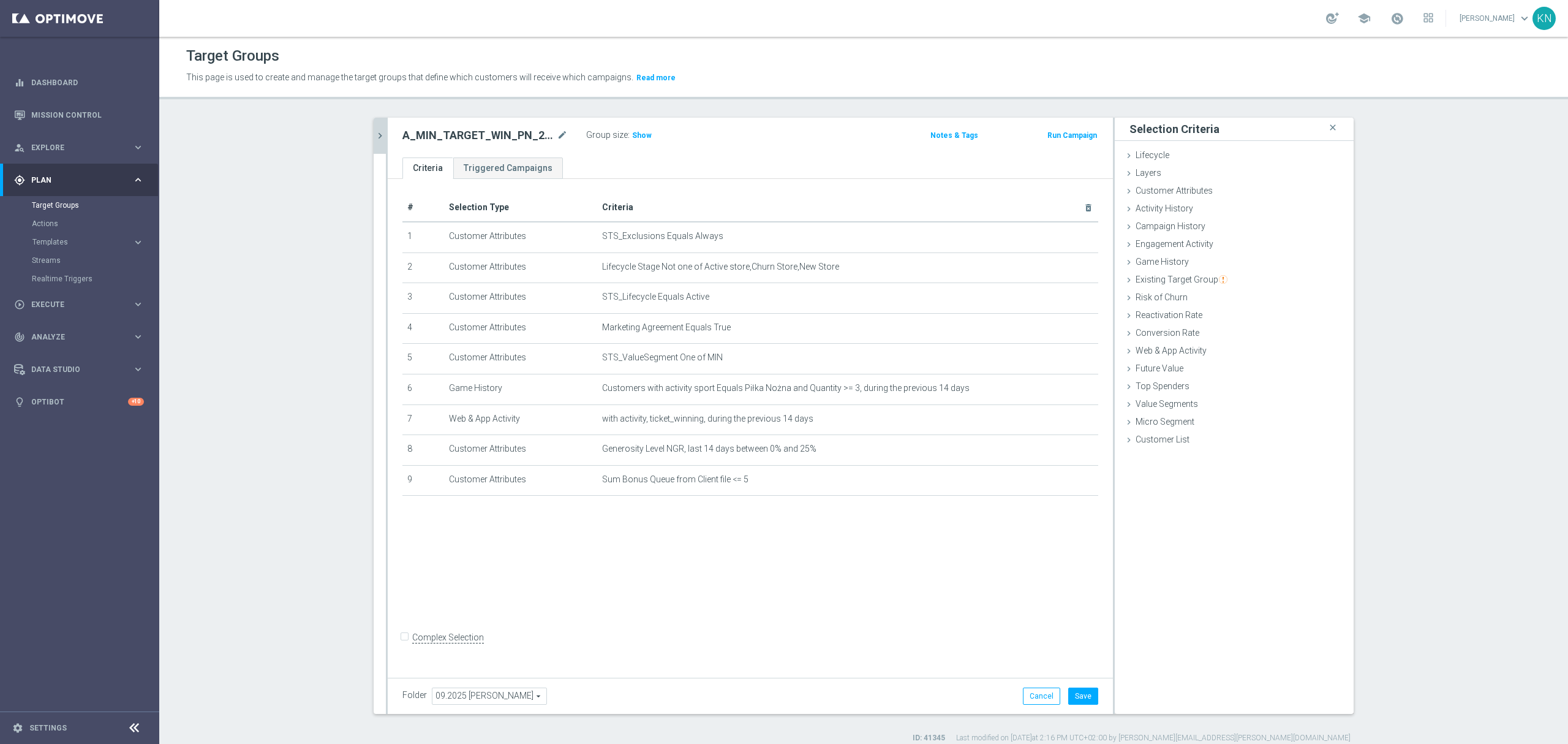
click at [821, 544] on div "# Selection Type Criteria delete_forever 1 Customer Attributes STS_Exclusions E…" at bounding box center [750, 425] width 726 height 493
click at [1214, 193] on div "Customer Attributes done selection saved" at bounding box center [1234, 192] width 239 height 18
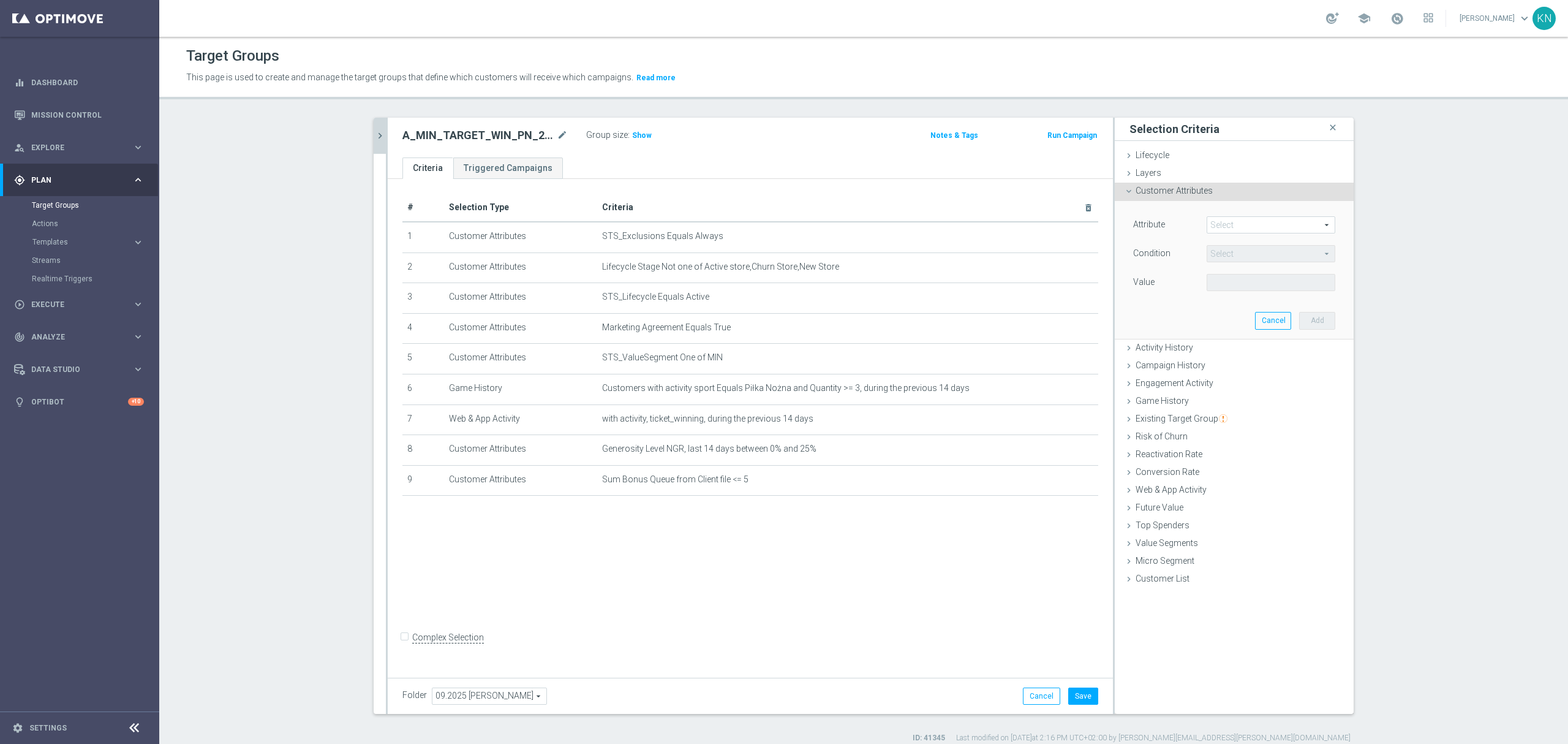
click at [1226, 223] on span at bounding box center [1271, 225] width 128 height 16
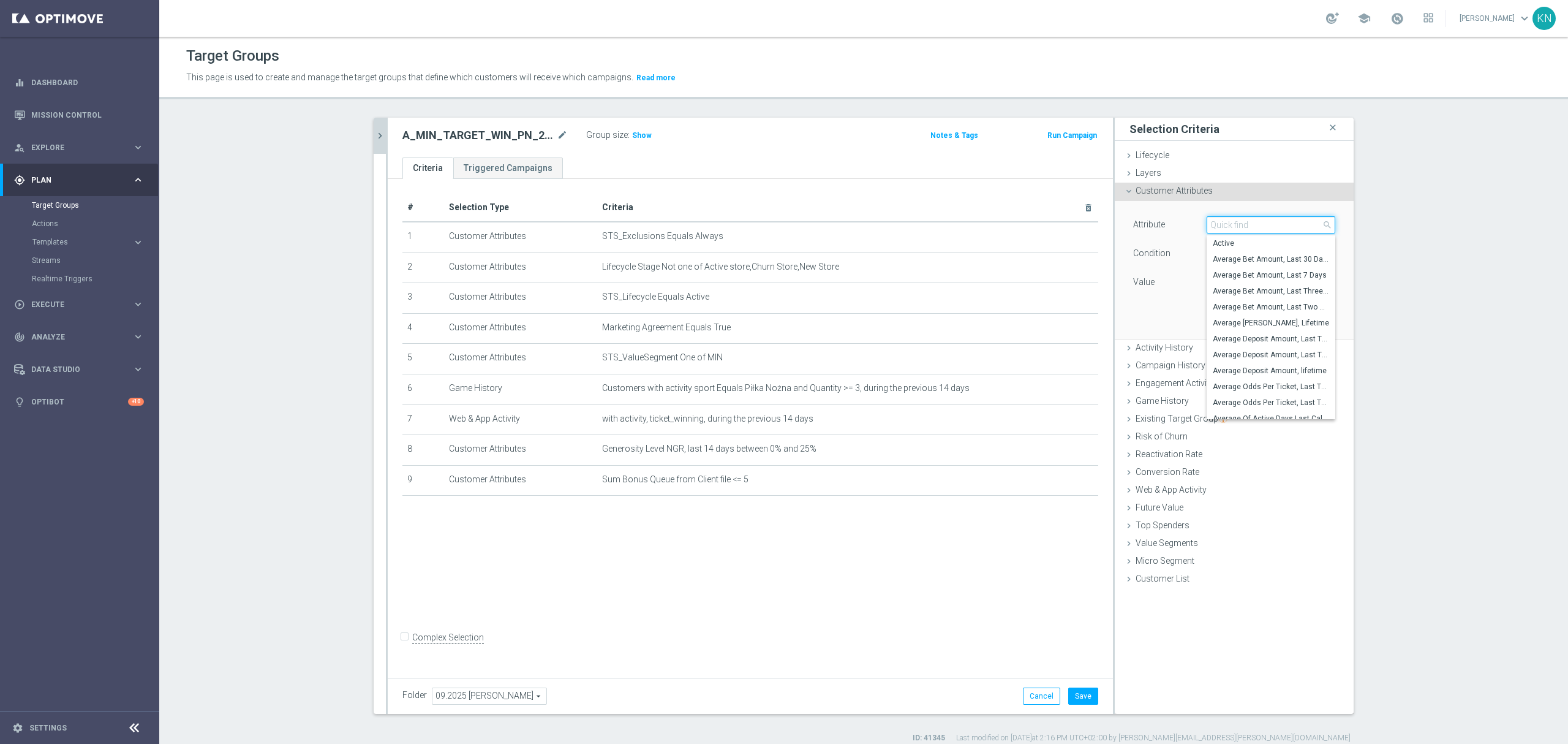
click at [1227, 229] on input "search" at bounding box center [1271, 225] width 129 height 18
type input "ngr_"
click at [1273, 248] on span "NGR_AB Last 14 Days" at bounding box center [1271, 242] width 116 height 10
type input "NGR_AB Last 14 Days"
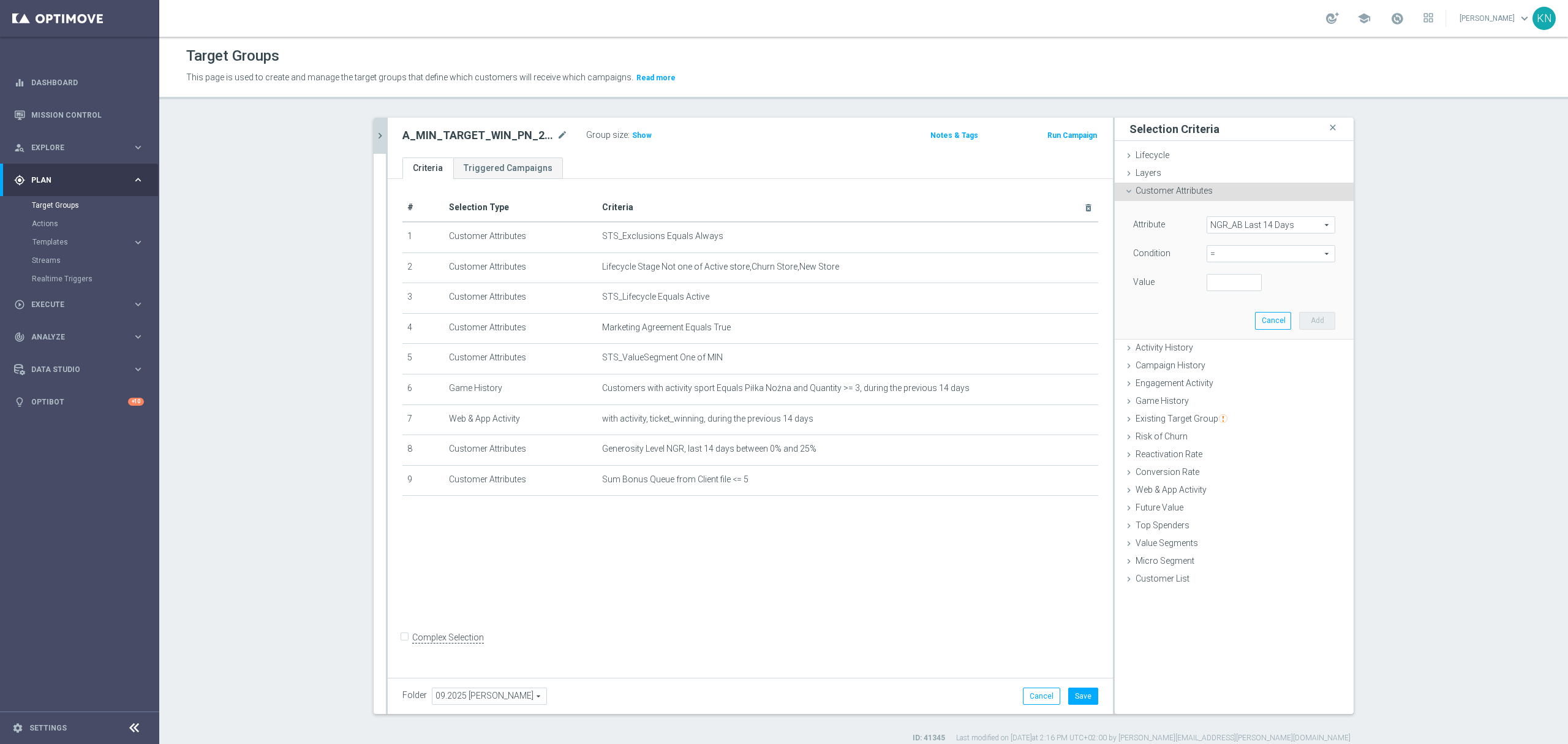
click at [1233, 256] on span "=" at bounding box center [1271, 254] width 128 height 16
click at [1226, 347] on span ">=" at bounding box center [1271, 351] width 116 height 10
type input ">="
click at [1218, 281] on input "number" at bounding box center [1234, 283] width 55 height 18
type input "20"
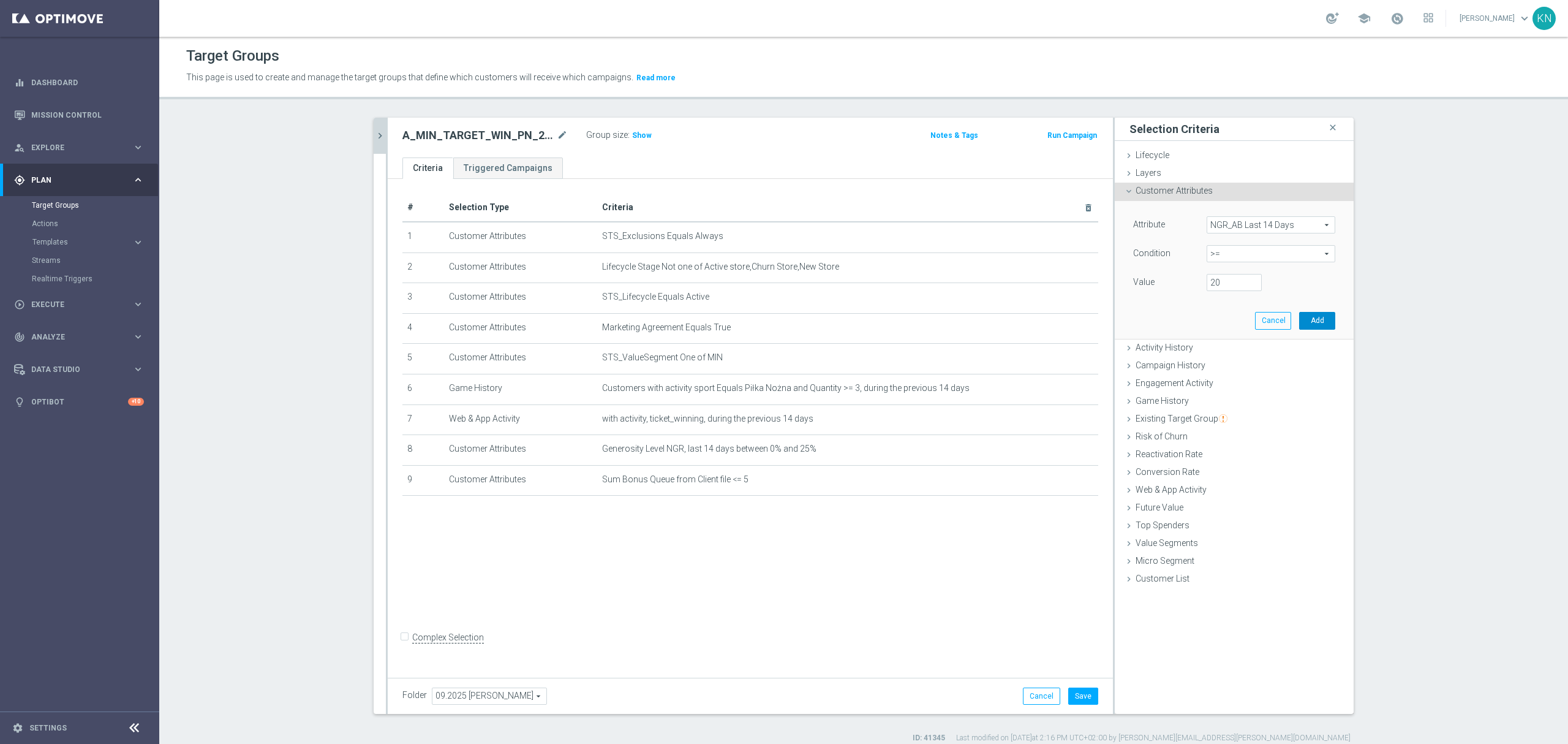
click at [1313, 326] on button "Add" at bounding box center [1317, 320] width 36 height 18
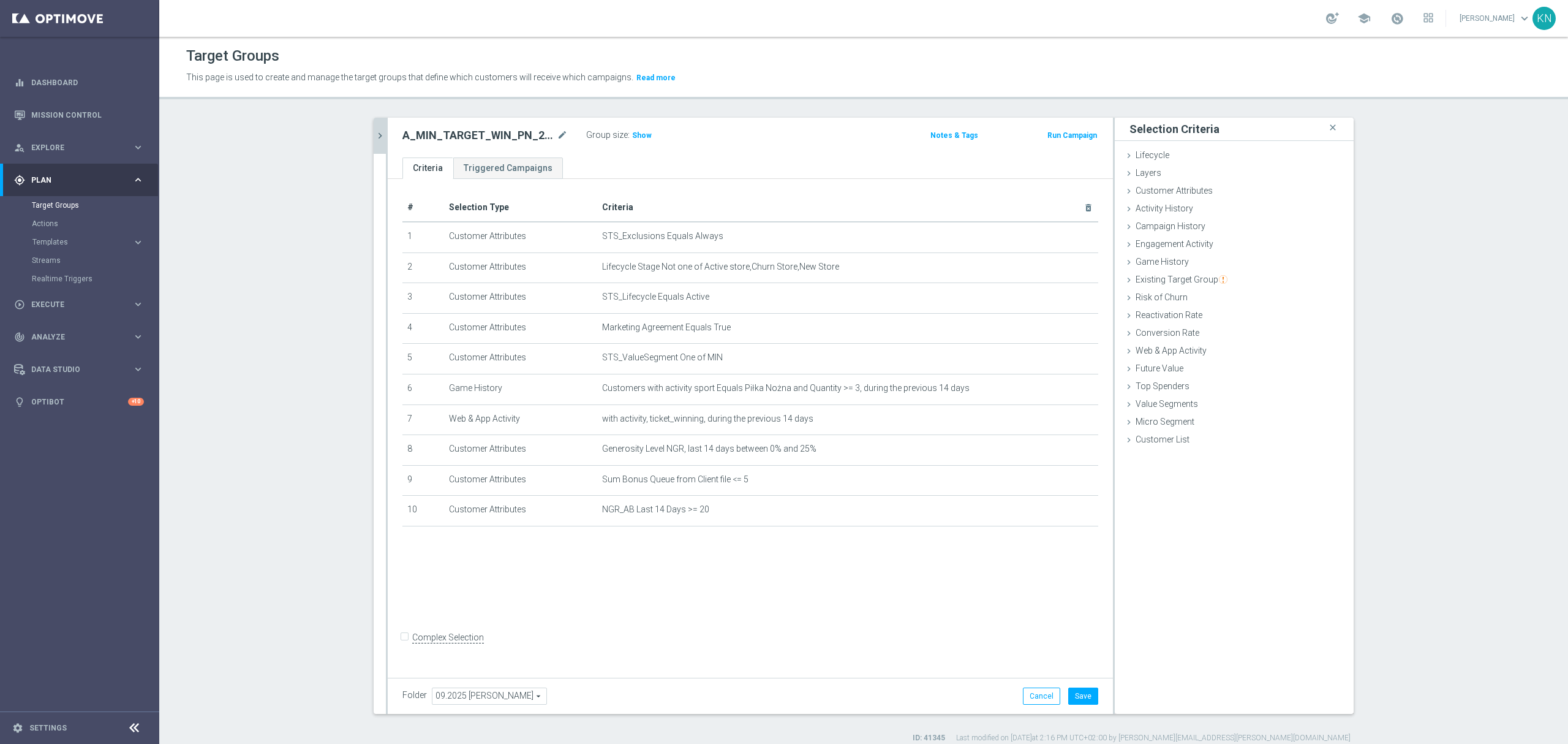
click at [886, 582] on div "# Selection Type Criteria delete_forever 1 Customer Attributes STS_Exclusions E…" at bounding box center [750, 425] width 726 height 493
click at [632, 131] on span "Show" at bounding box center [642, 136] width 19 height 9
click at [543, 586] on div "# Selection Type Criteria delete_forever 1 Customer Attributes STS_Exclusions E…" at bounding box center [750, 425] width 726 height 493
click at [1082, 689] on button "Save" at bounding box center [1083, 696] width 30 height 18
click at [375, 140] on icon "chevron_right" at bounding box center [380, 135] width 11 height 11
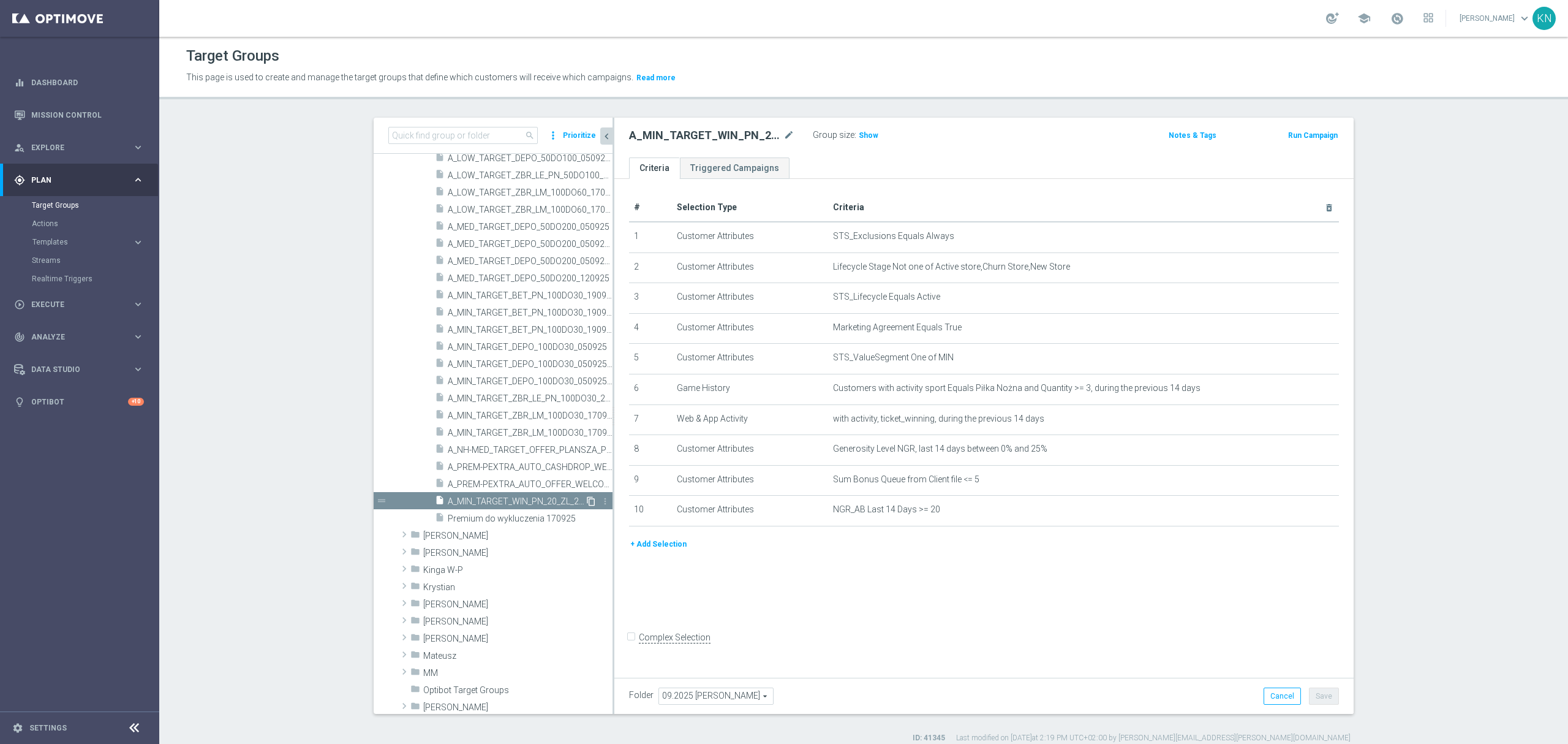
click at [587, 500] on icon "content_copy" at bounding box center [591, 501] width 10 height 10
click at [787, 132] on div at bounding box center [783, 129] width 12 height 6
click at [784, 136] on icon "mode_edit" at bounding box center [789, 135] width 11 height 15
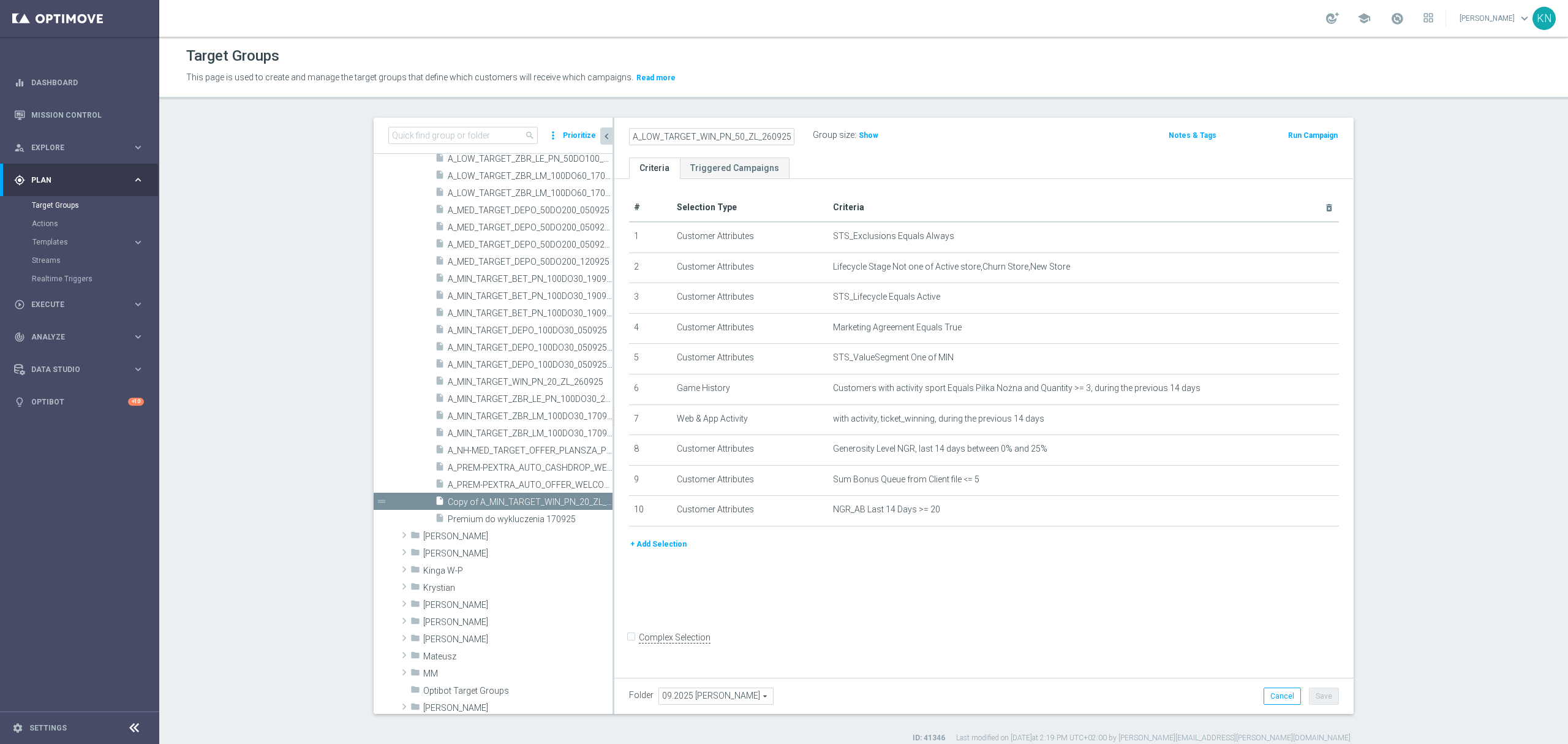
type input "A_LOW_TARGET_WIN_PN_50_ZL_260925"
click at [841, 175] on ul "Criteria Triggered Campaigns" at bounding box center [984, 168] width 740 height 21
click at [1295, 355] on div "mode_edit delete_forever" at bounding box center [1307, 357] width 25 height 11
click at [1295, 361] on icon "mode_edit" at bounding box center [1299, 357] width 10 height 10
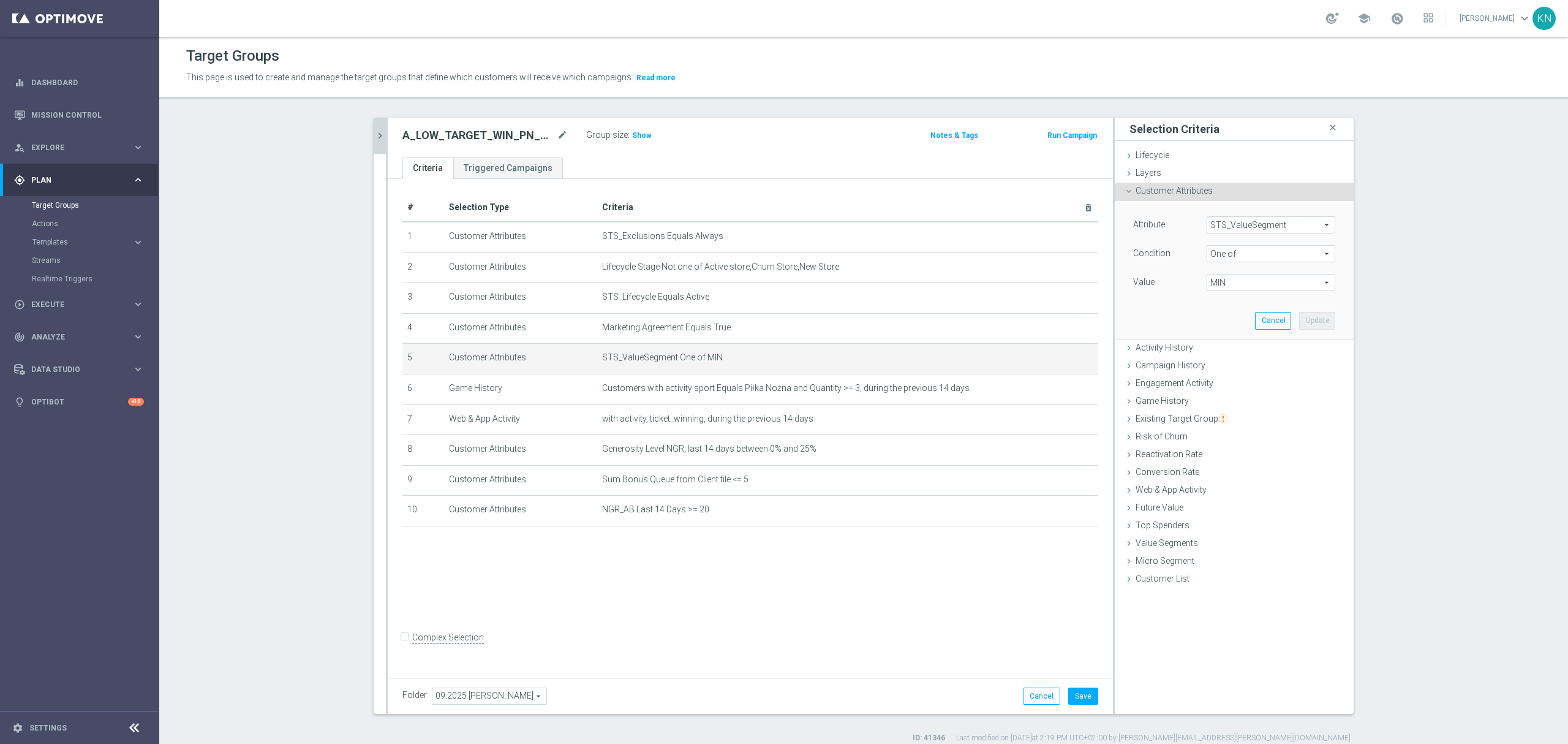
click at [1219, 278] on span "MIN" at bounding box center [1271, 283] width 128 height 16
click at [1216, 303] on input "(All)" at bounding box center [1220, 300] width 8 height 8
checkbox input "true"
type input "Selected 10 of 10"
checkbox input "true"
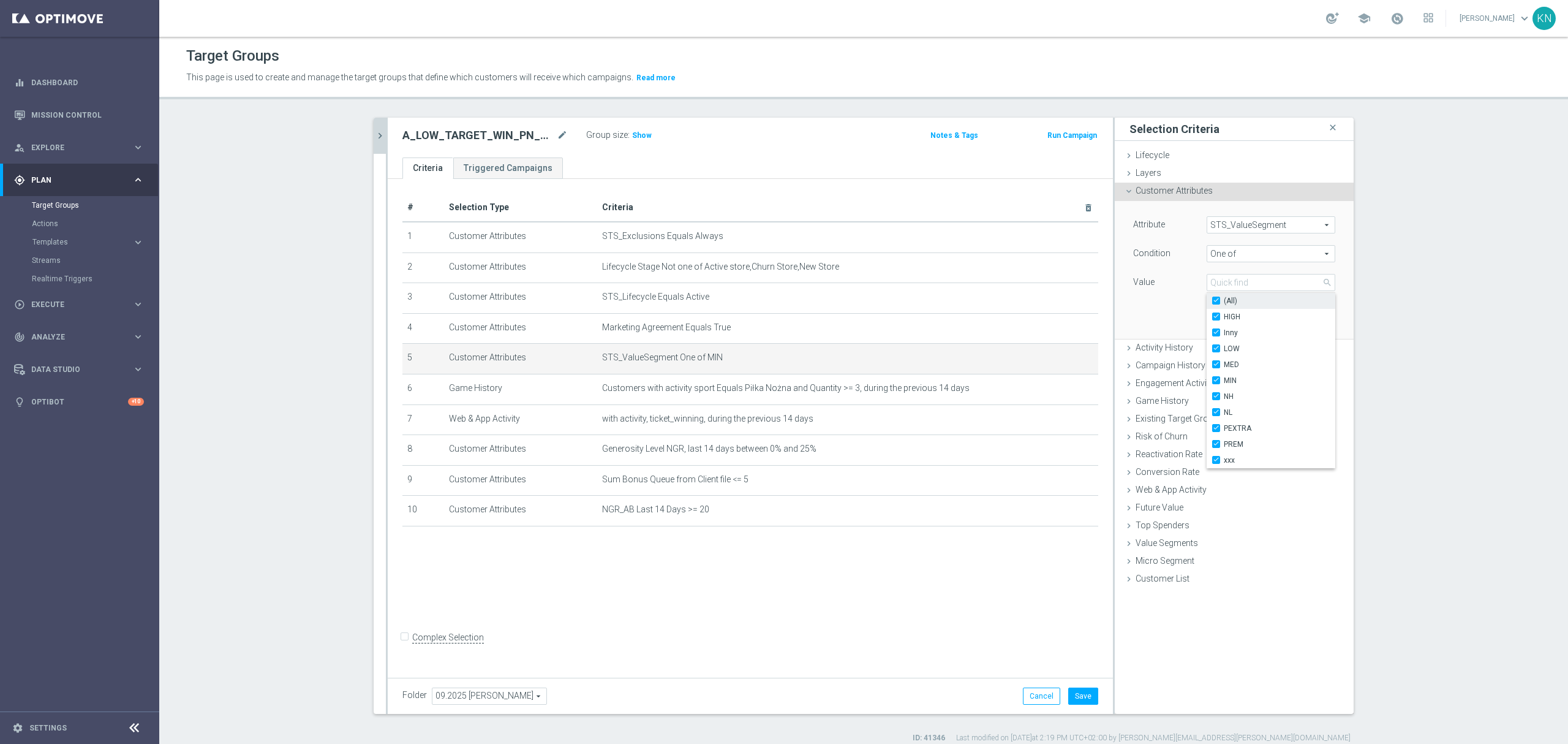
checkbox input "true"
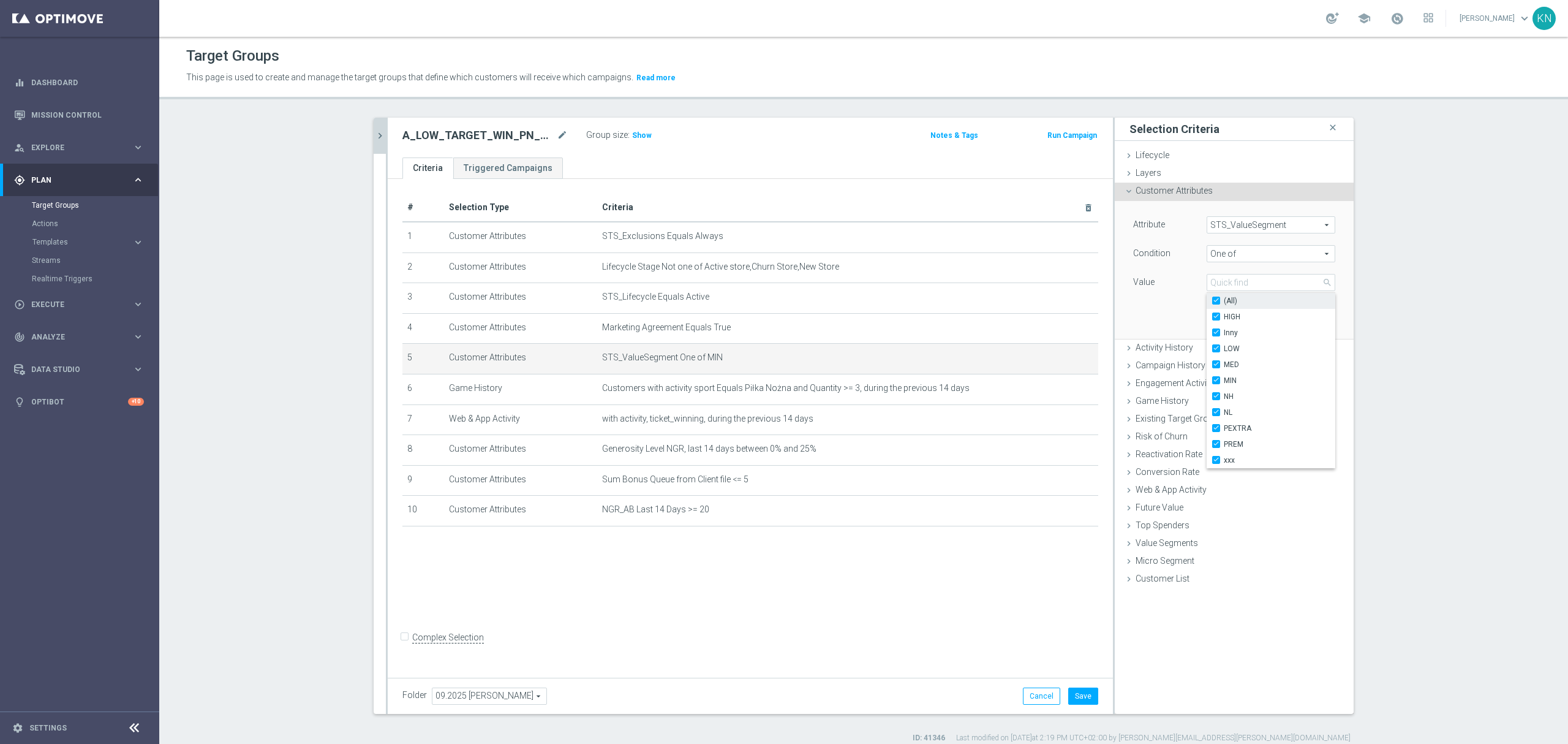
checkbox input "true"
click at [1216, 302] on input "(All)" at bounding box center [1220, 300] width 8 height 8
checkbox input "false"
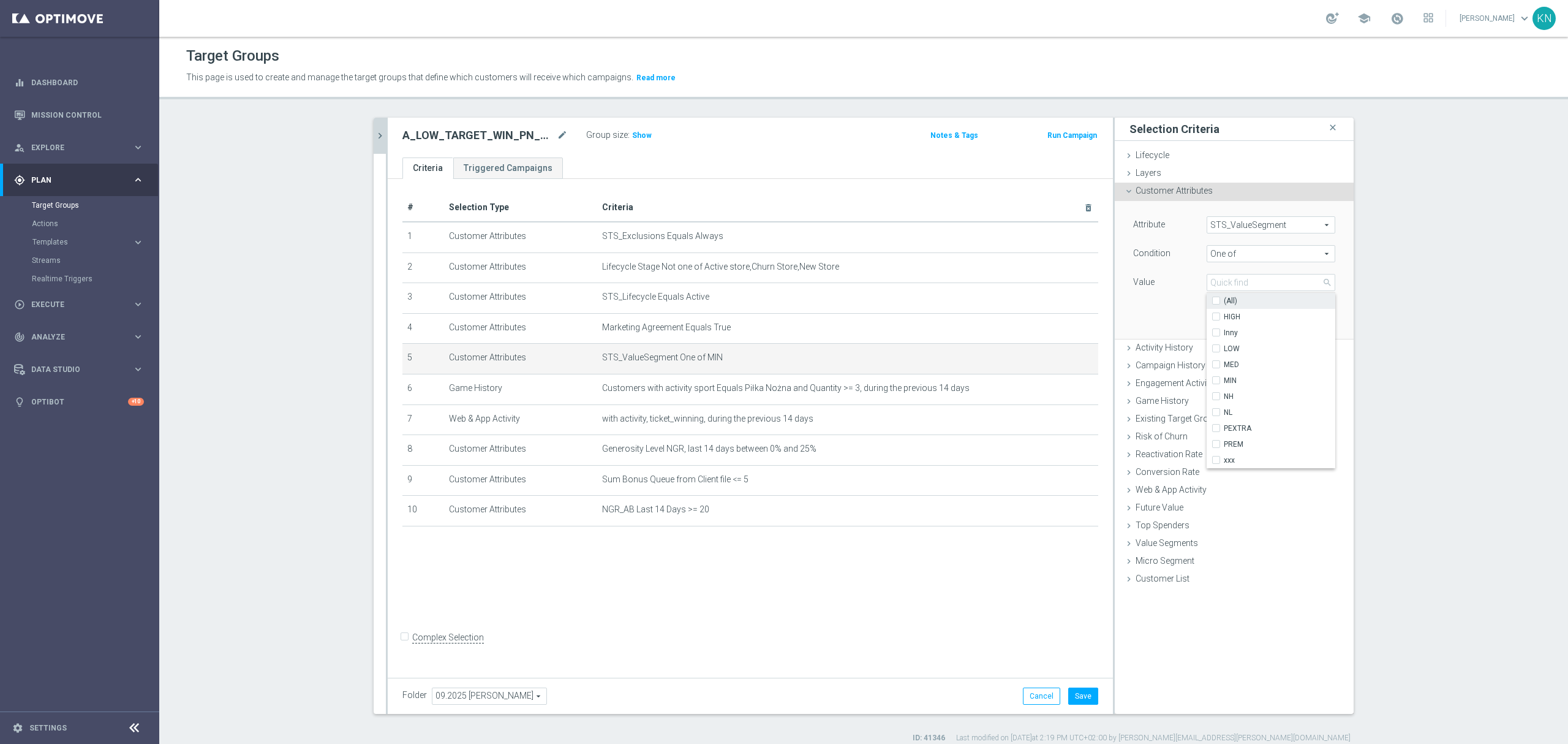
type input "Select"
checkbox input "false"
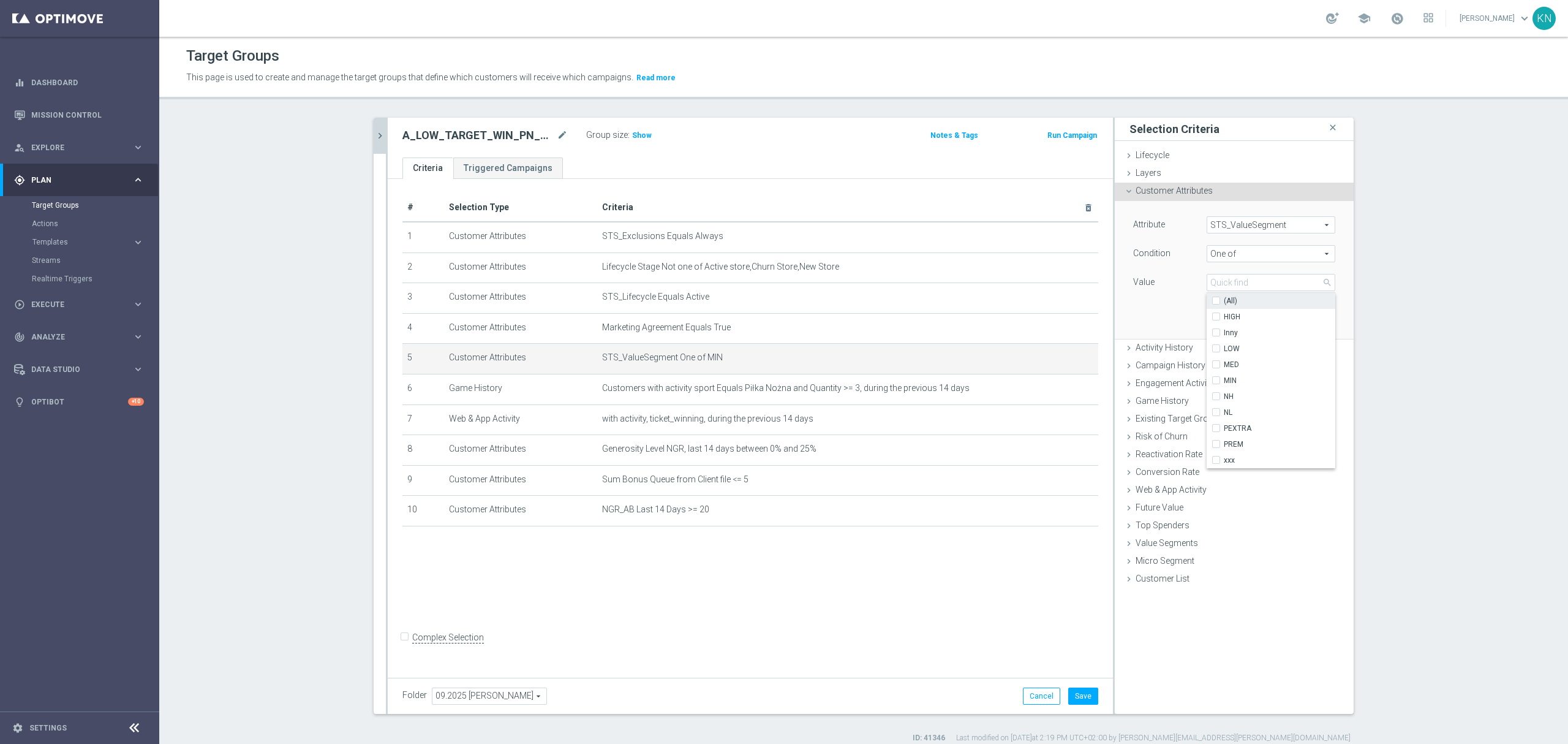
checkbox input "false"
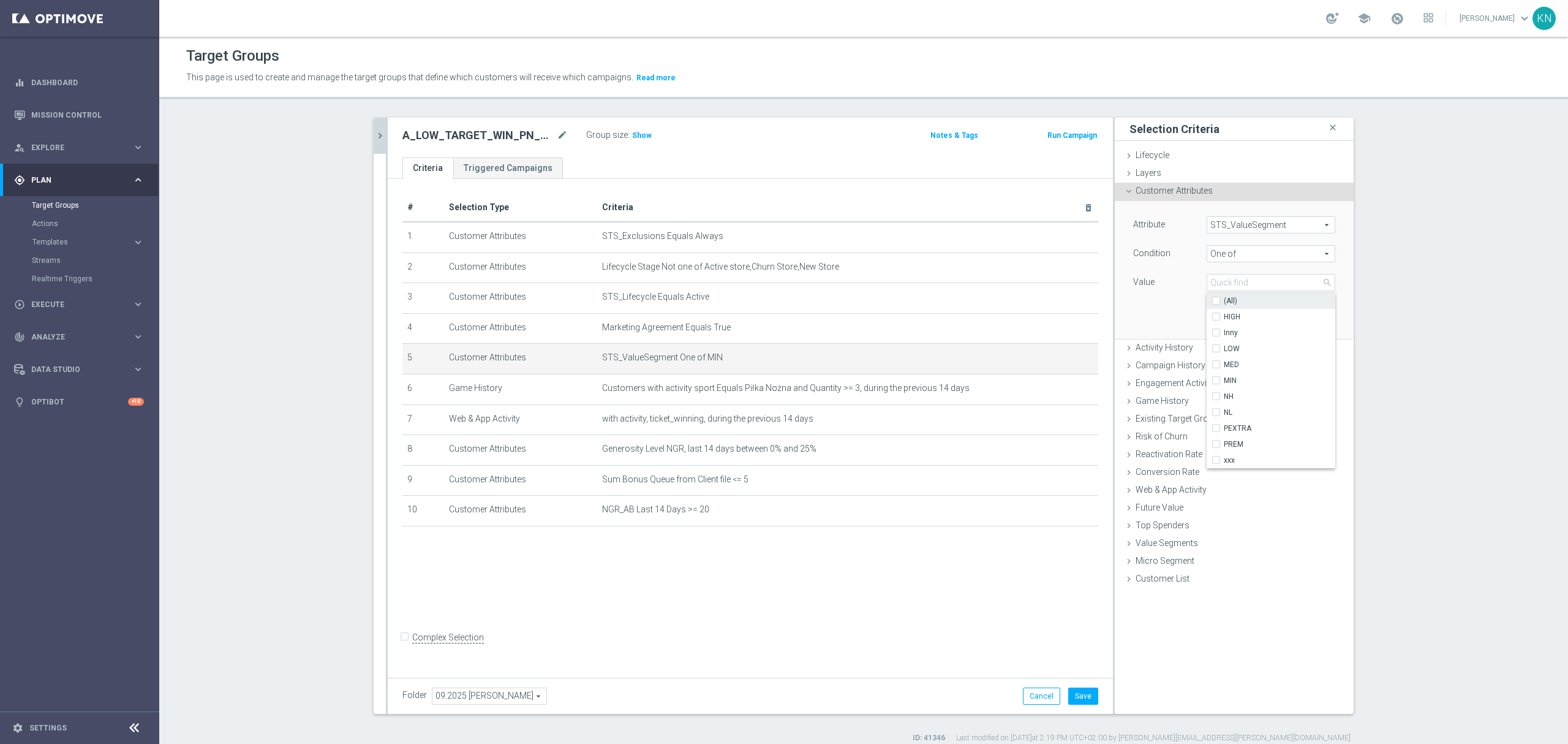
checkbox input "false"
click at [1216, 347] on input "LOW" at bounding box center [1220, 348] width 8 height 8
checkbox input "true"
type input "LOW"
click at [1170, 293] on div "Value" at bounding box center [1161, 284] width 74 height 19
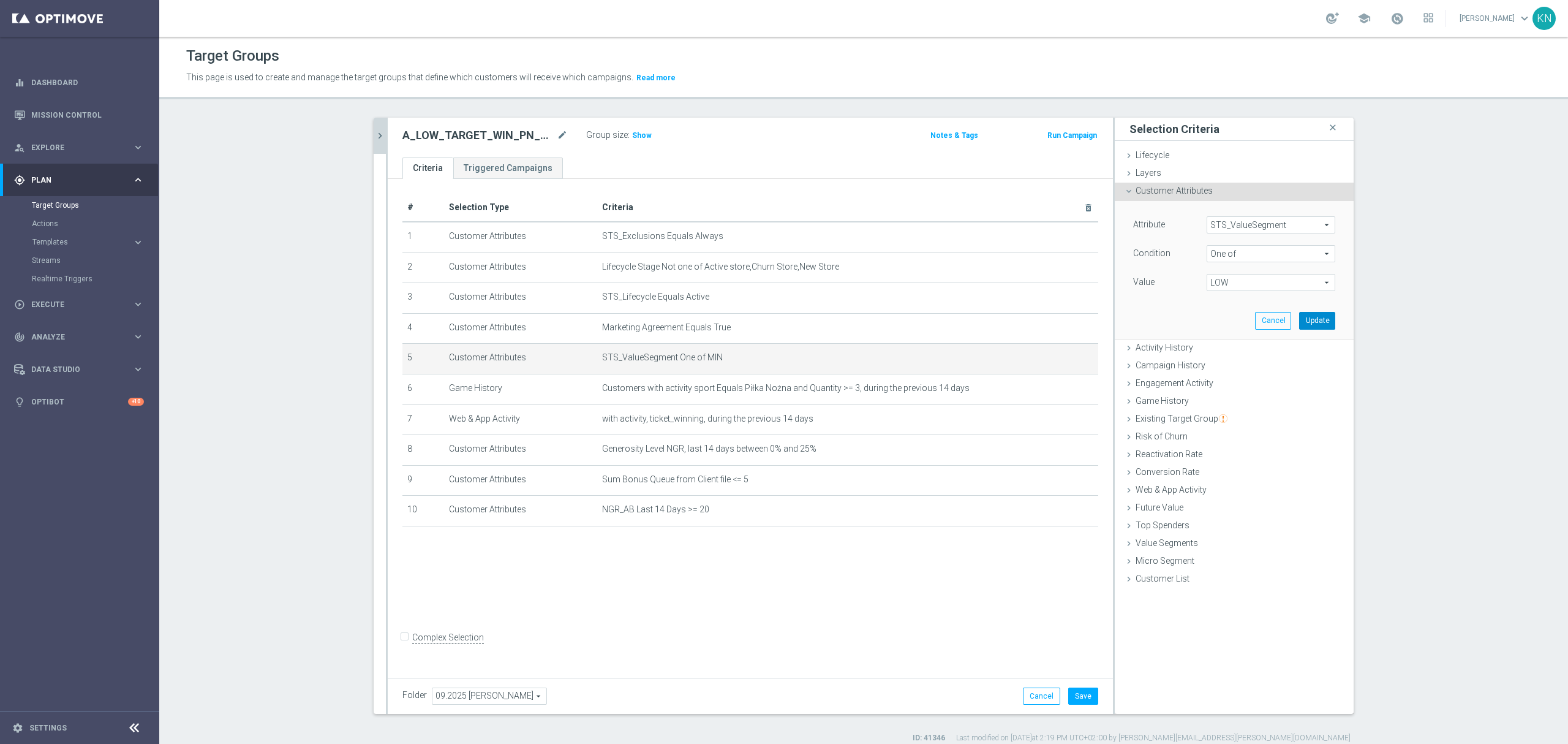
click at [1321, 319] on button "Update" at bounding box center [1317, 320] width 36 height 18
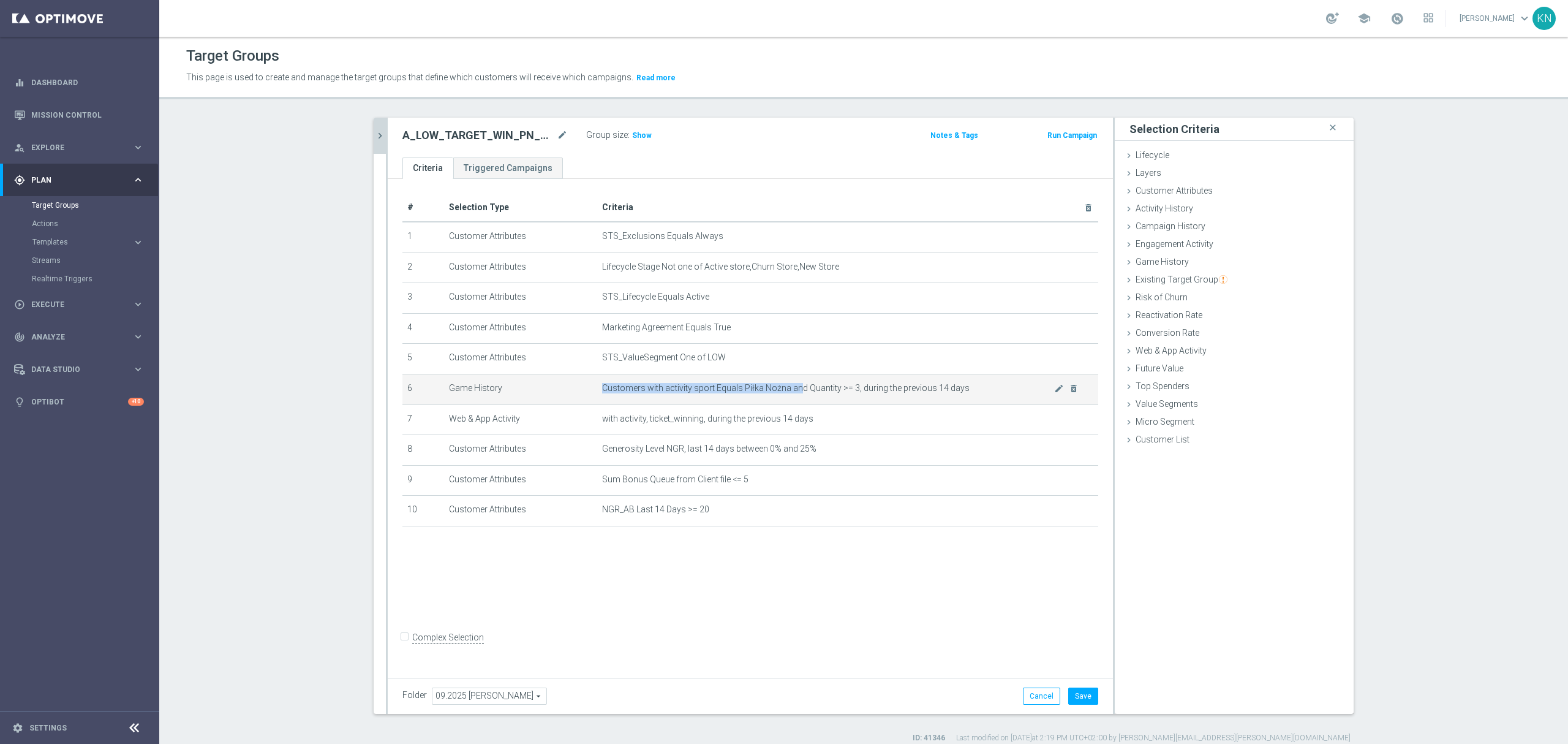
drag, startPoint x: 792, startPoint y: 386, endPoint x: 868, endPoint y: 381, distance: 76.2
click at [868, 381] on td "Customers with activity sport Equals Piłka Nożna and Quantity >= 3, during the …" at bounding box center [847, 389] width 501 height 31
drag, startPoint x: 704, startPoint y: 429, endPoint x: 803, endPoint y: 432, distance: 99.0
click at [803, 432] on td "with activity, ticket_winning, during the previous 14 days mode_edit delete_for…" at bounding box center [847, 419] width 501 height 31
drag, startPoint x: 650, startPoint y: 429, endPoint x: 760, endPoint y: 425, distance: 110.1
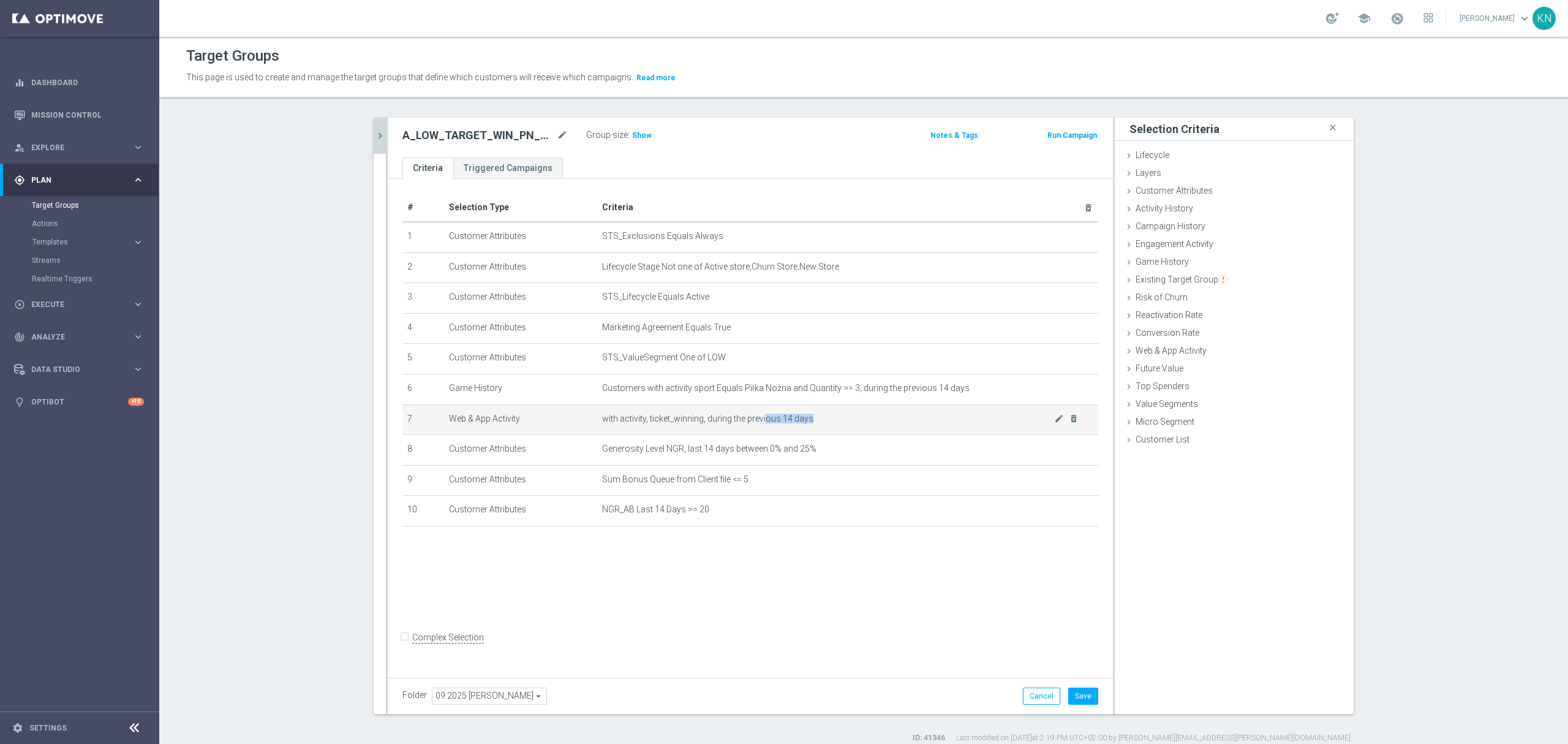
click at [760, 425] on td "with activity, ticket_winning, during the previous 14 days mode_edit delete_for…" at bounding box center [847, 419] width 501 height 31
click at [689, 420] on span "with activity, ticket_winning, during the previous 14 days" at bounding box center [828, 418] width 452 height 11
click at [801, 420] on span "with activity, ticket_winning, during the previous 14 days" at bounding box center [828, 418] width 452 height 11
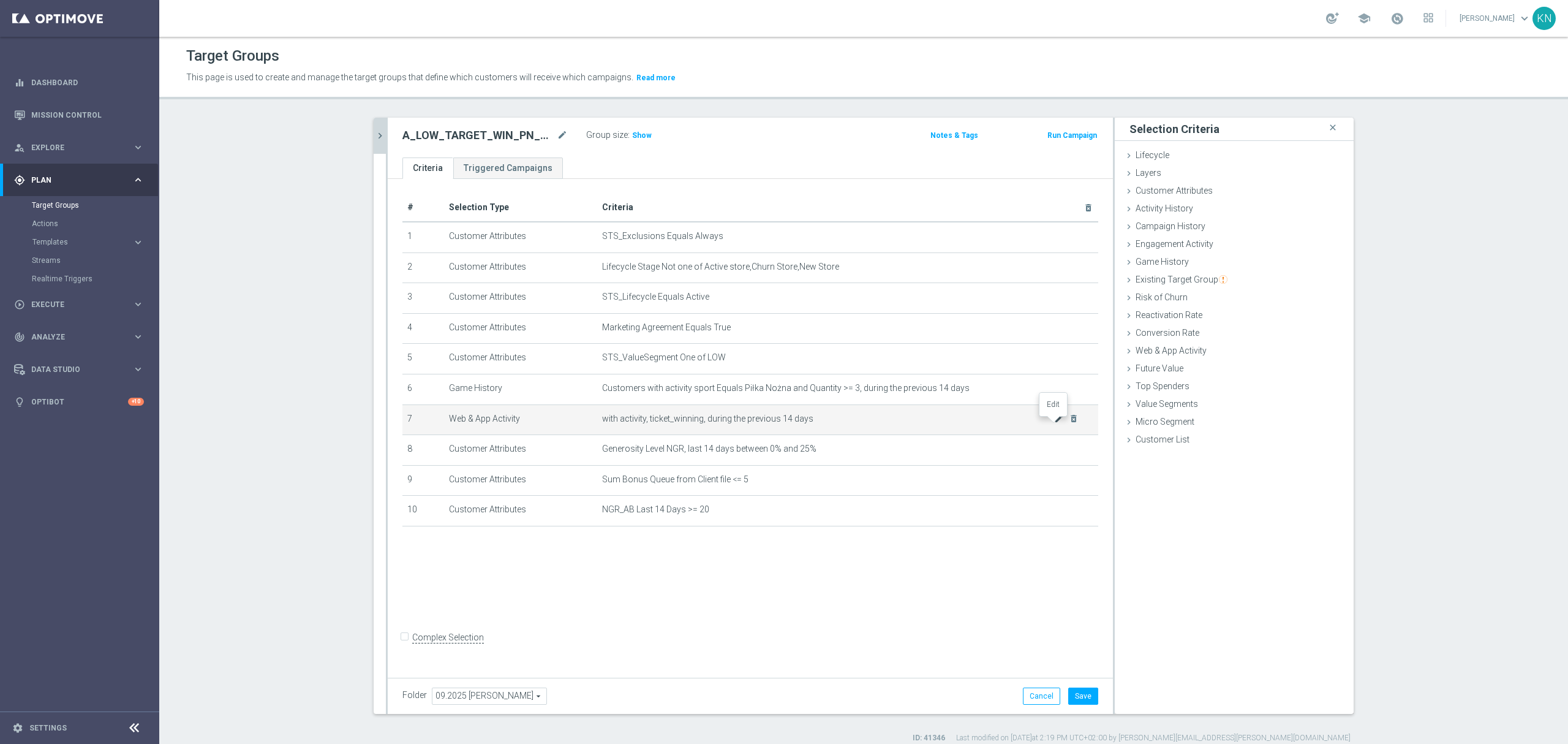
click at [1054, 423] on icon "mode_edit" at bounding box center [1058, 418] width 10 height 10
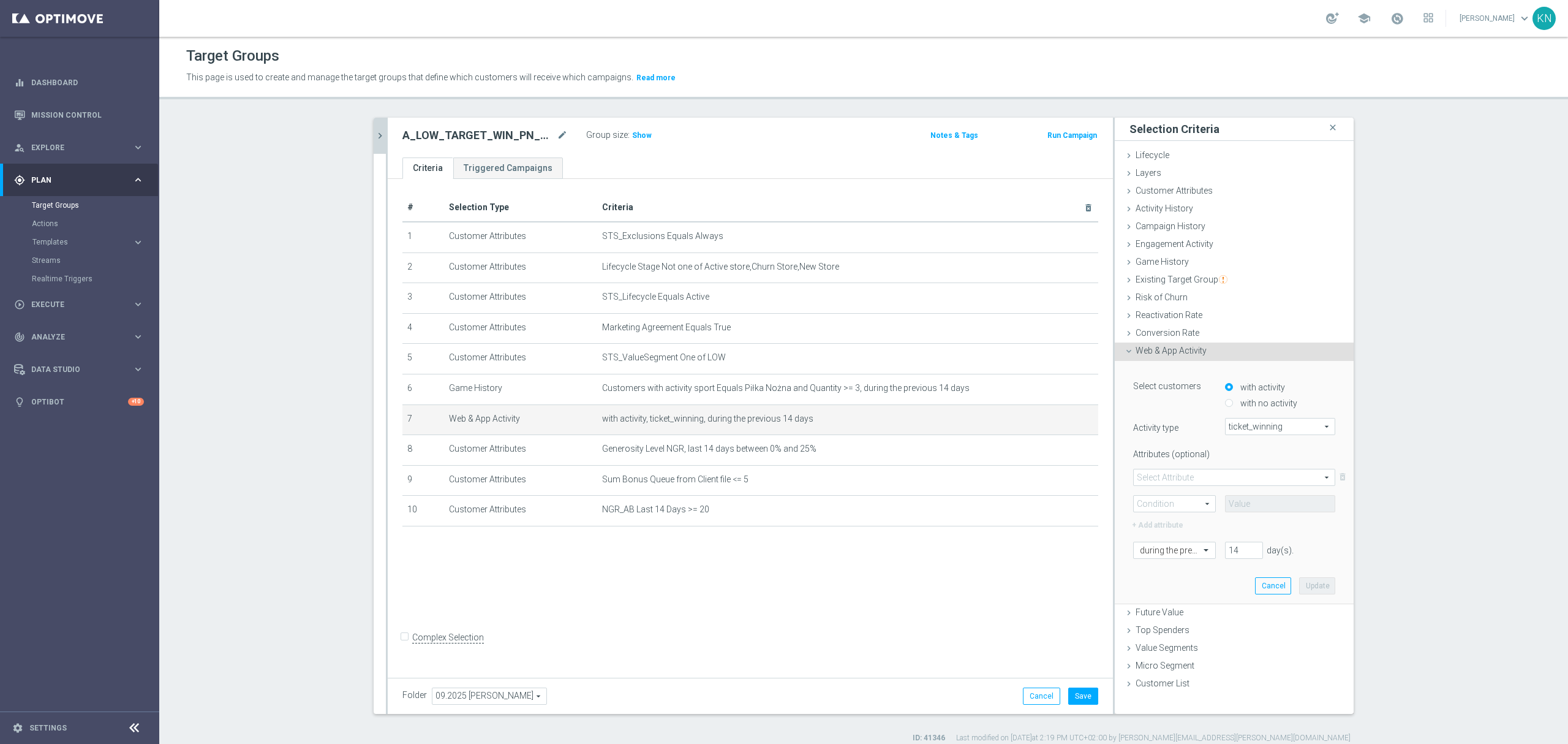
click at [1253, 398] on label "with no activity" at bounding box center [1268, 403] width 60 height 11
click at [1234, 399] on input "with no activity" at bounding box center [1229, 403] width 8 height 8
radio input "true"
click at [1234, 381] on div "with activity" at bounding box center [1255, 384] width 60 height 16
click at [1238, 390] on label "with activity" at bounding box center [1262, 387] width 48 height 11
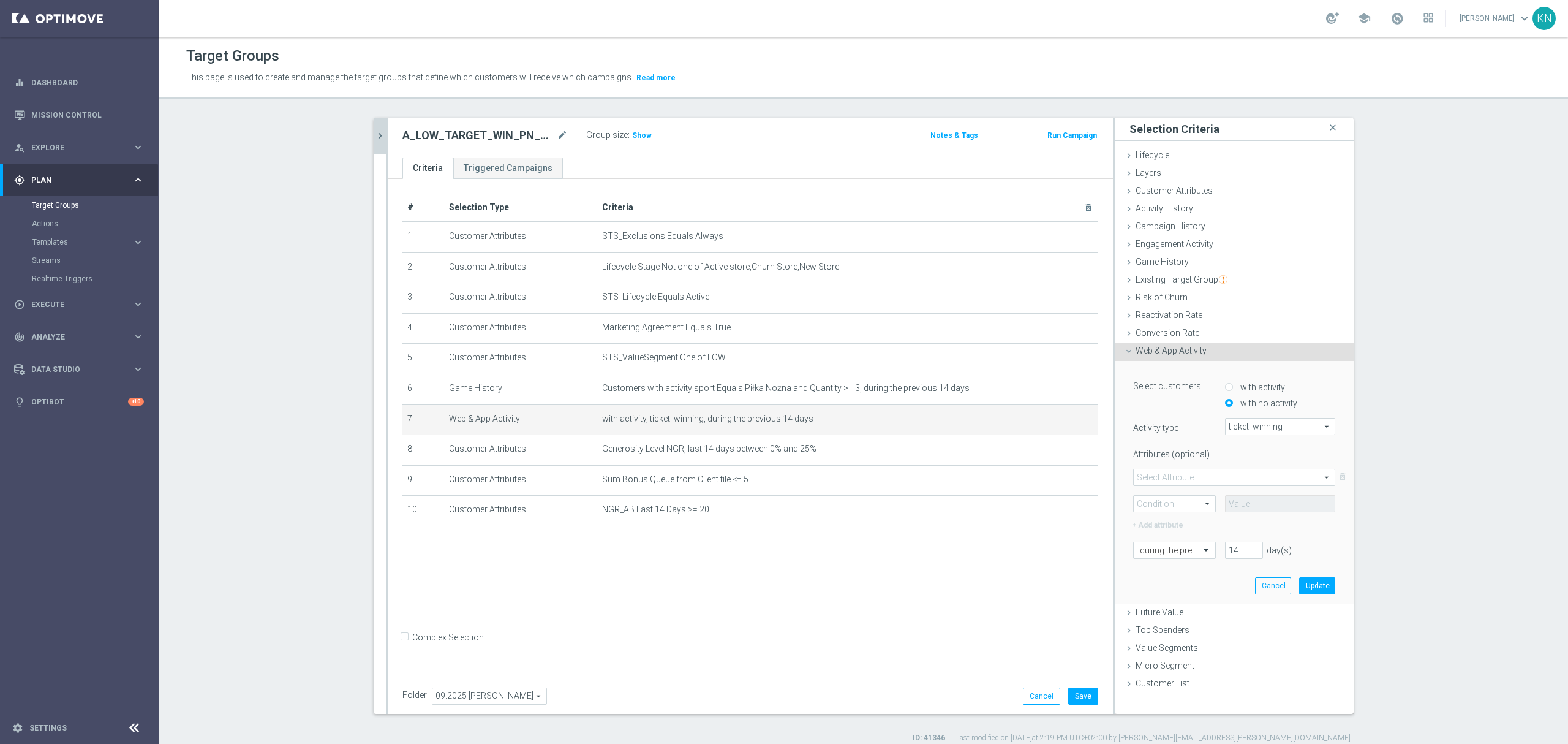
click at [1234, 390] on input "with activity" at bounding box center [1229, 386] width 8 height 8
radio input "true"
click at [1160, 258] on span "Game History" at bounding box center [1162, 261] width 53 height 10
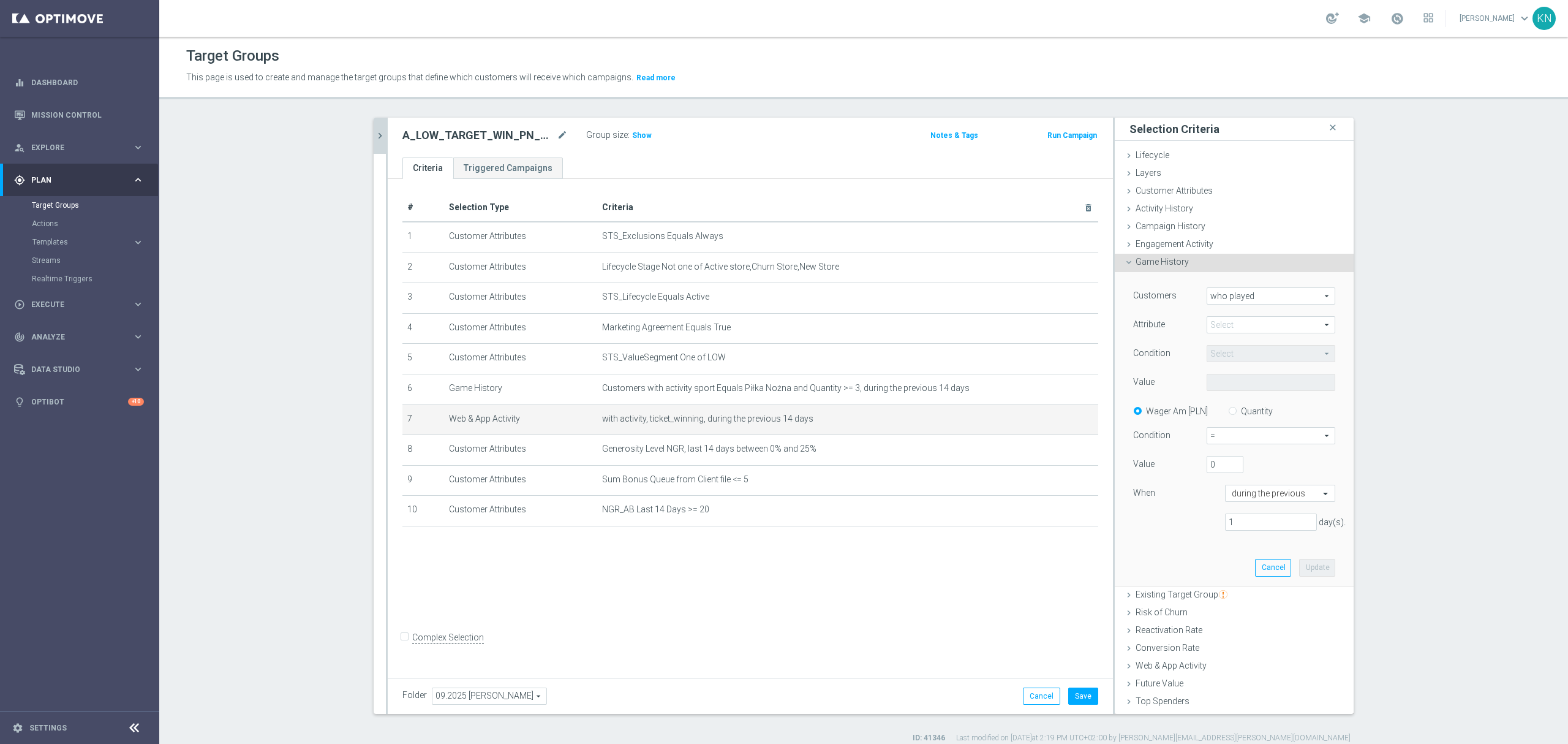
click at [1239, 298] on span "who played" at bounding box center [1271, 296] width 128 height 16
click at [1241, 298] on span "who played" at bounding box center [1271, 296] width 128 height 16
click at [1231, 325] on span at bounding box center [1271, 325] width 128 height 16
click at [1181, 333] on div "Attribute" at bounding box center [1161, 326] width 74 height 19
click at [1174, 207] on span "Activity History" at bounding box center [1164, 207] width 58 height 10
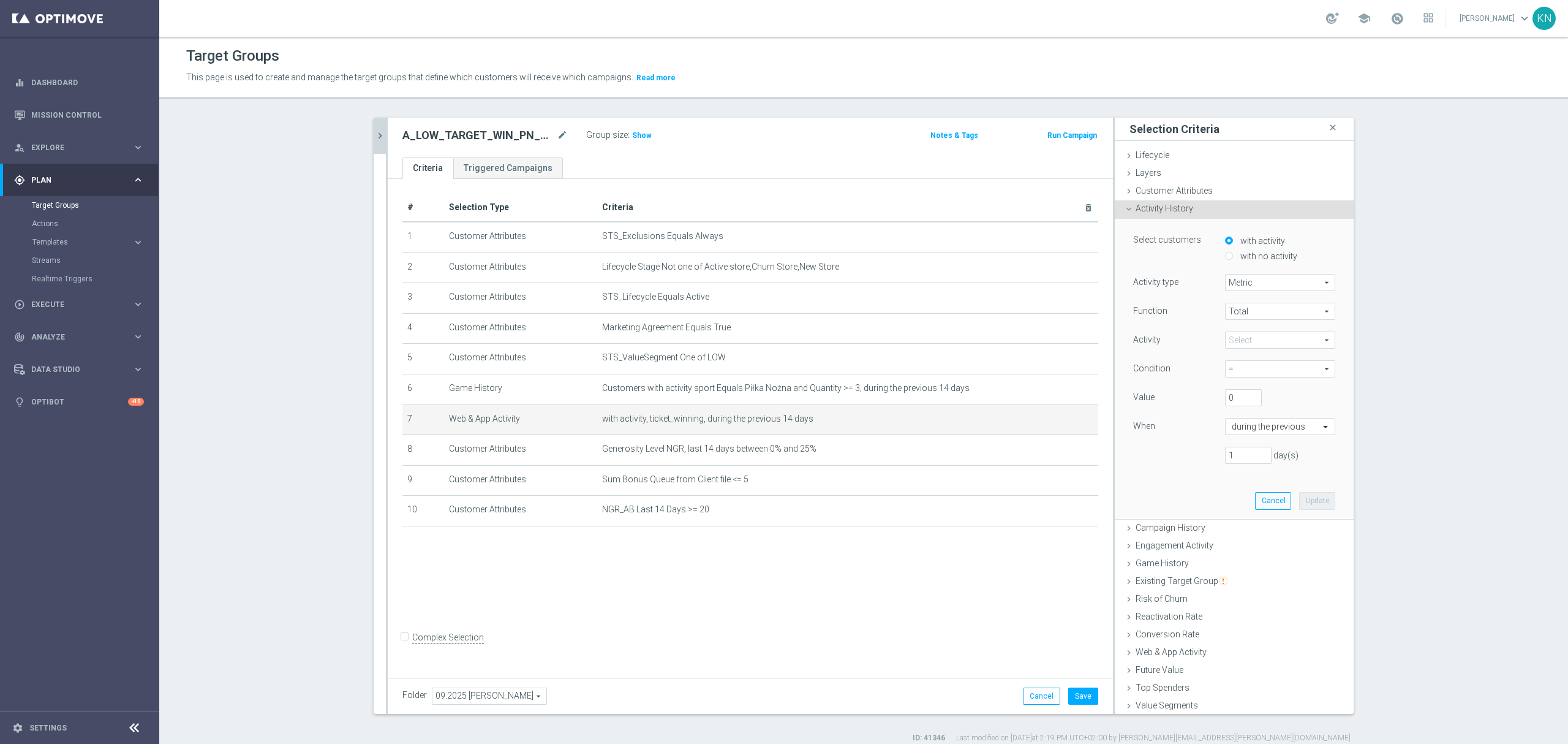
click at [1250, 284] on span "Metric" at bounding box center [1280, 283] width 109 height 16
click at [1178, 193] on span "Customer Attributes" at bounding box center [1174, 190] width 77 height 10
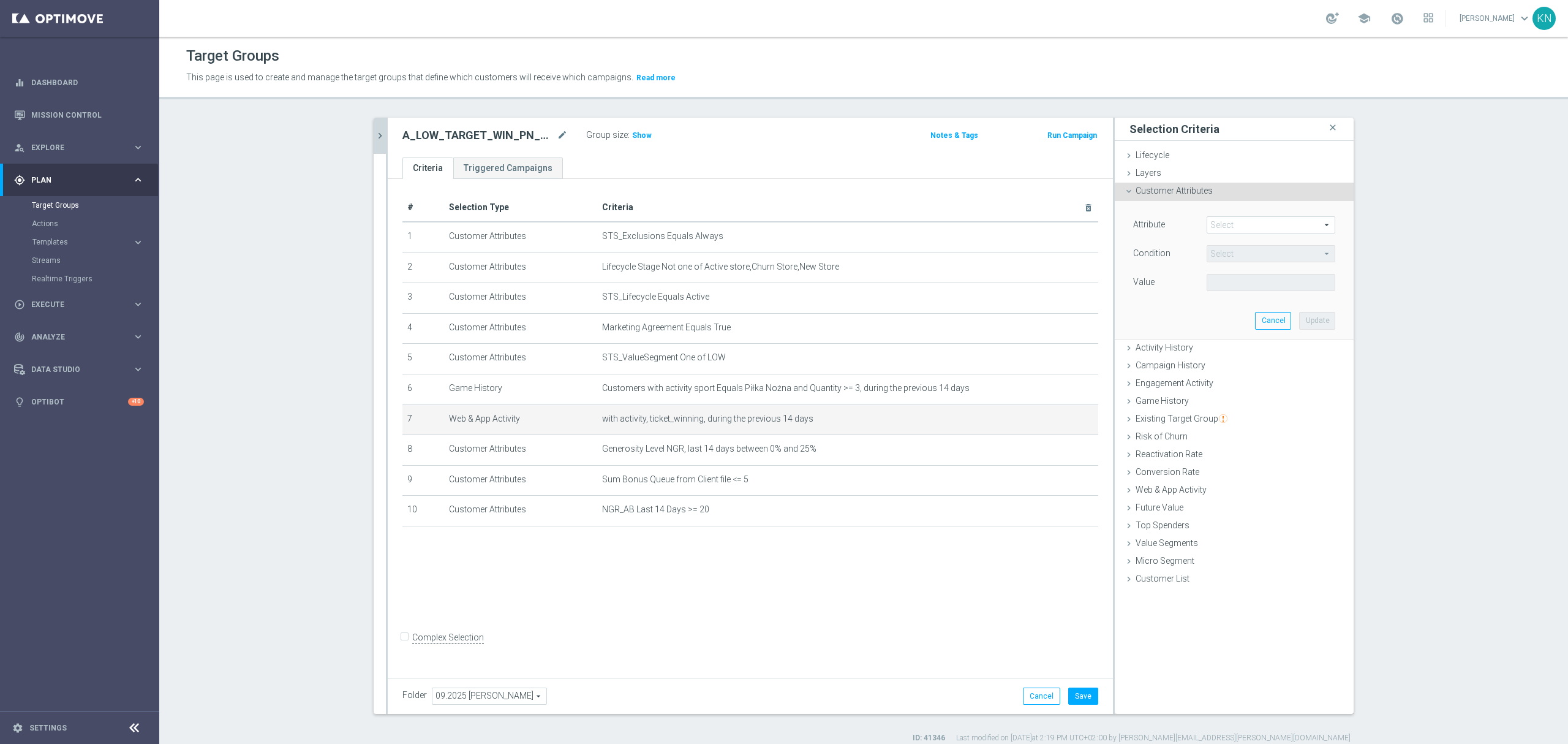
click at [1223, 227] on span at bounding box center [1271, 225] width 128 height 16
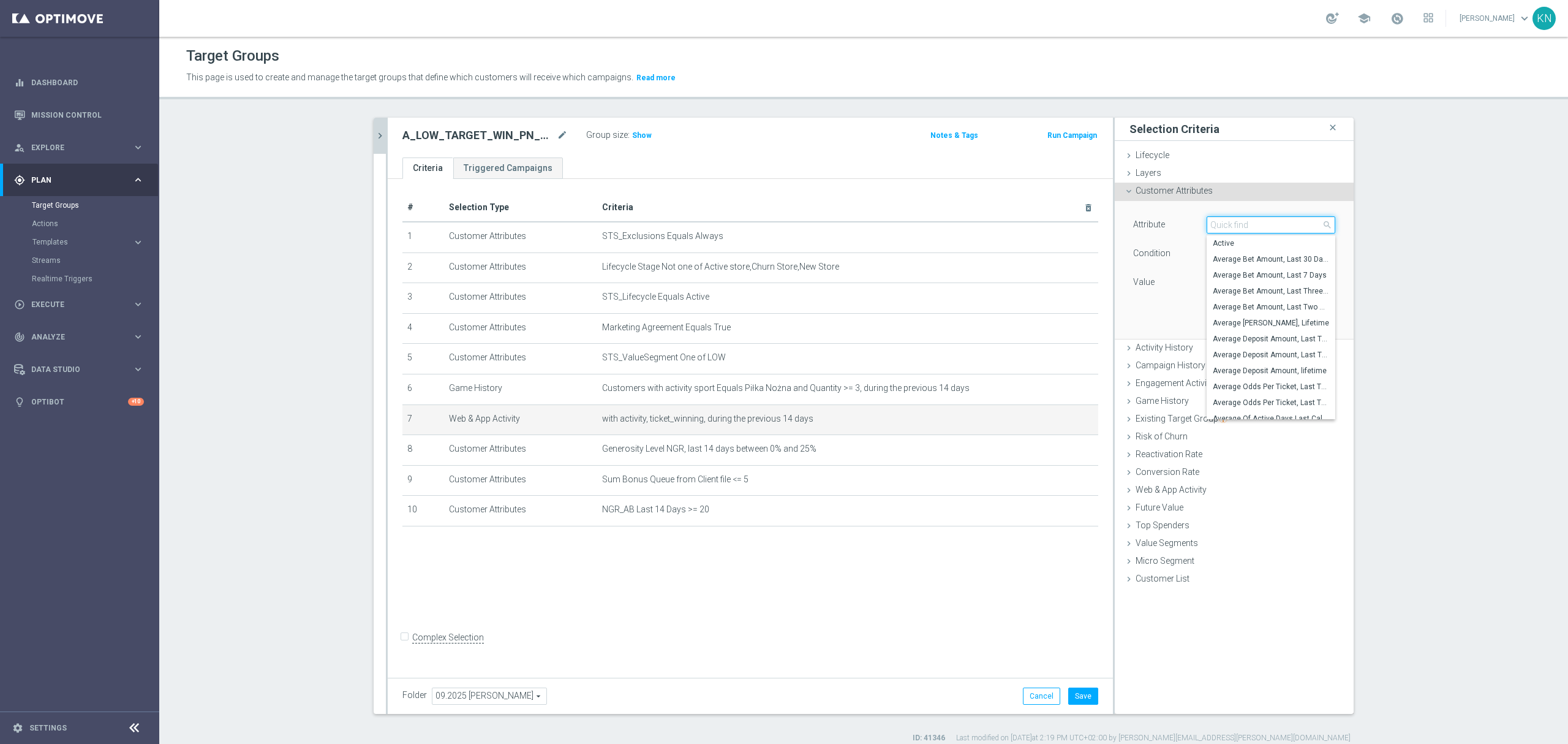
click at [1223, 227] on input "search" at bounding box center [1271, 225] width 129 height 18
type input "ticket"
drag, startPoint x: 1234, startPoint y: 228, endPoint x: 1162, endPoint y: 229, distance: 72.0
click at [1158, 227] on div "Attribute Select arrow_drop_down ticket close Number Of Prematch Mobil Tickets,…" at bounding box center [1234, 226] width 221 height 19
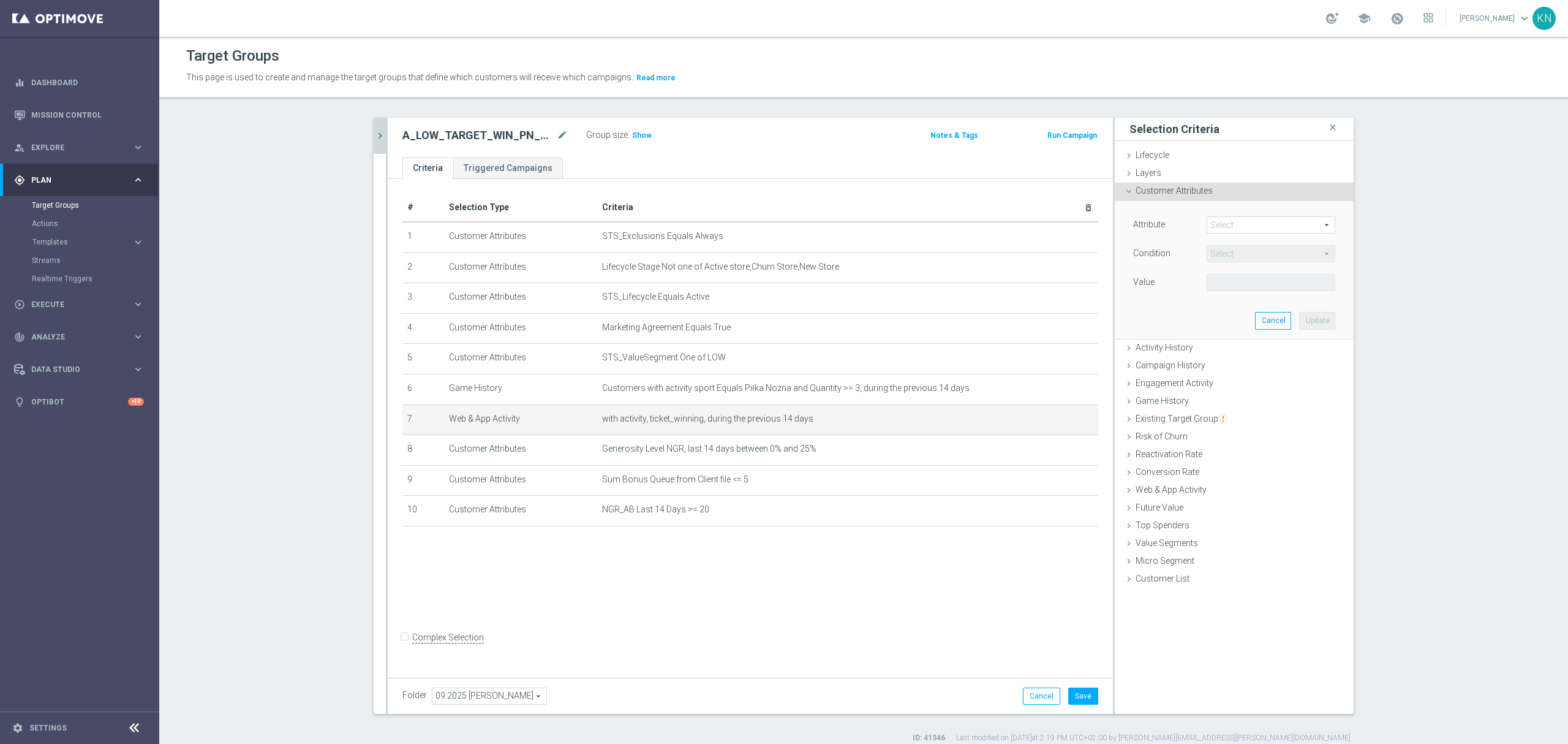
click at [1227, 229] on span at bounding box center [1271, 225] width 128 height 16
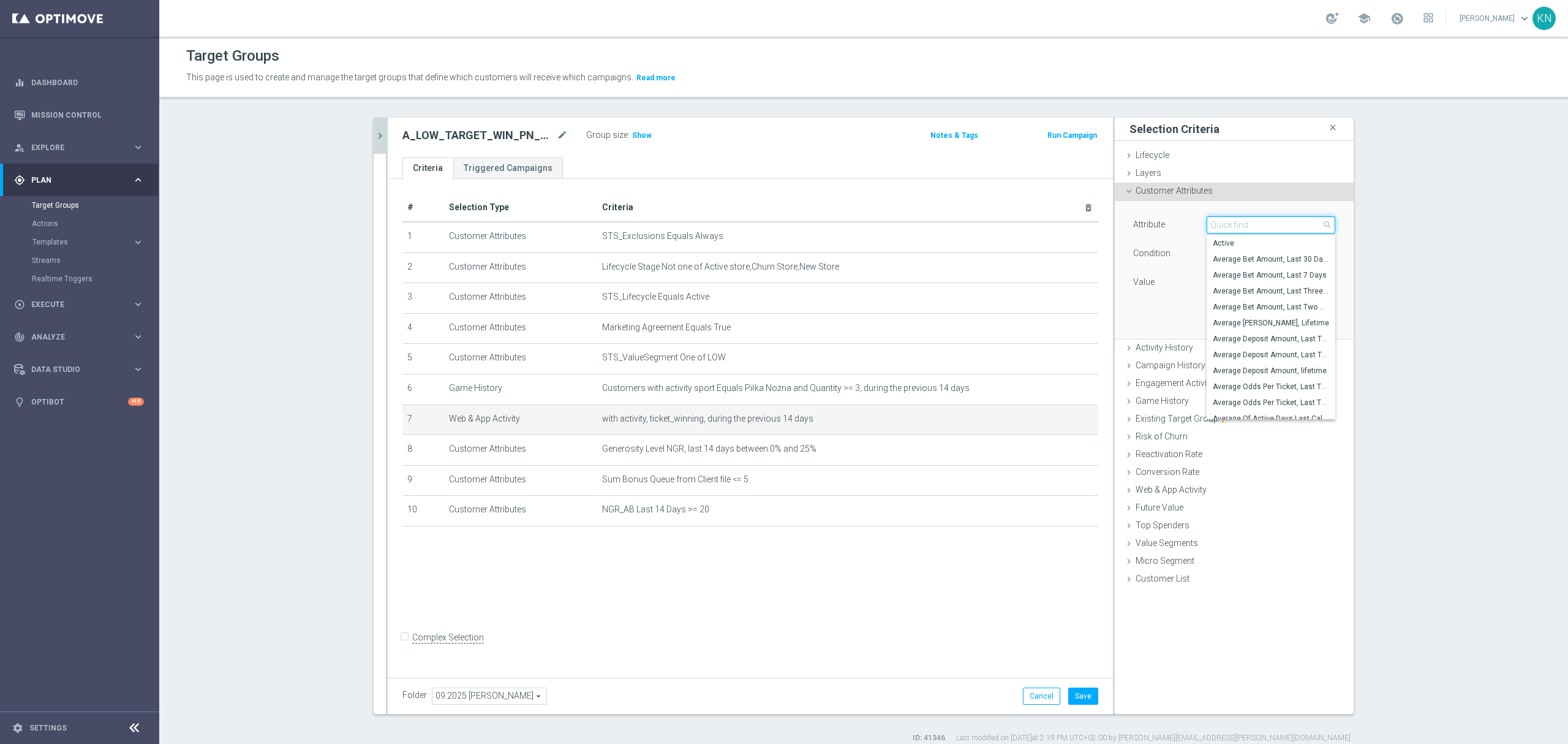
click at [1227, 229] on input "search" at bounding box center [1271, 225] width 129 height 18
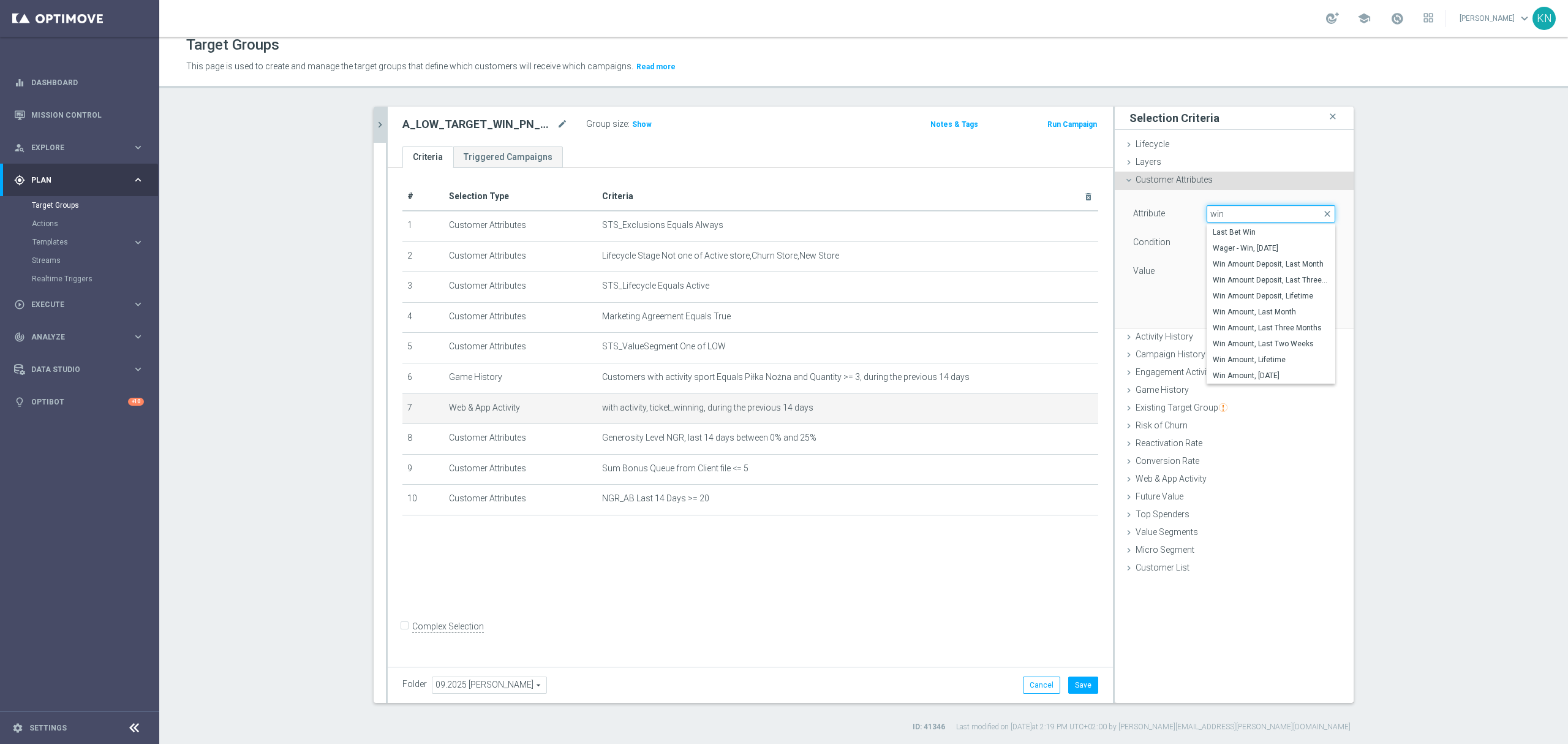
type input "win"
click at [1126, 292] on div "Attribute Select arrow_drop_down win close Last Bet Win Wager - Win, [DATE] Win…" at bounding box center [1234, 258] width 221 height 137
click at [1186, 481] on span "Web & App Activity" at bounding box center [1171, 478] width 71 height 10
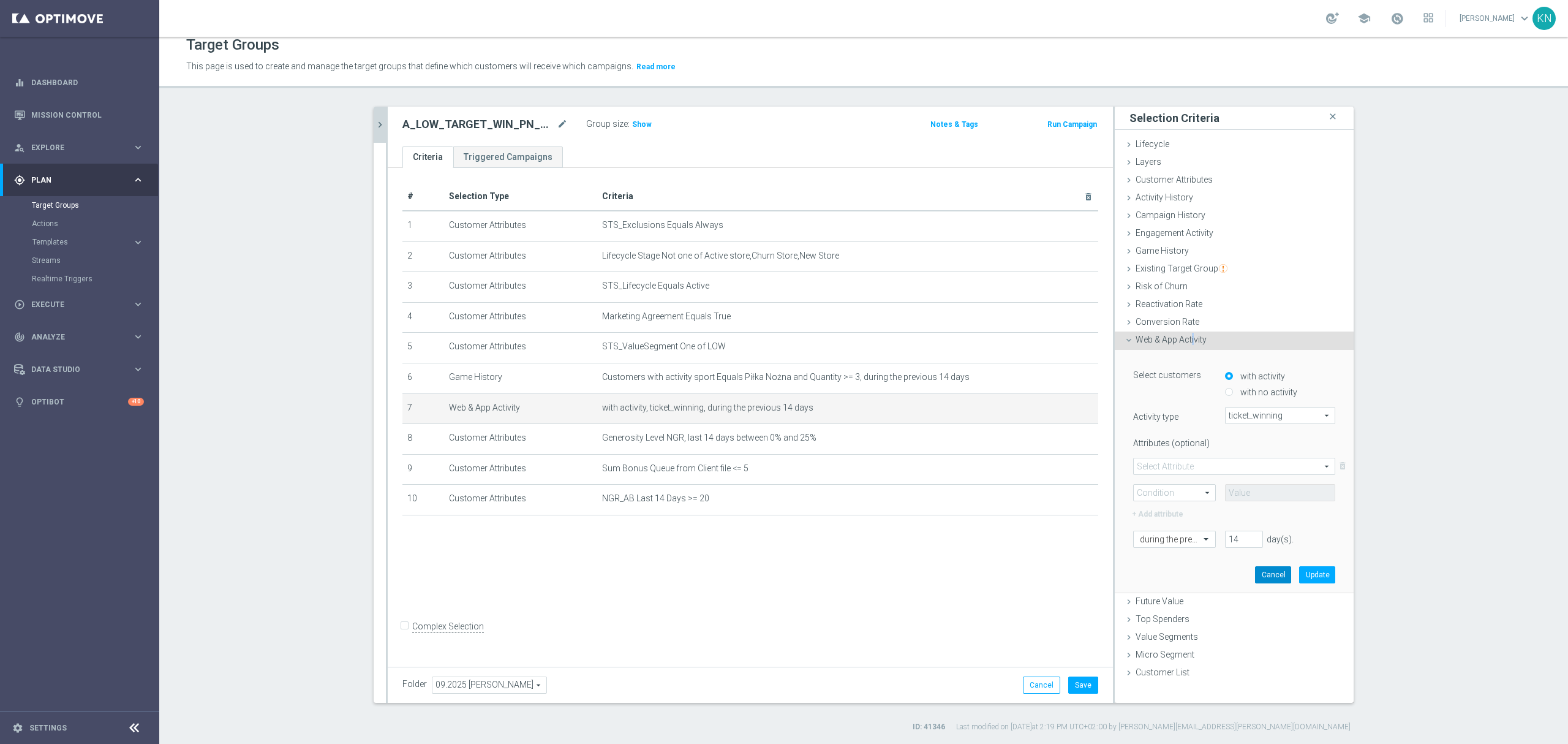
click at [1269, 577] on button "Cancel" at bounding box center [1273, 575] width 36 height 18
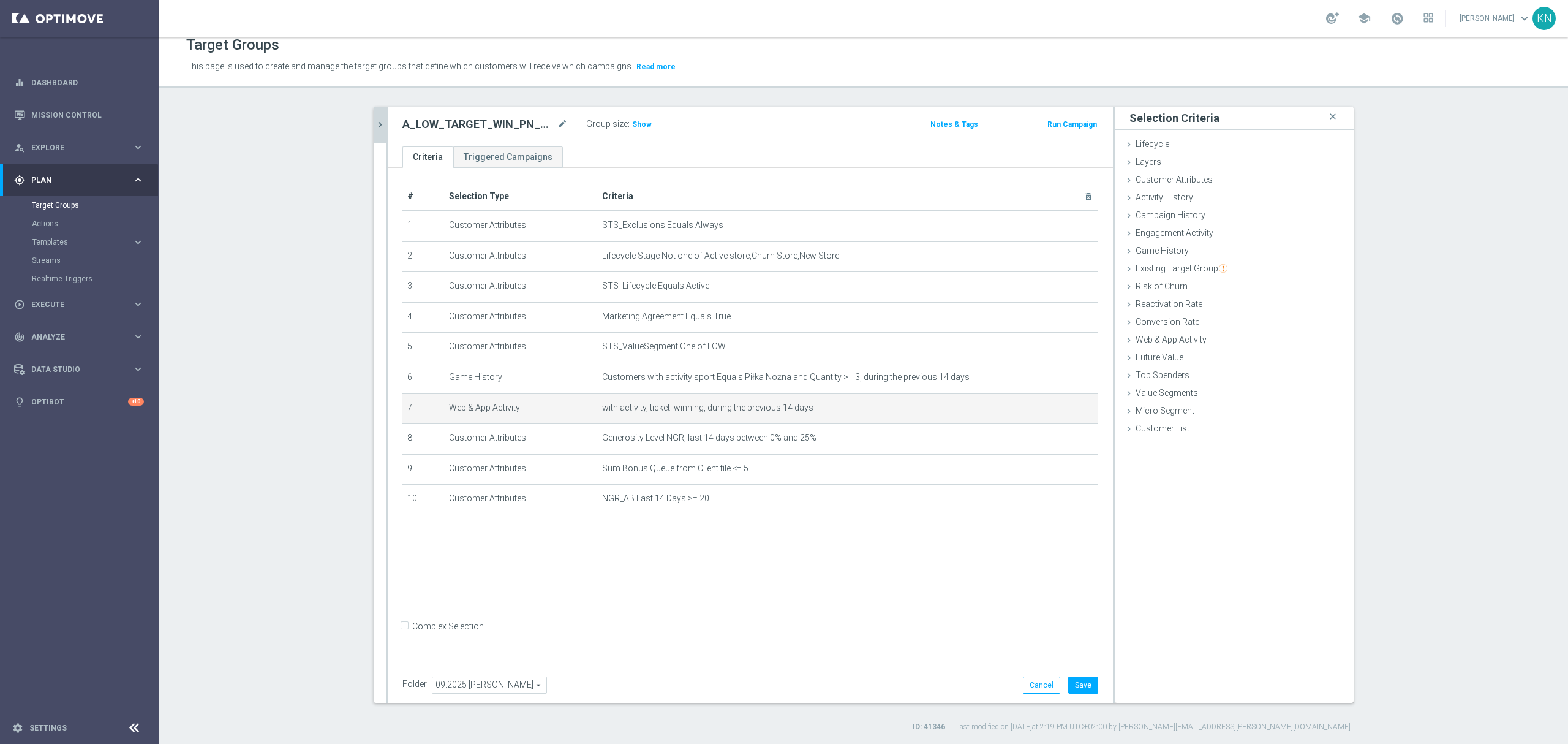
click at [919, 613] on div "# Selection Type Criteria delete_forever 1 Customer Attributes STS_Exclusions E…" at bounding box center [750, 414] width 726 height 493
click at [714, 474] on span "Sum Bonus Queue from Client file <= 5" at bounding box center [828, 468] width 452 height 11
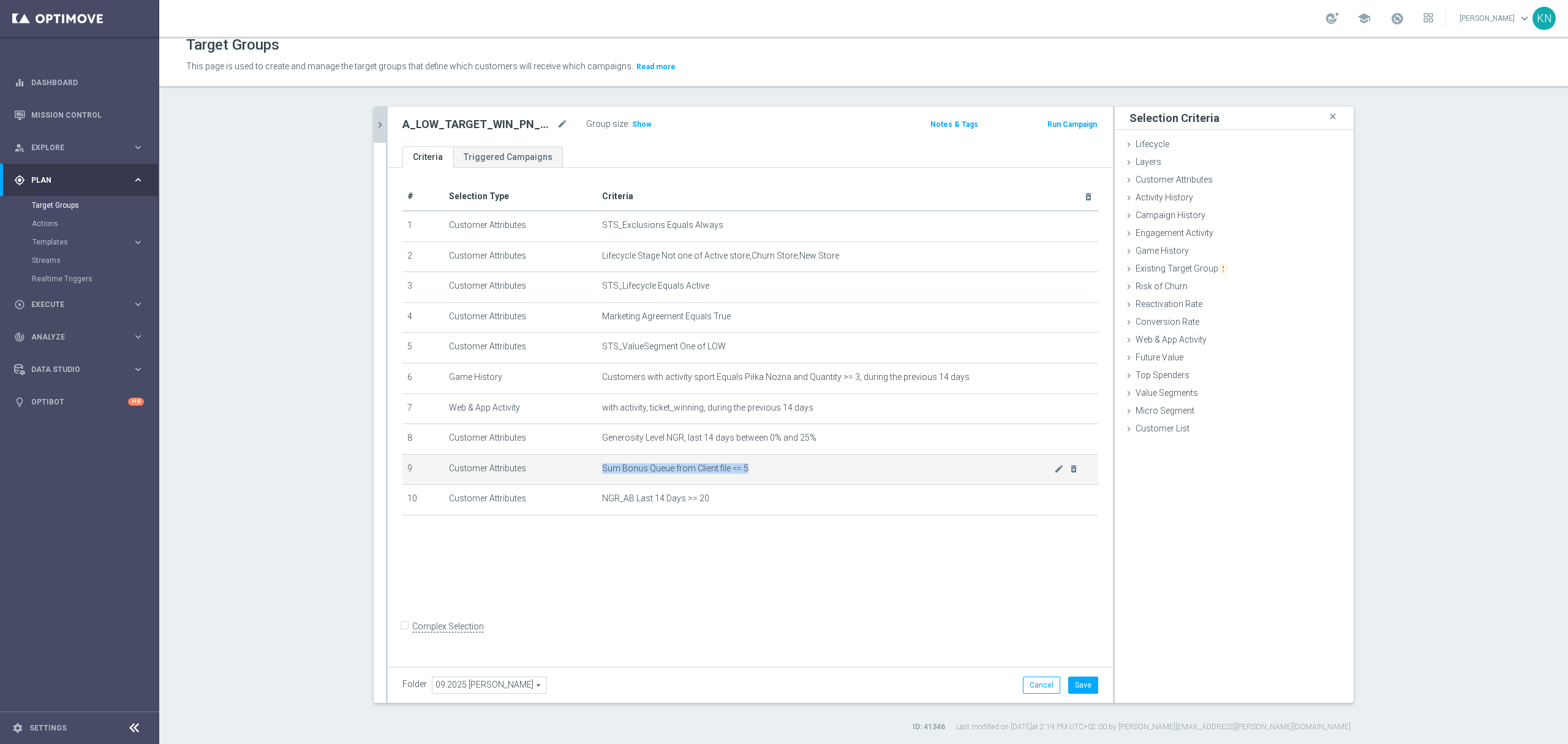
click at [714, 474] on span "Sum Bonus Queue from Client file <= 5" at bounding box center [828, 468] width 452 height 11
drag, startPoint x: 918, startPoint y: 509, endPoint x: 1044, endPoint y: 510, distance: 126.0
click at [919, 503] on span "NGR_AB Last 14 Days >= 20" at bounding box center [828, 498] width 452 height 11
click at [1054, 503] on icon "mode_edit" at bounding box center [1058, 498] width 10 height 10
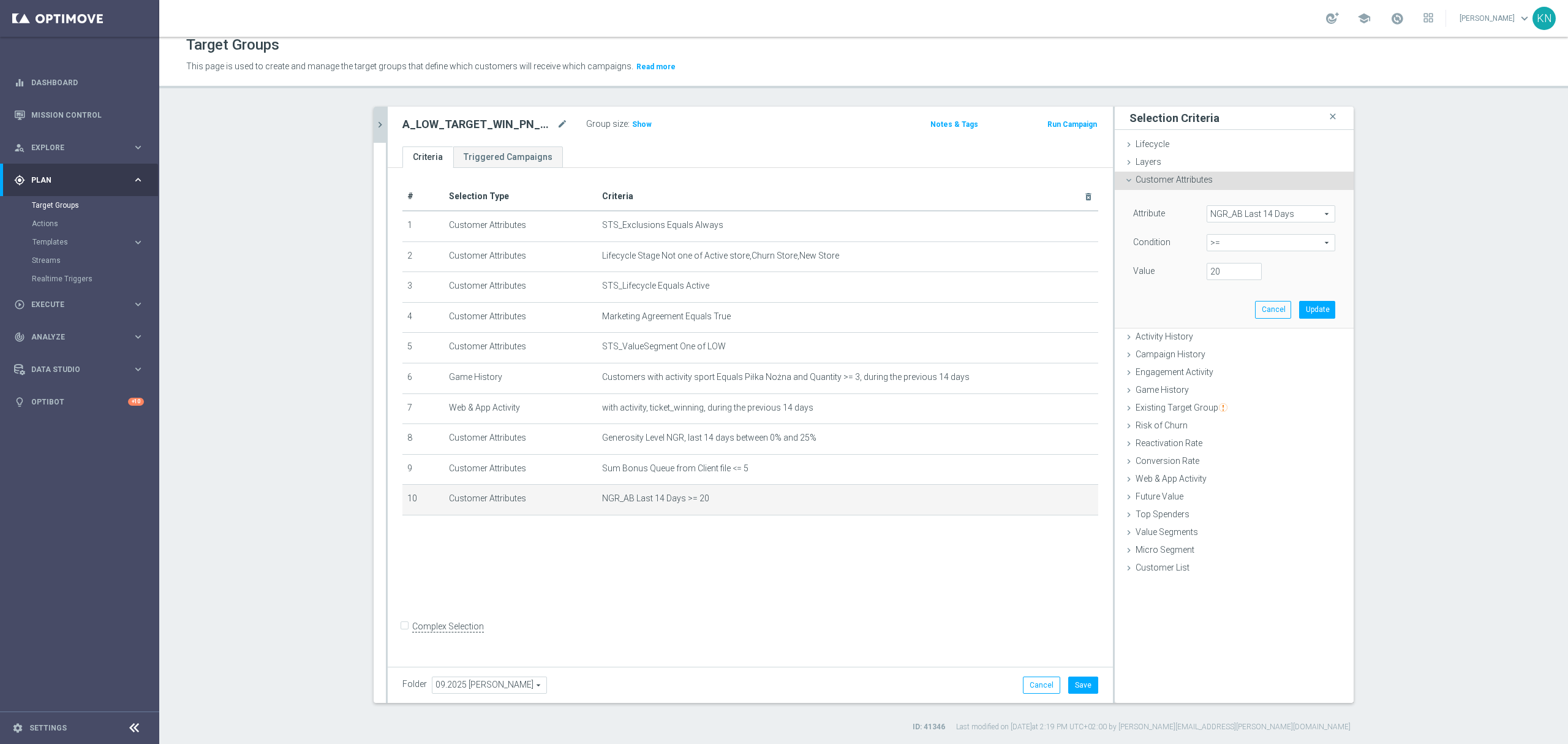
click at [1221, 241] on span ">=" at bounding box center [1271, 242] width 128 height 16
click at [1214, 319] on span ">" at bounding box center [1271, 324] width 116 height 10
type input ">"
click at [1227, 270] on input "number" at bounding box center [1234, 271] width 55 height 18
type input "0"
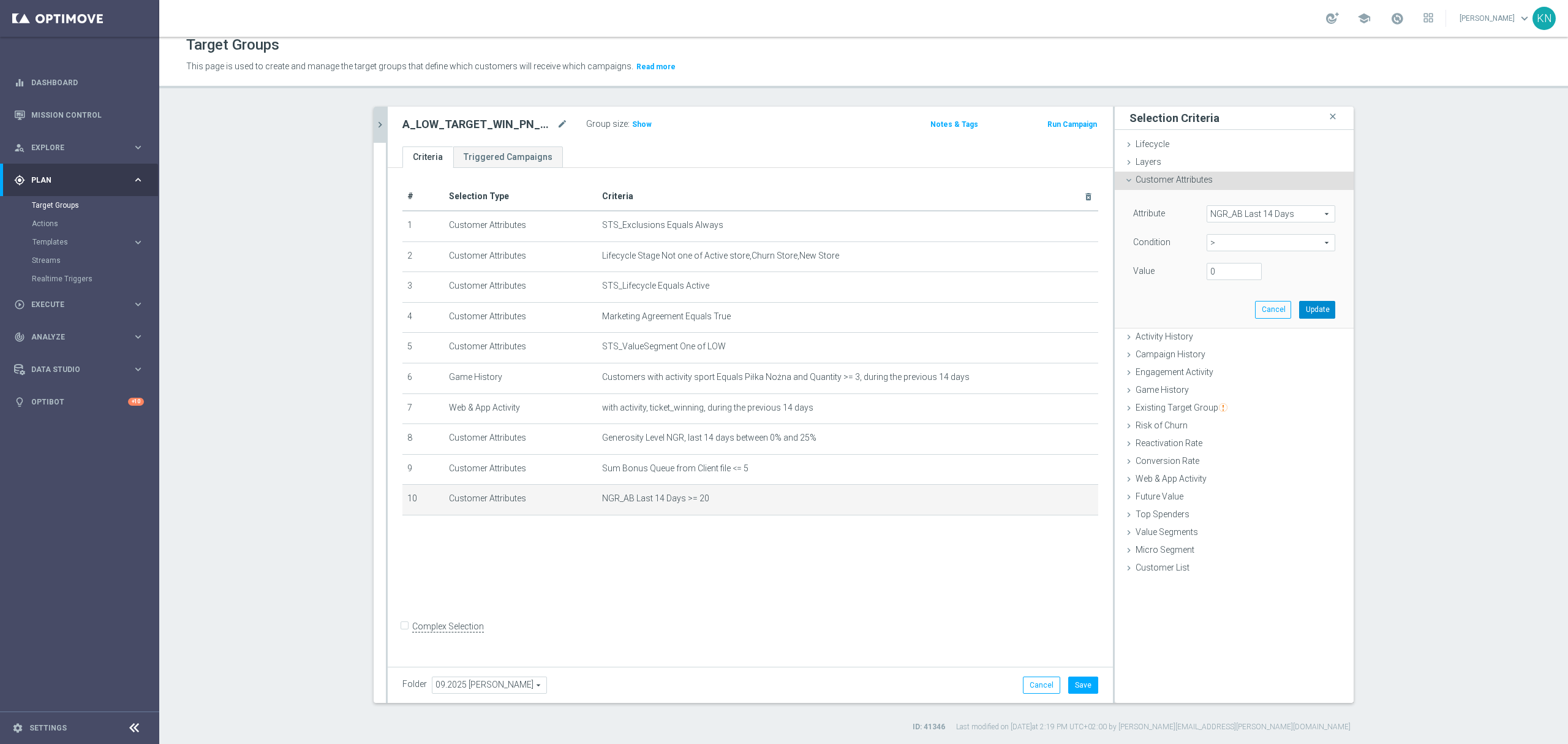
click at [1319, 315] on button "Update" at bounding box center [1317, 310] width 36 height 18
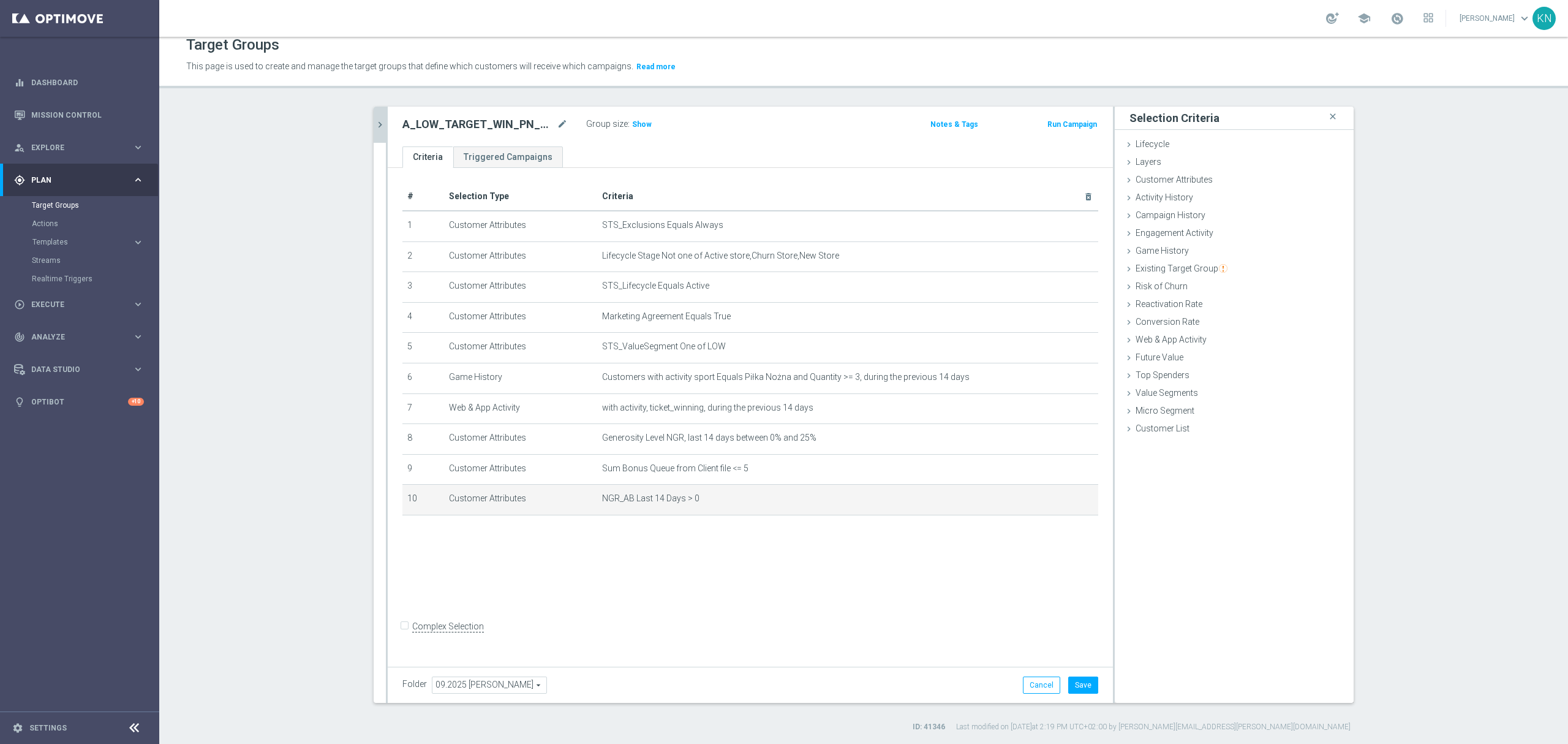
click at [817, 600] on div "# Selection Type Criteria delete_forever 1 Customer Attributes STS_Exclusions E…" at bounding box center [750, 414] width 726 height 493
click at [919, 606] on div "# Selection Type Criteria delete_forever 1 Customer Attributes STS_Exclusions E…" at bounding box center [750, 414] width 726 height 493
click at [1077, 684] on button "Save" at bounding box center [1083, 685] width 30 height 18
drag, startPoint x: 635, startPoint y: 125, endPoint x: 674, endPoint y: 137, distance: 40.8
click at [635, 125] on span "Show" at bounding box center [642, 124] width 19 height 9
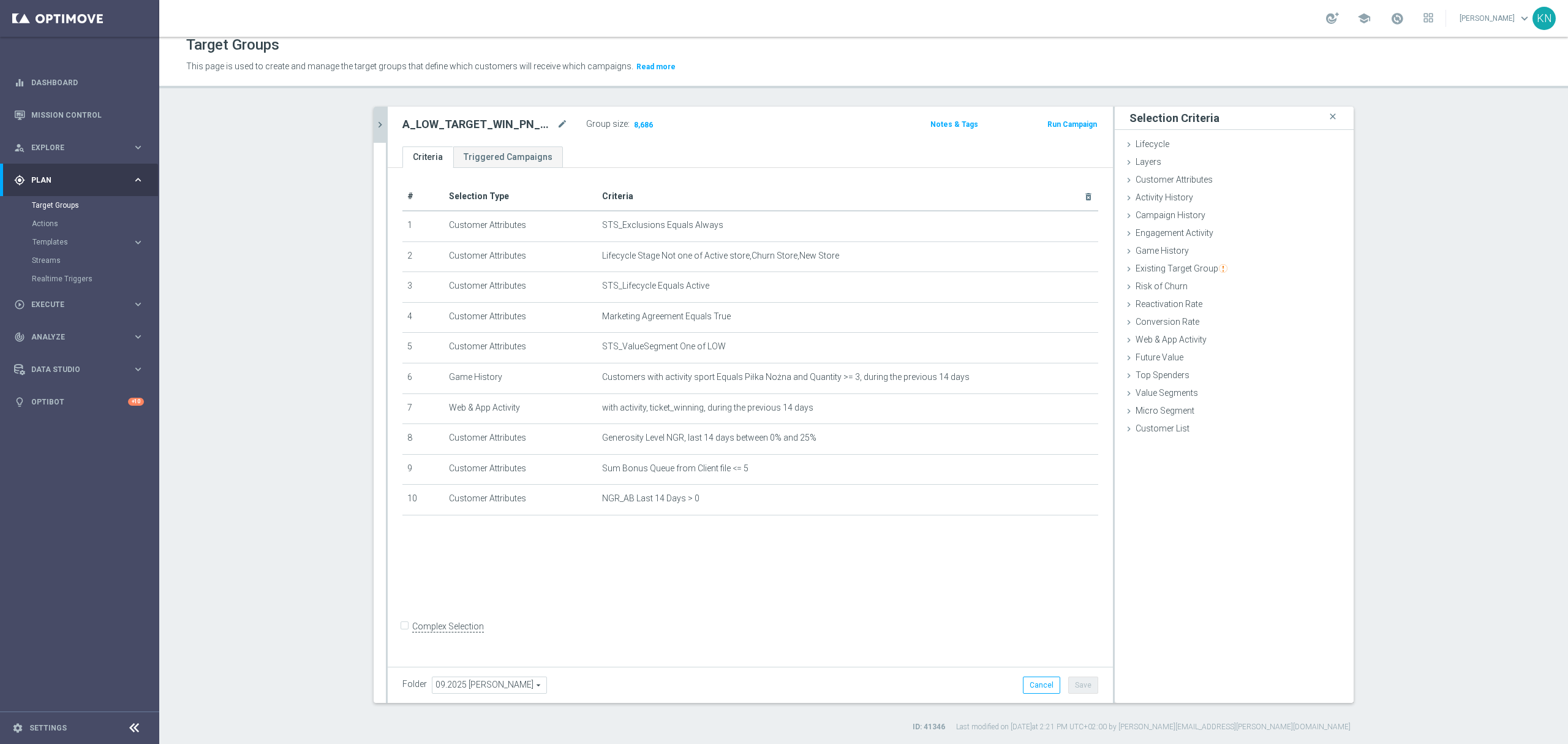
click at [375, 130] on icon "chevron_right" at bounding box center [380, 124] width 11 height 11
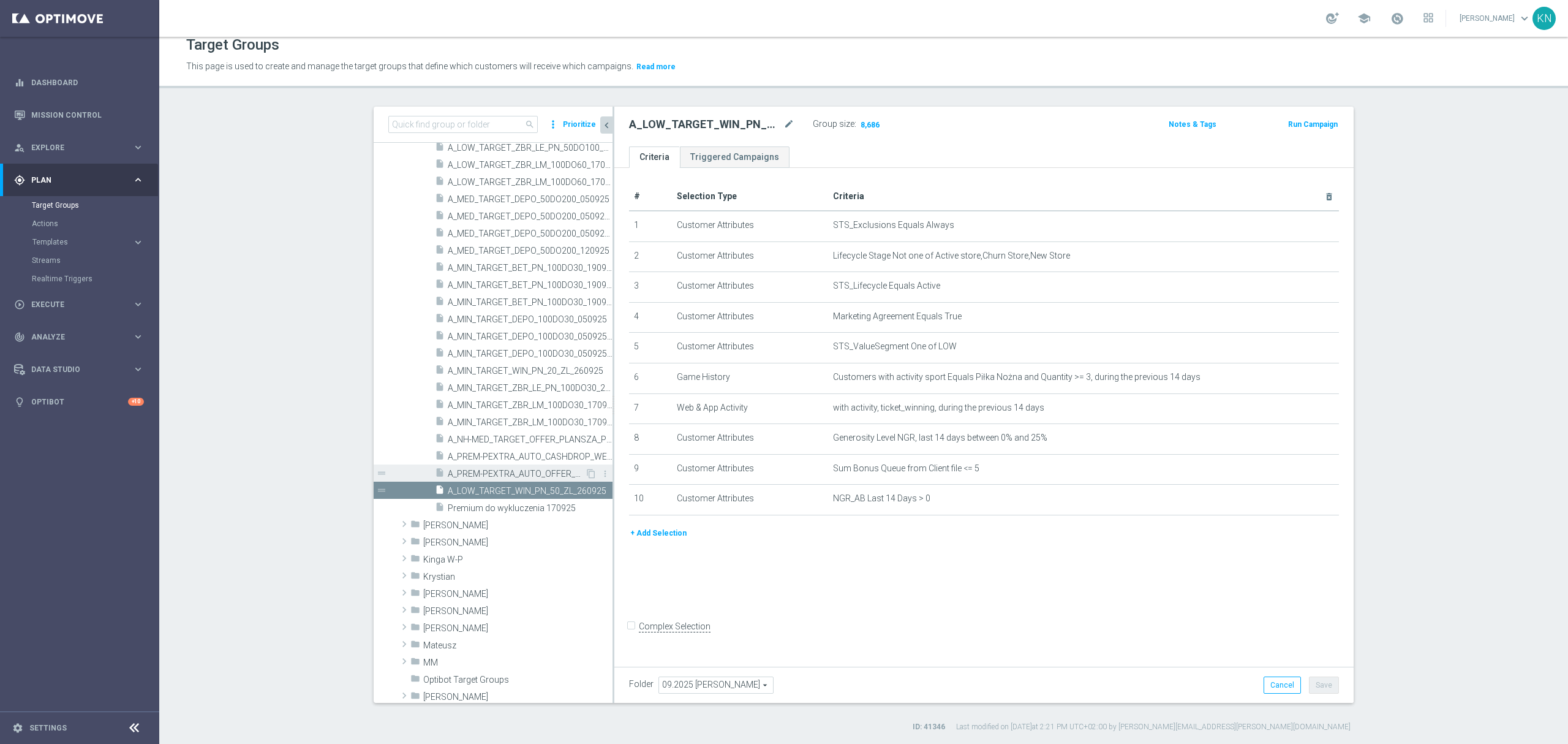
click at [488, 470] on span "A_PREM-PEXTRA_AUTO_OFFER_WELCOME_PW_BEZ_MRKT_WEEKLY" at bounding box center [517, 474] width 137 height 11
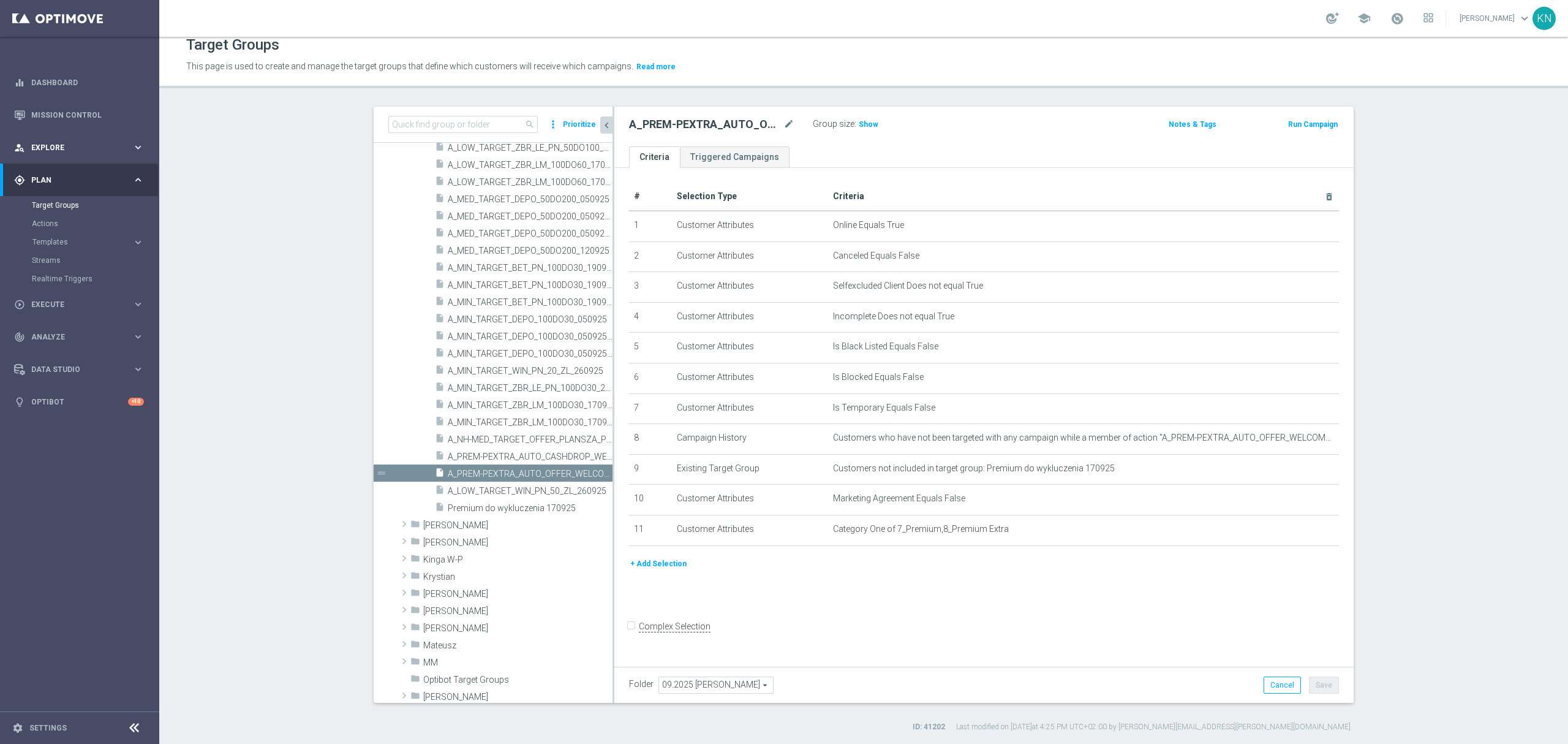
click at [52, 144] on span "Explore" at bounding box center [81, 147] width 101 height 7
click at [79, 116] on link "Mission Control" at bounding box center [88, 115] width 113 height 32
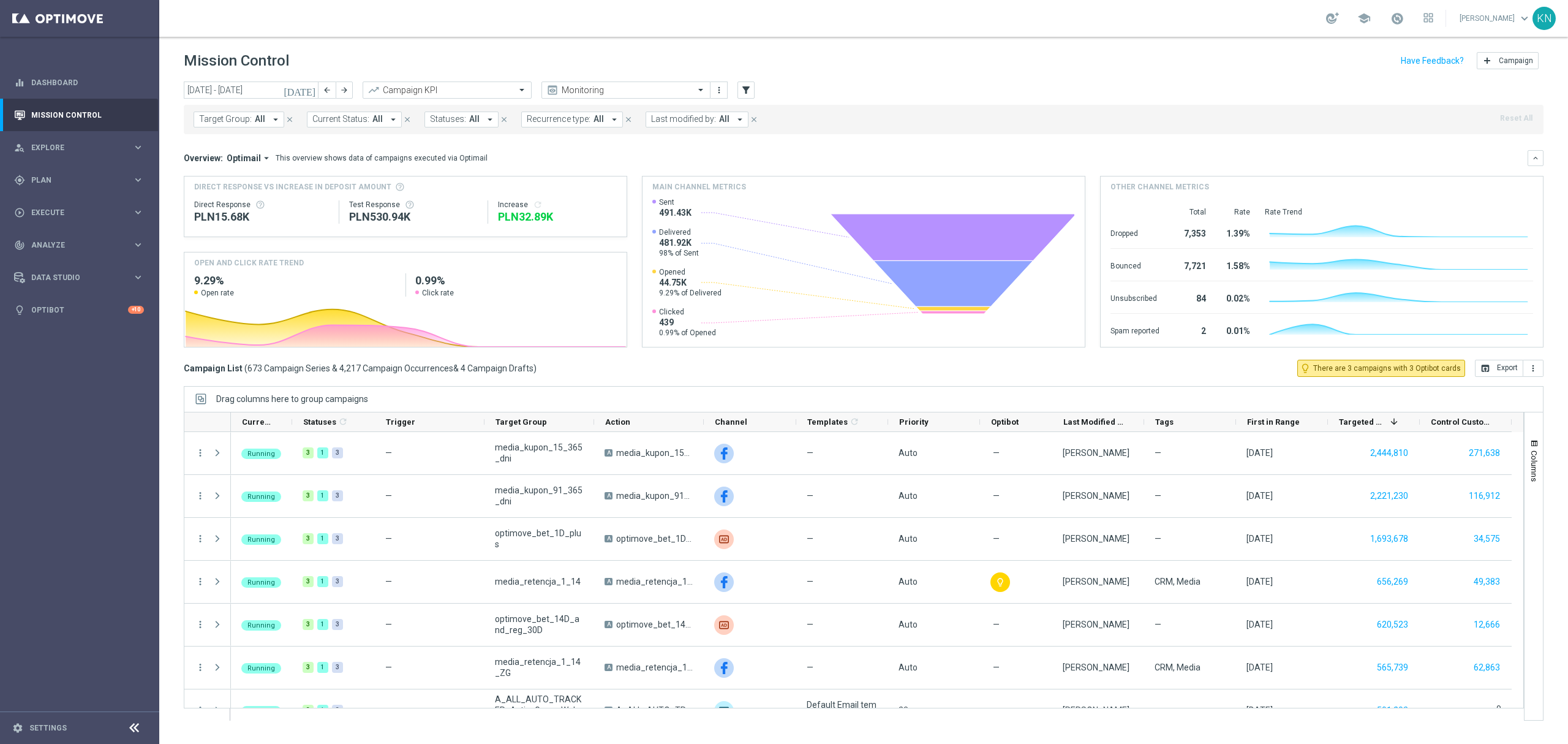
click at [265, 114] on button "Target Group: All arrow_drop_down" at bounding box center [239, 119] width 91 height 16
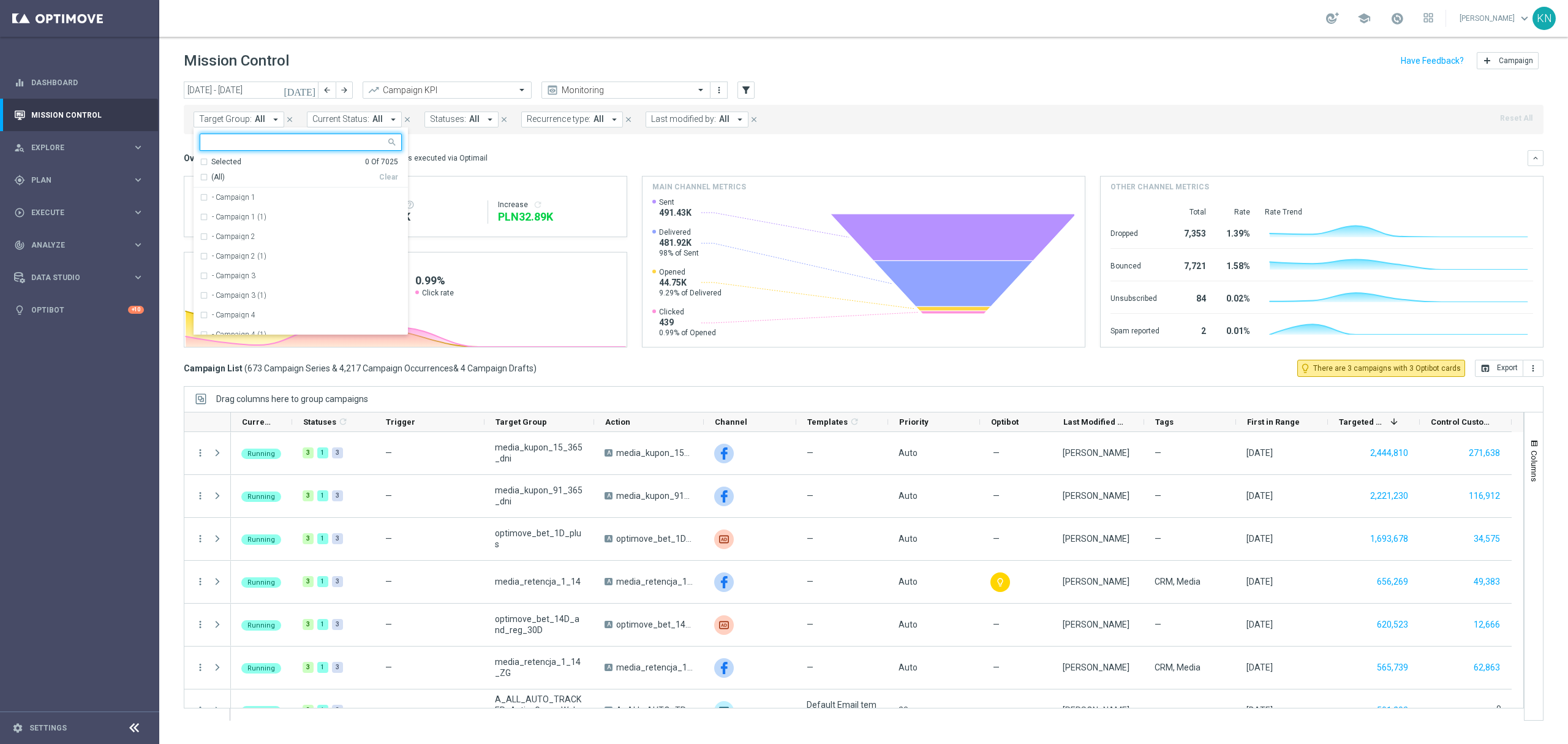
click at [243, 140] on input "text" at bounding box center [296, 143] width 179 height 11
type input "Nie dajemy"
drag, startPoint x: 264, startPoint y: 146, endPoint x: 147, endPoint y: 137, distance: 117.3
click at [147, 132] on main "equalizer Dashboard Mission Control" at bounding box center [784, 372] width 1568 height 744
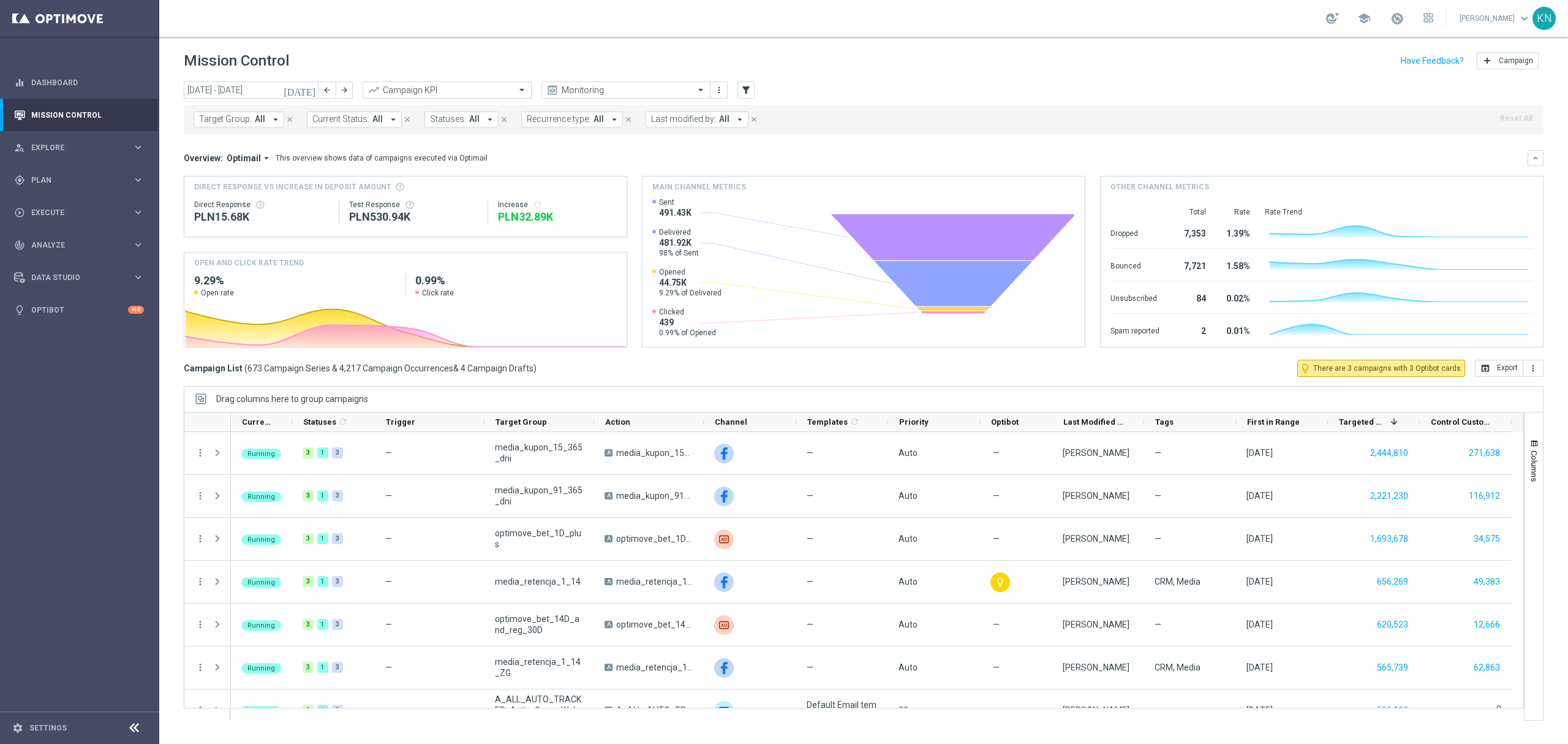
click at [236, 123] on span "Target Group:" at bounding box center [225, 119] width 53 height 11
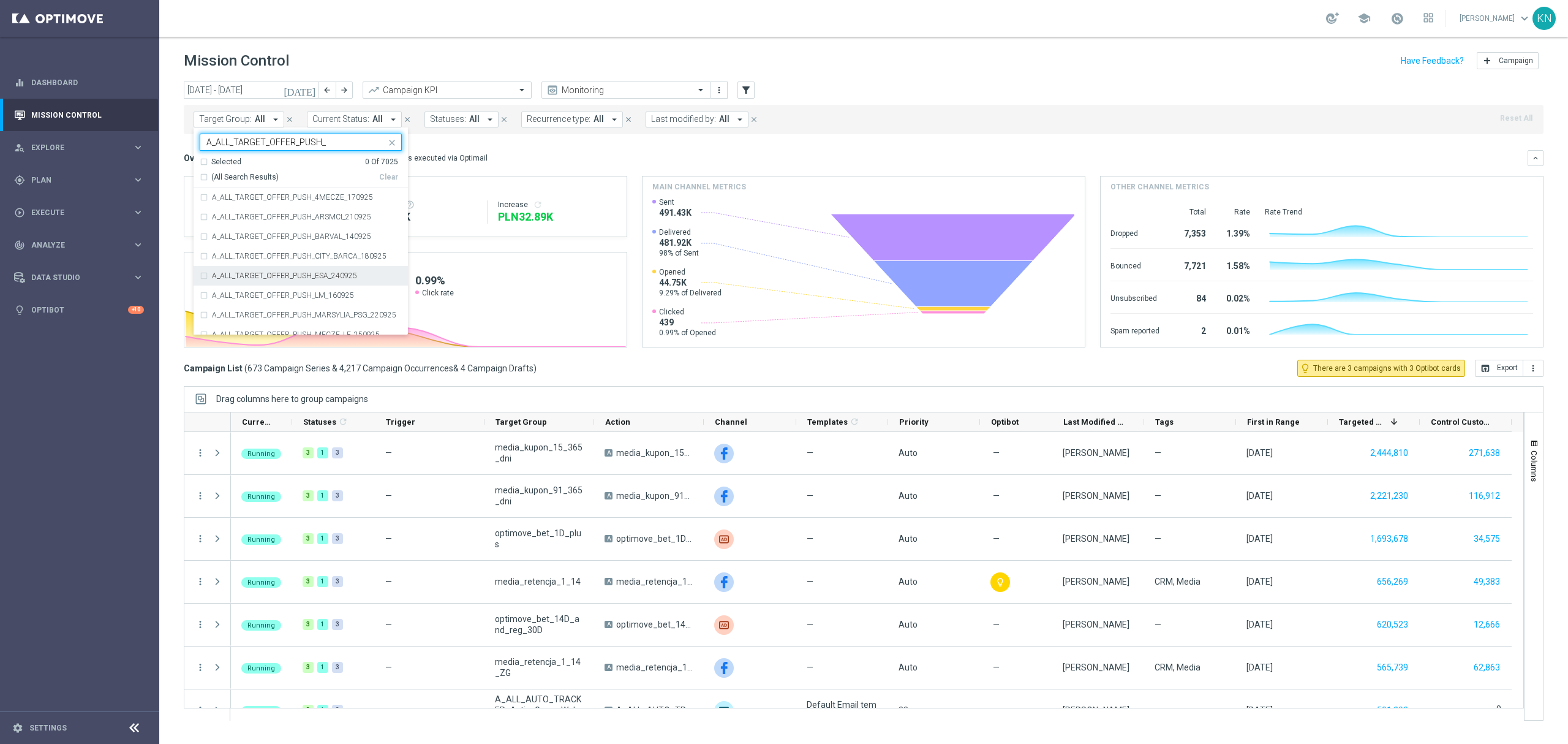
click at [200, 278] on div "A_ALL_TARGET_OFFER_PUSH_ESA_240925" at bounding box center [300, 276] width 202 height 19
type input "A_ALL_TARGET_OFFER_PUSH_"
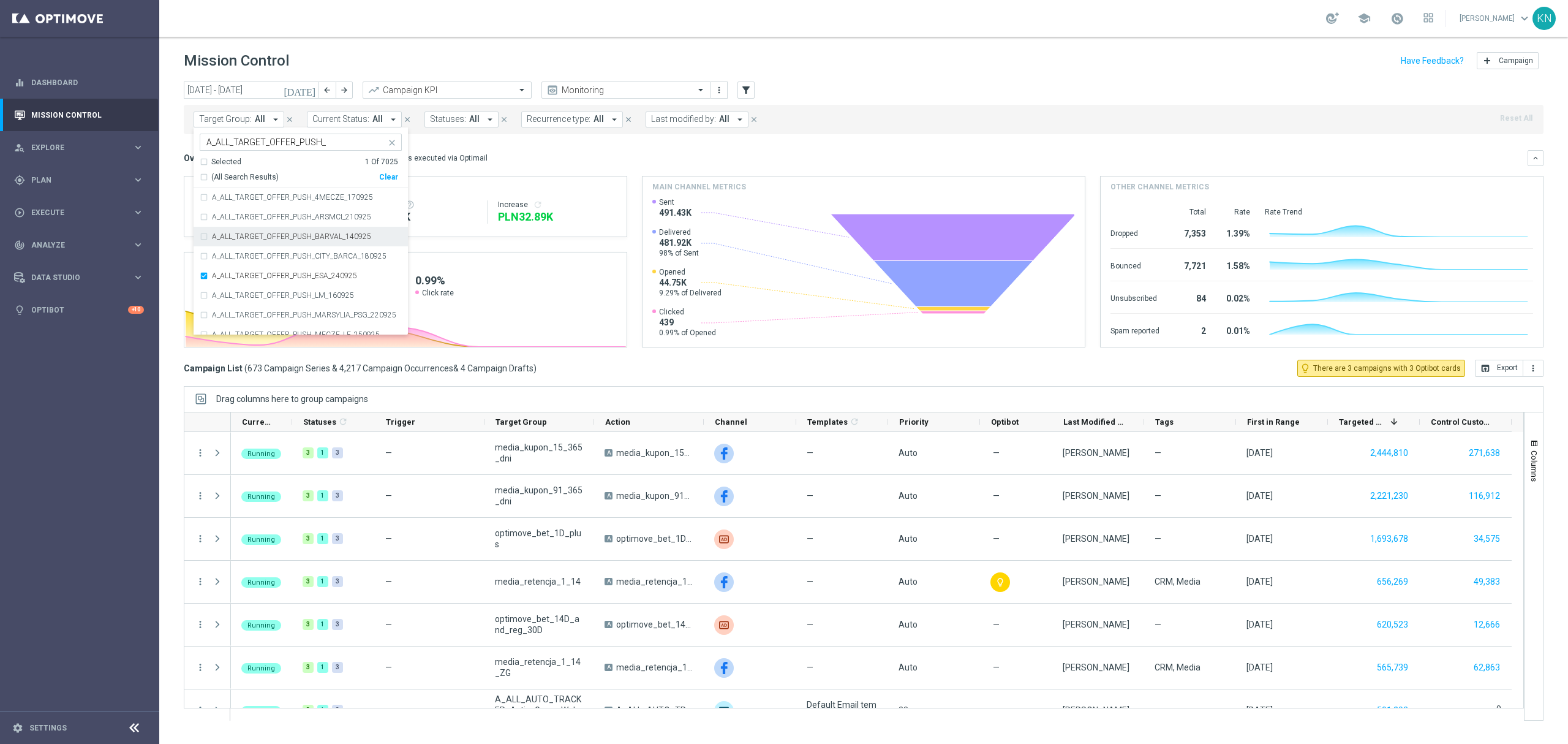
click at [601, 160] on div "Overview: Optimail arrow_drop_down This overview shows data of campaigns execut…" at bounding box center [855, 158] width 1344 height 11
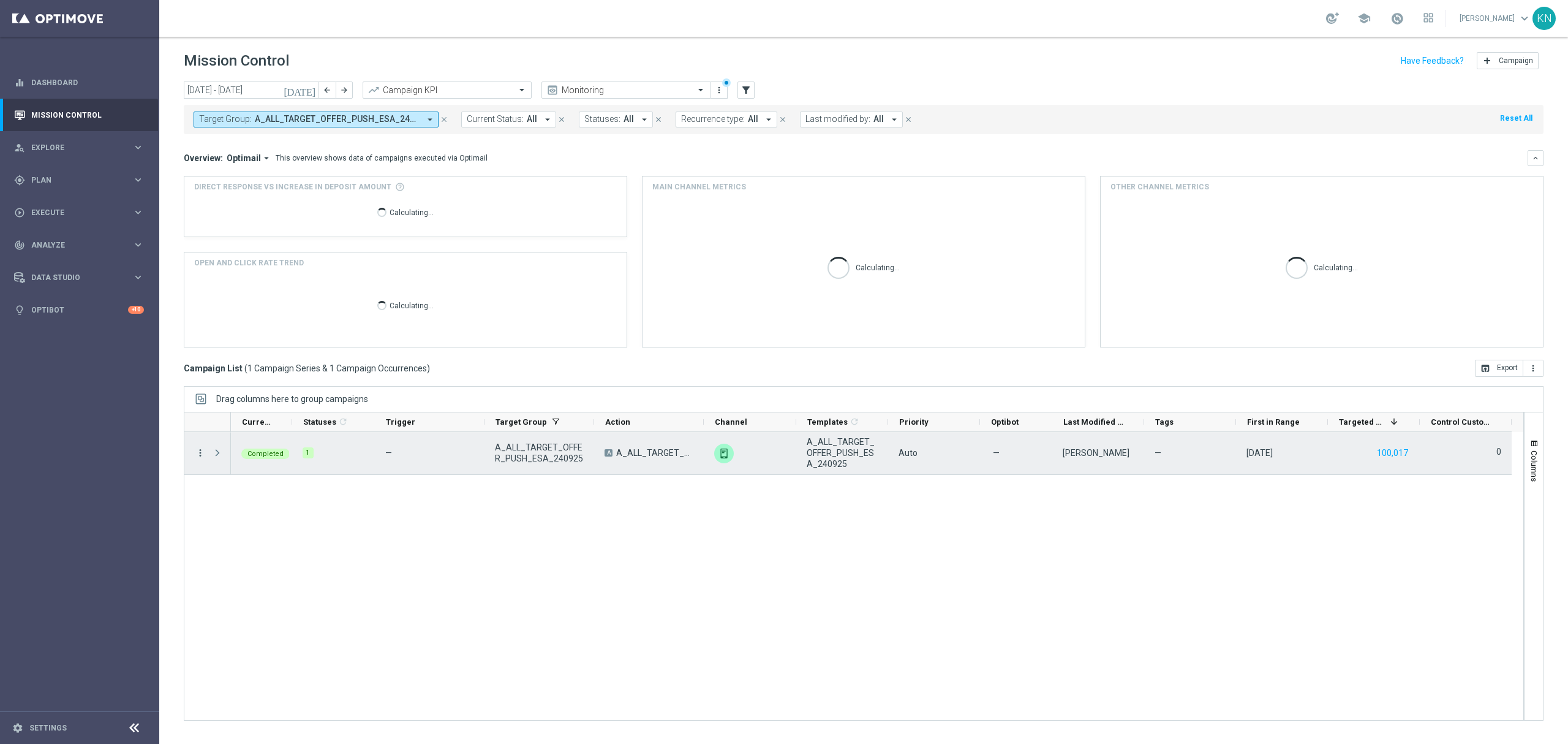
click at [201, 448] on icon "more_vert" at bounding box center [200, 453] width 11 height 11
click at [265, 453] on div "list Campaign Details" at bounding box center [275, 461] width 137 height 18
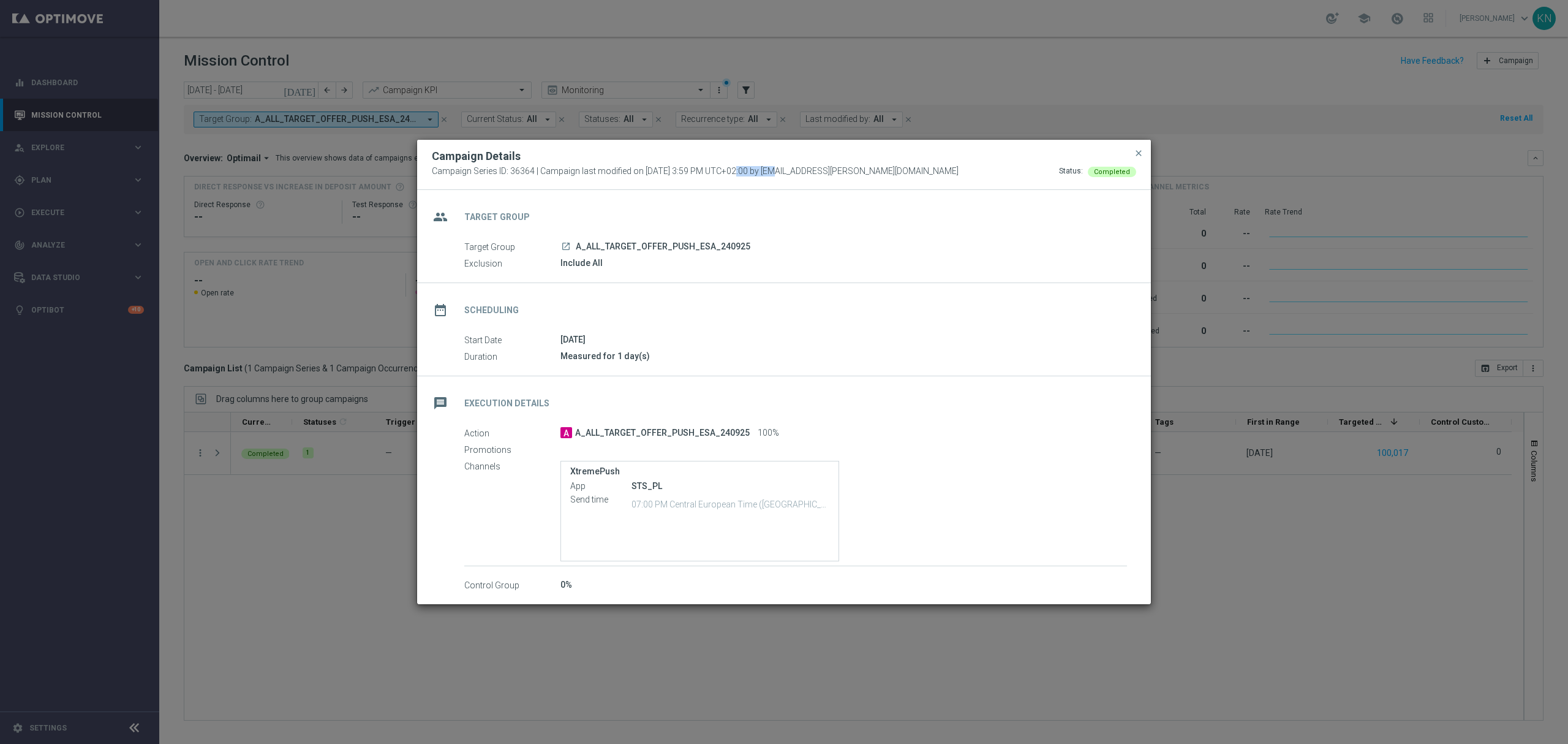
drag, startPoint x: 700, startPoint y: 172, endPoint x: 744, endPoint y: 174, distance: 44.0
click at [744, 174] on span "Campaign Series ID: 36364 | Campaign last modified on [DATE] 3:59 PM UTC+02:00 …" at bounding box center [695, 172] width 527 height 11
click at [760, 185] on div "Campaign Details Campaign Series ID: 36364 | Campaign last modified on [DATE] 3…" at bounding box center [784, 165] width 734 height 50
click at [1137, 158] on span "close" at bounding box center [1138, 152] width 10 height 10
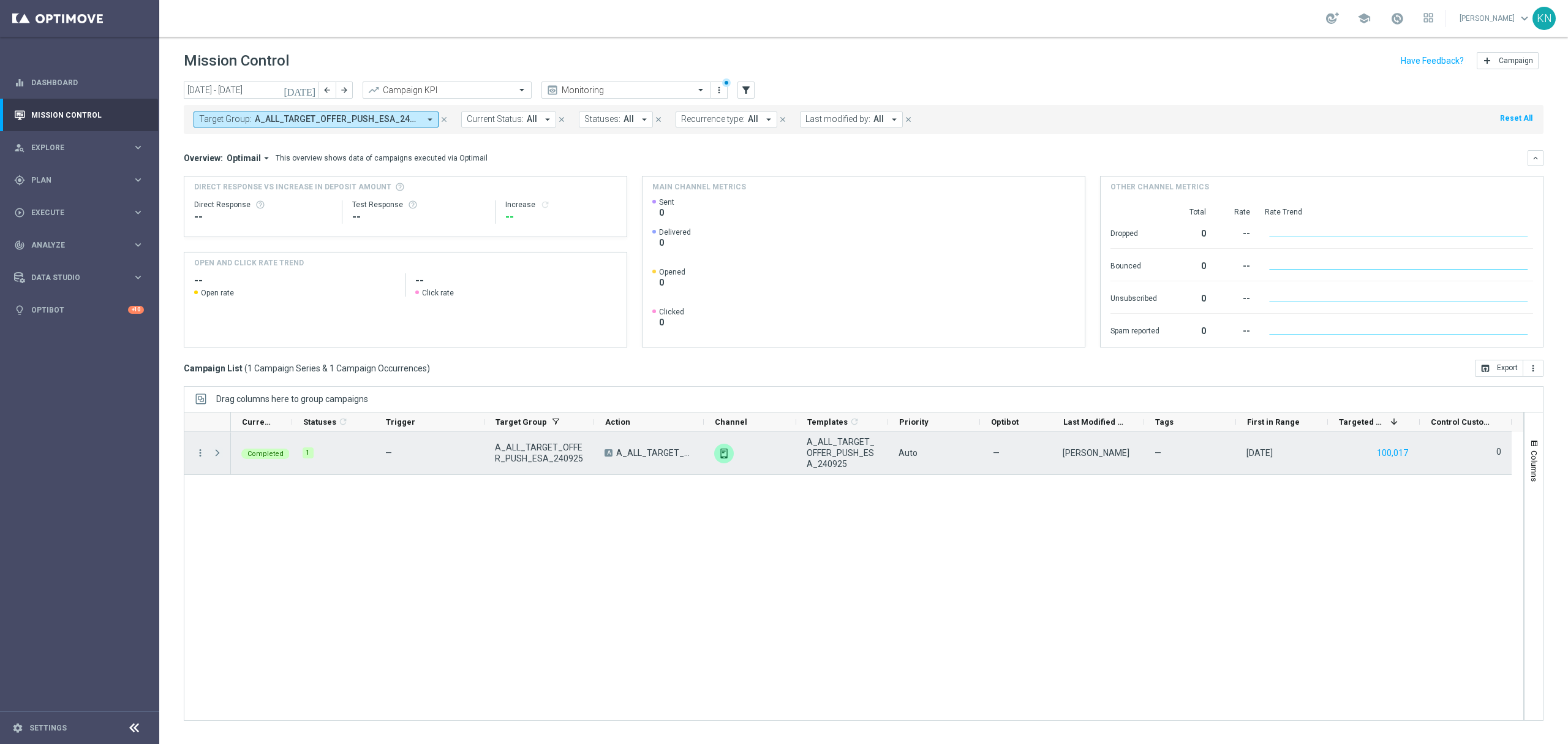
click at [214, 451] on span "Press SPACE to select this row." at bounding box center [217, 453] width 11 height 10
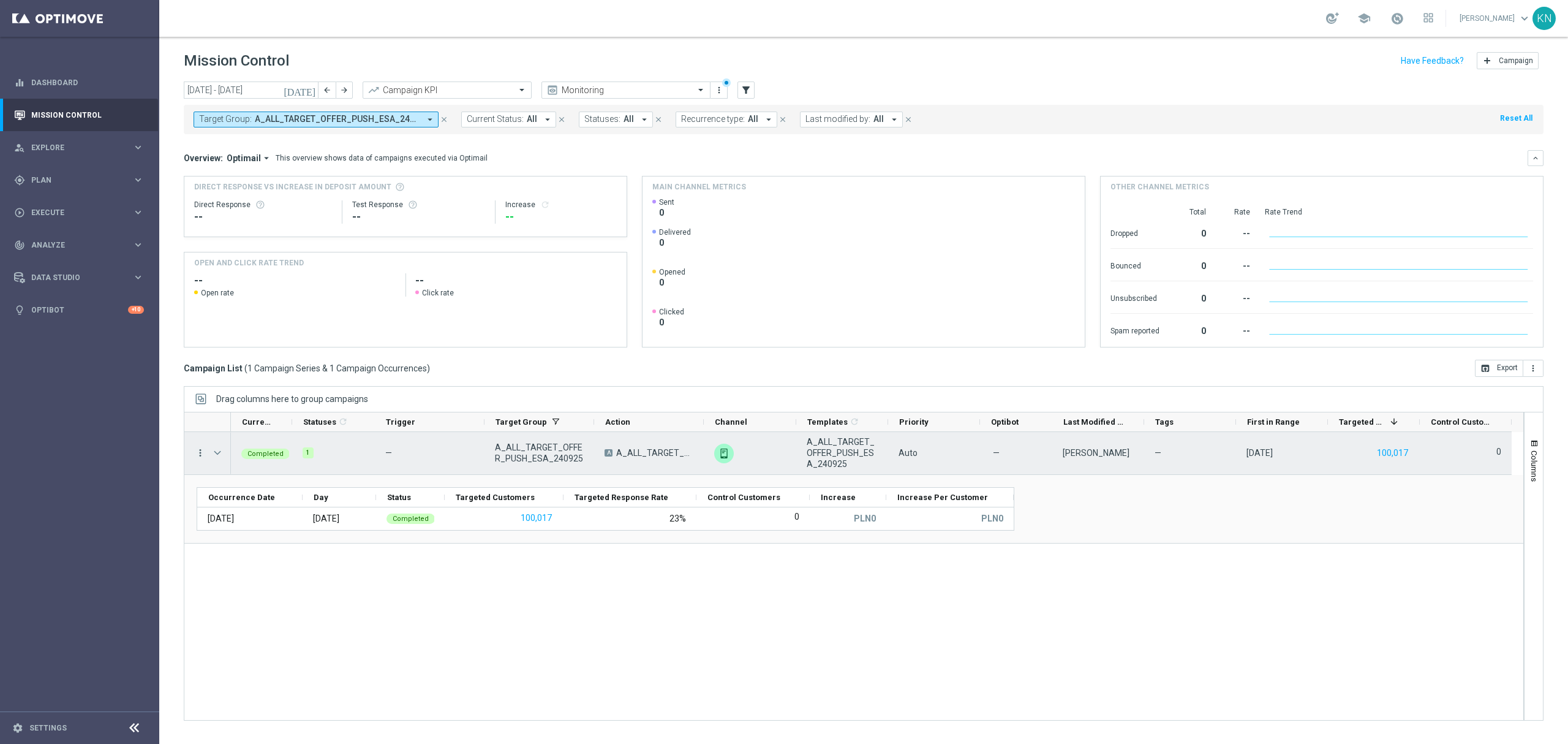
click at [200, 453] on icon "more_vert" at bounding box center [200, 453] width 11 height 11
click at [479, 664] on div "Completed 1 — A_ALL_TARGET_OFFER_PUSH_ESA_240925 A A_ALL_TARGET_OFFER_PUSH_ESA_…" at bounding box center [877, 575] width 1293 height 288
click at [201, 456] on icon "more_vert" at bounding box center [200, 453] width 11 height 11
click at [275, 454] on div "list Campaign Details" at bounding box center [275, 461] width 137 height 18
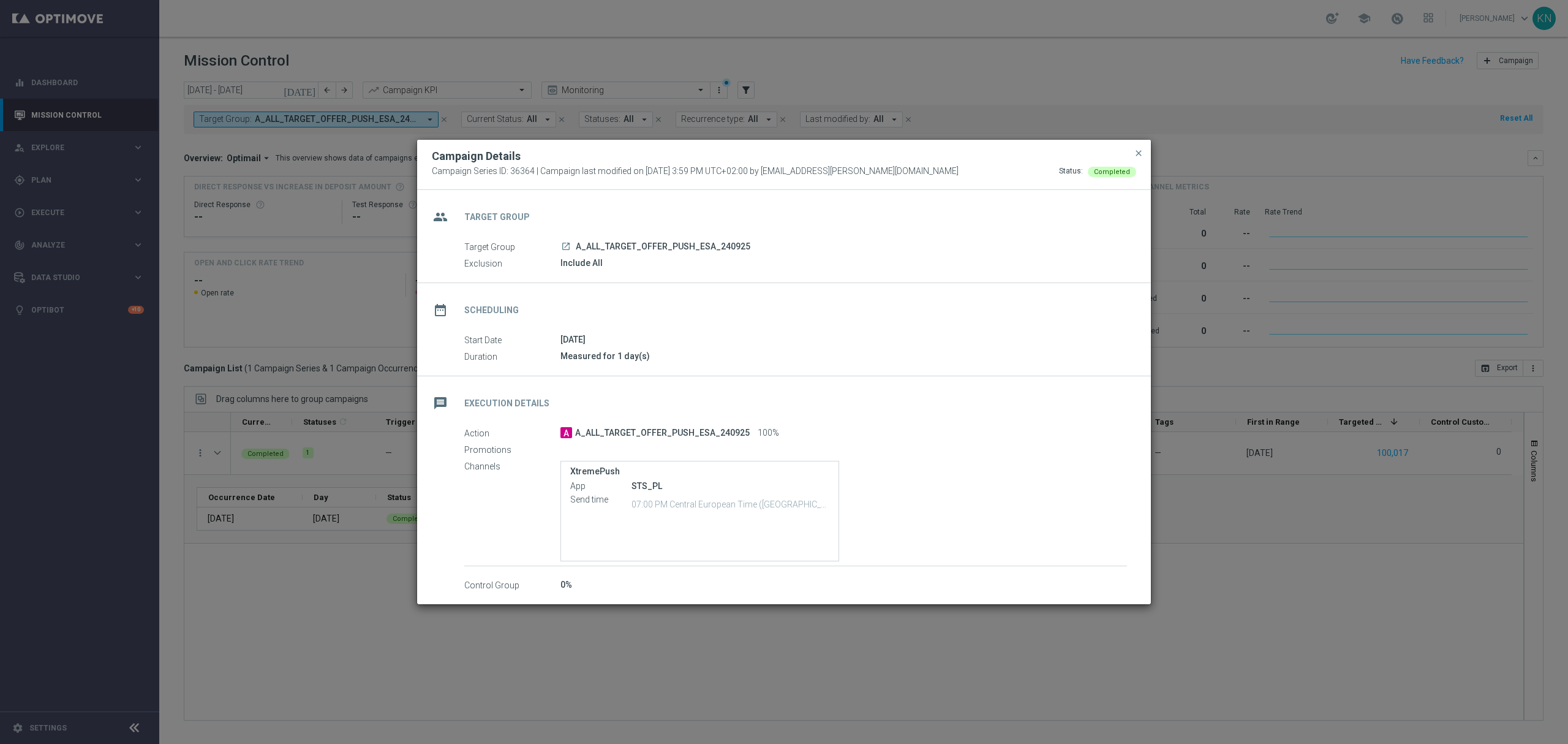
click at [312, 672] on modal-container "Campaign Details Campaign Series ID: 36364 | Campaign last modified on [DATE] 3…" at bounding box center [784, 372] width 1568 height 744
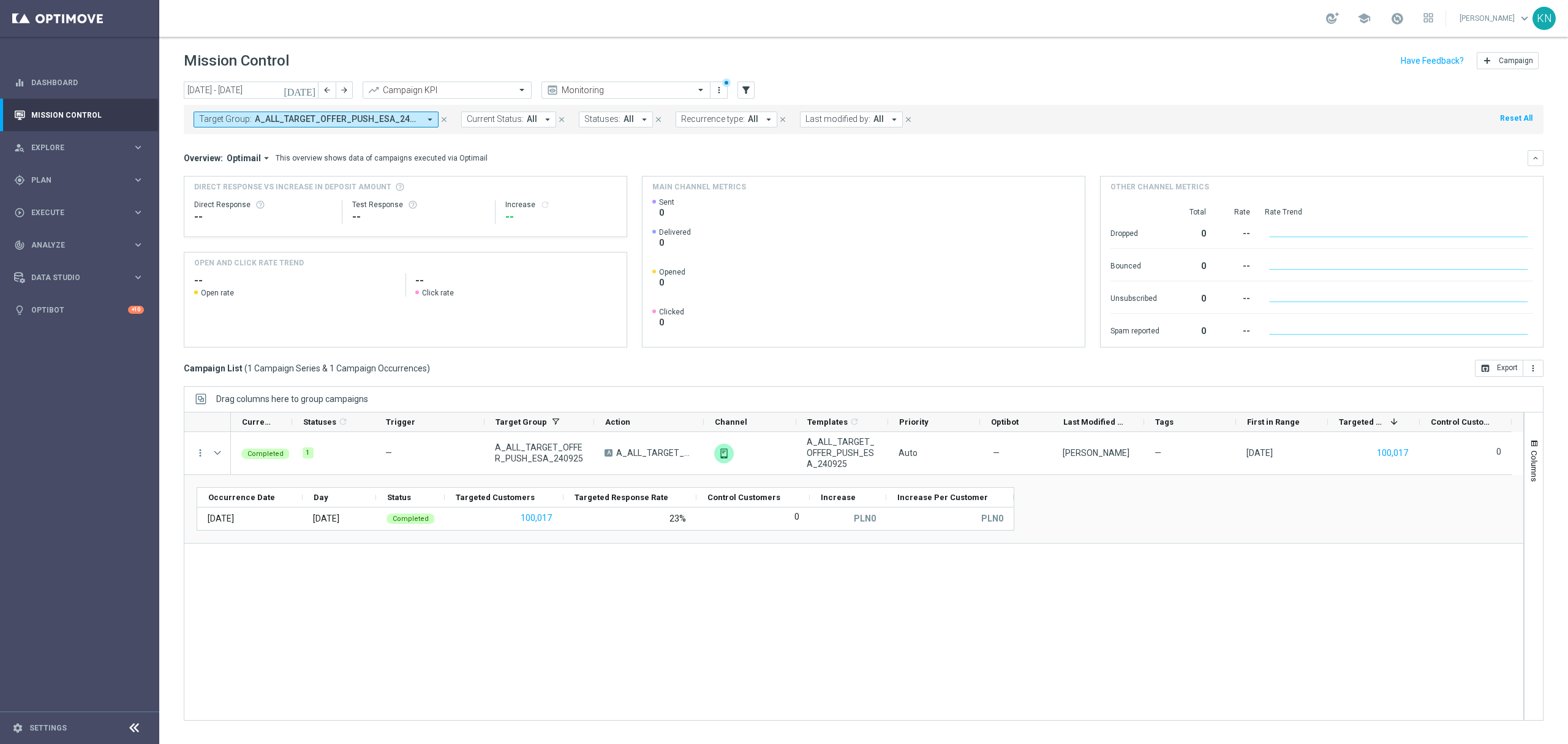
click at [564, 611] on div "Completed 1 — A_ALL_TARGET_OFFER_PUSH_ESA_240925 A A_ALL_TARGET_OFFER_PUSH_ESA_…" at bounding box center [877, 575] width 1293 height 288
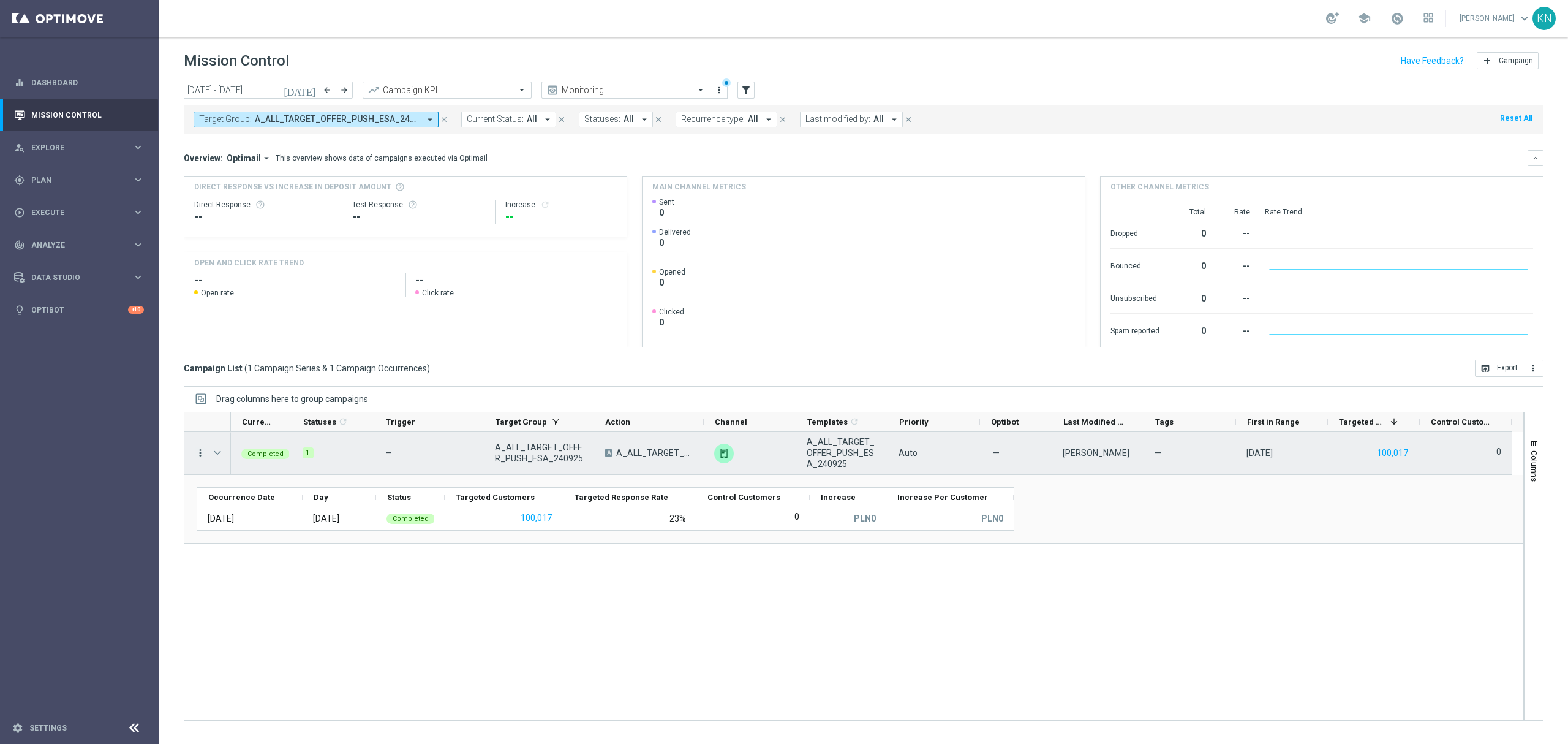
click at [197, 452] on icon "more_vert" at bounding box center [200, 453] width 11 height 11
click at [236, 457] on span "Campaign Details" at bounding box center [256, 461] width 62 height 9
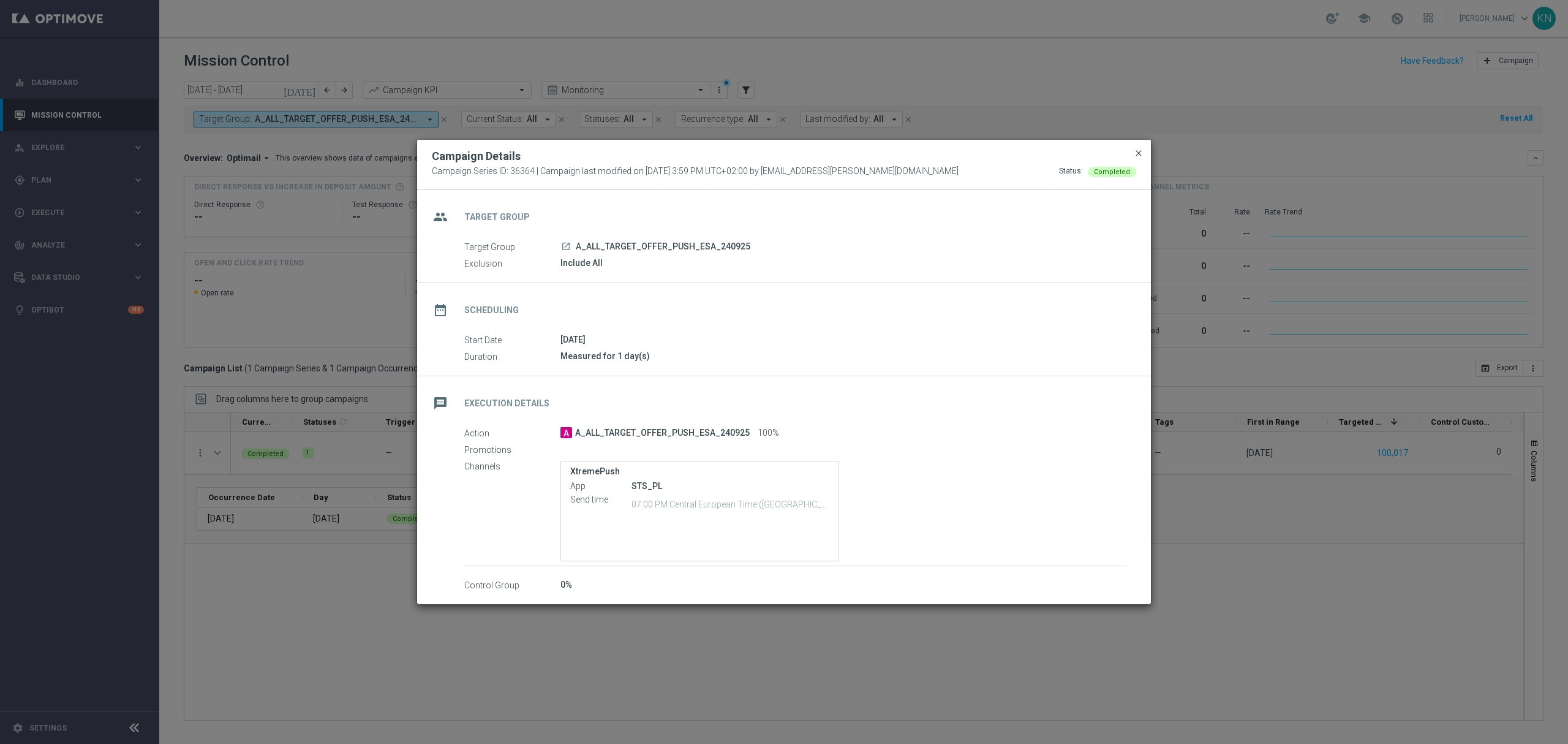
click at [1134, 156] on span "close" at bounding box center [1138, 152] width 10 height 10
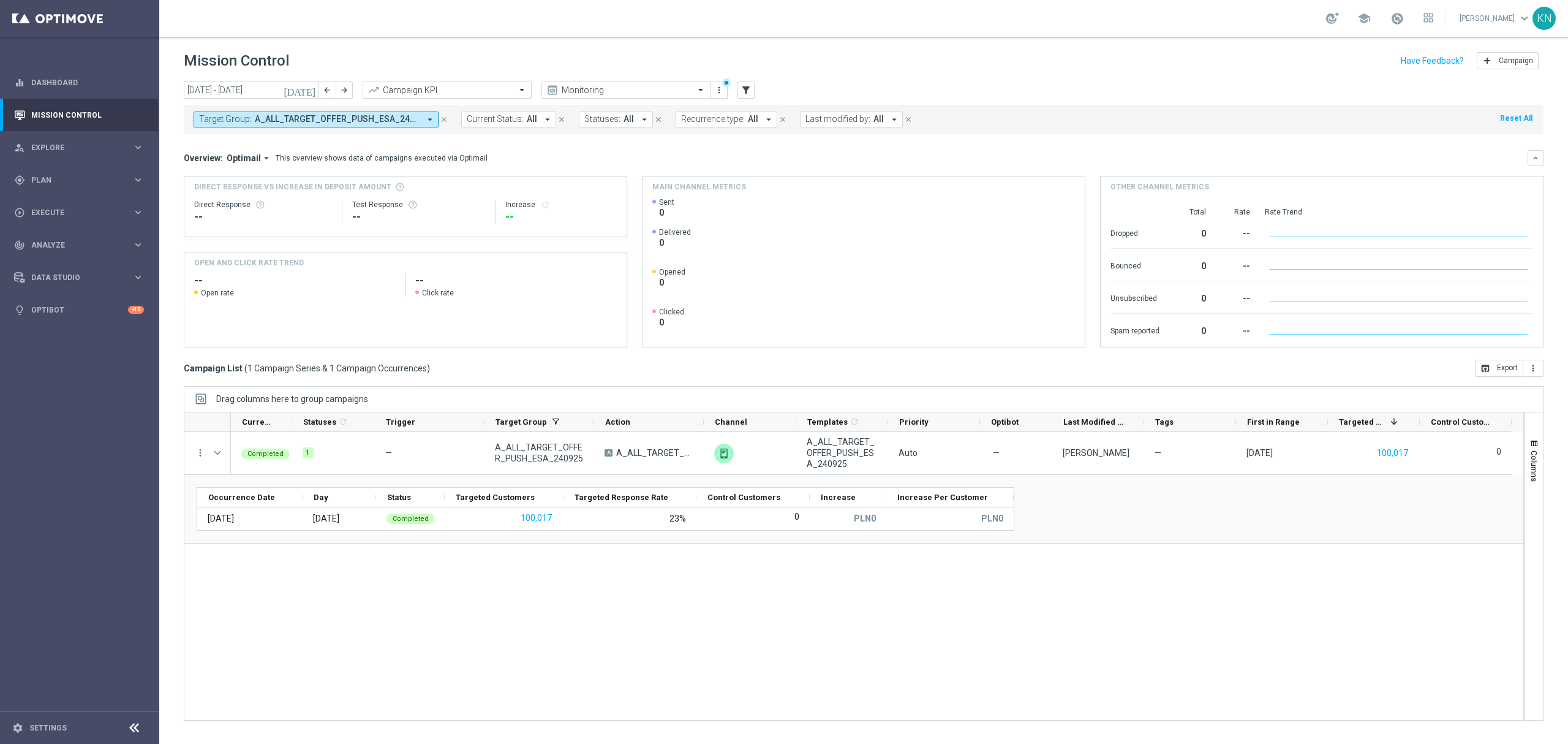
click at [559, 577] on div "Completed 1 — A_ALL_TARGET_OFFER_PUSH_ESA_240925 A A_ALL_TARGET_OFFER_PUSH_ESA_…" at bounding box center [877, 575] width 1293 height 288
